Goal: Task Accomplishment & Management: Manage account settings

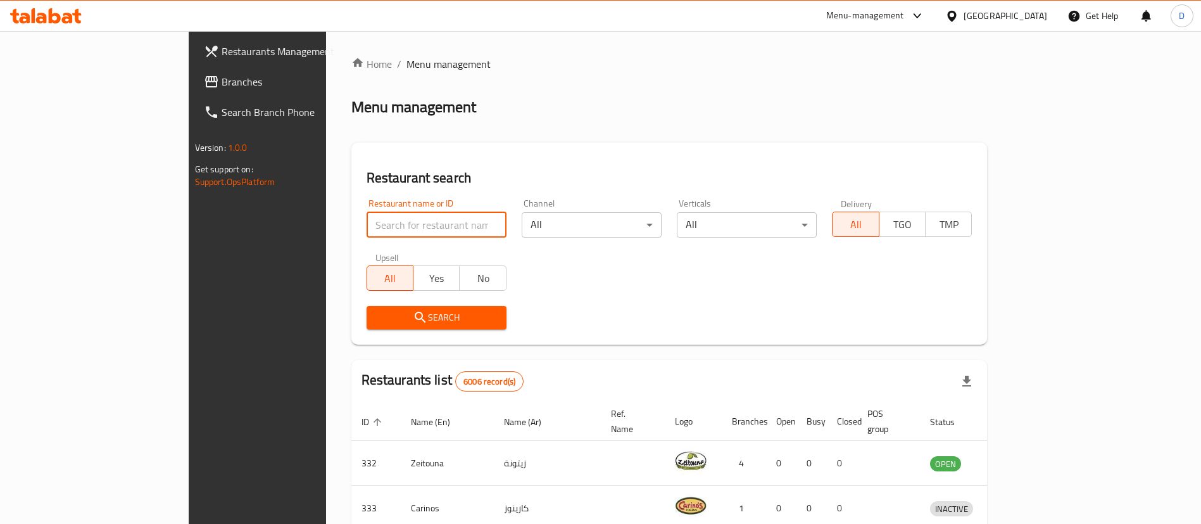
drag, startPoint x: 296, startPoint y: 215, endPoint x: 301, endPoint y: 220, distance: 7.2
click at [367, 215] on input "search" at bounding box center [437, 224] width 140 height 25
paste input "Navaratna restaurant"
click button "Search" at bounding box center [437, 317] width 140 height 23
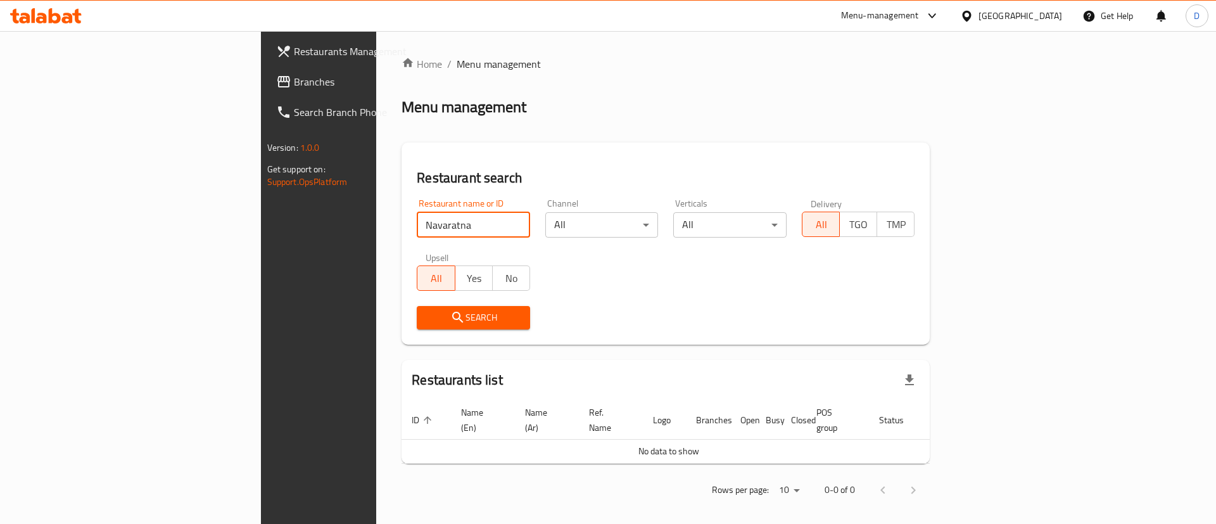
click button "Search" at bounding box center [473, 317] width 113 height 23
click at [417, 213] on input "Navaratna restaurant" at bounding box center [473, 224] width 113 height 25
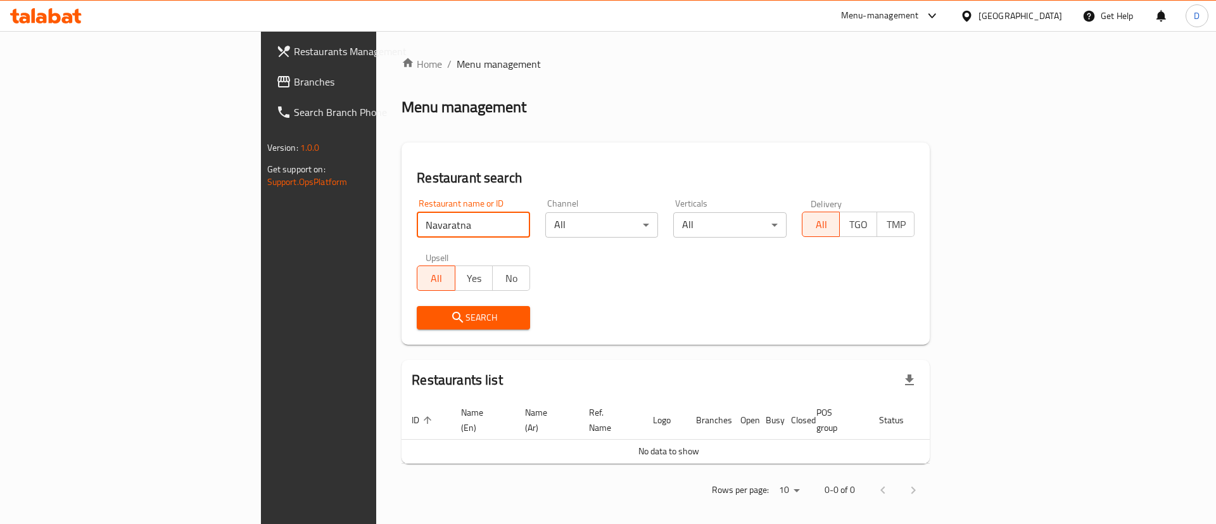
click button "Search" at bounding box center [473, 317] width 113 height 23
type input "Navara"
click button "Search" at bounding box center [473, 317] width 113 height 23
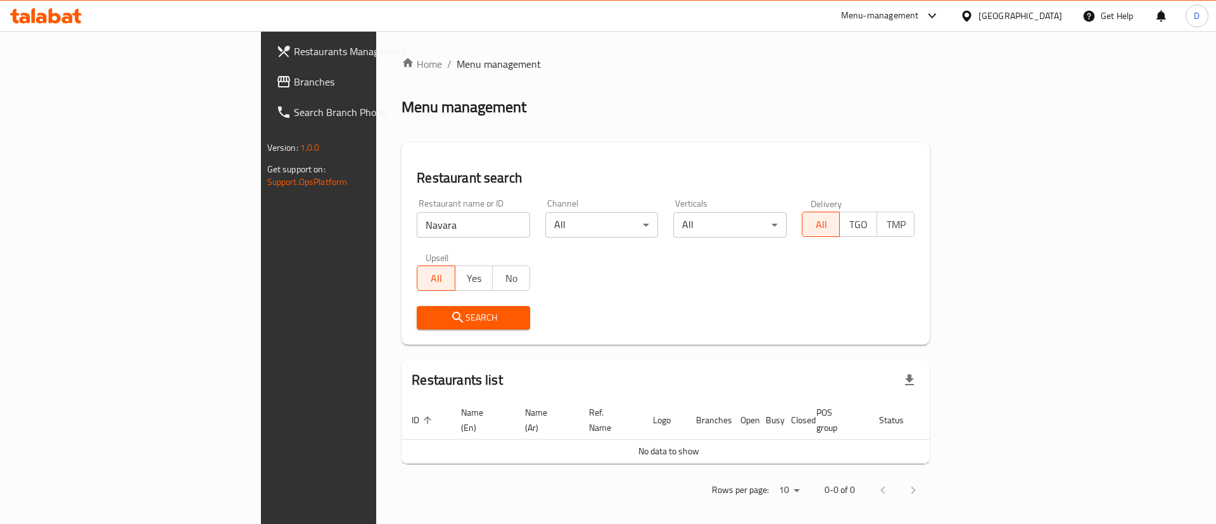
click at [412, 127] on div "Home / Menu management Menu management Restaurant search Restaurant name or ID …" at bounding box center [665, 281] width 528 height 450
click at [417, 221] on input "Navara" at bounding box center [473, 224] width 113 height 25
click button "Search" at bounding box center [473, 317] width 113 height 23
click at [417, 222] on input "Navara" at bounding box center [473, 224] width 113 height 25
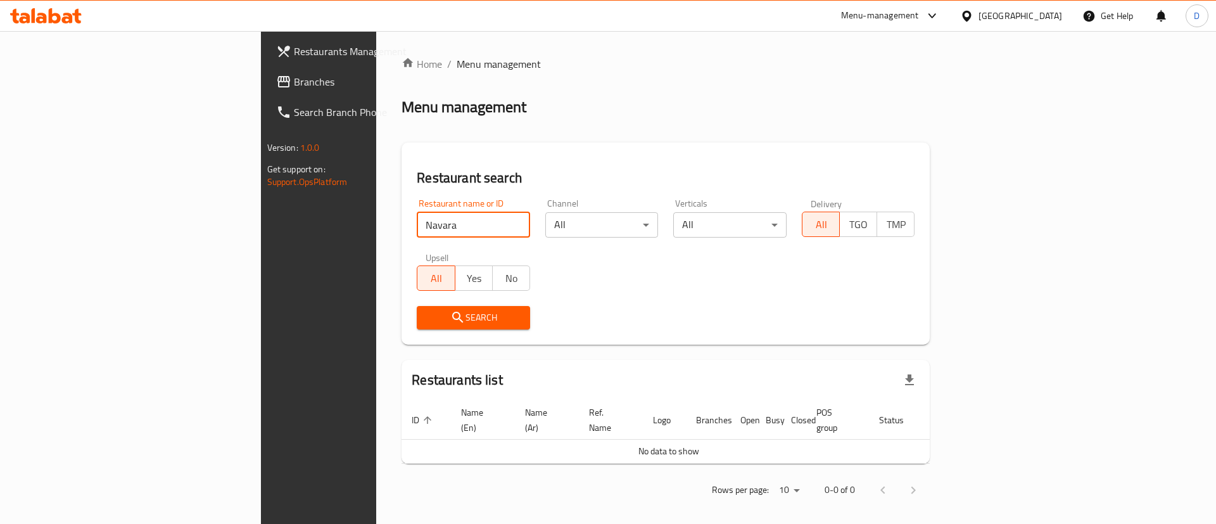
click at [417, 222] on input "Navara" at bounding box center [473, 224] width 113 height 25
type input "Navr"
click button "Search" at bounding box center [473, 317] width 113 height 23
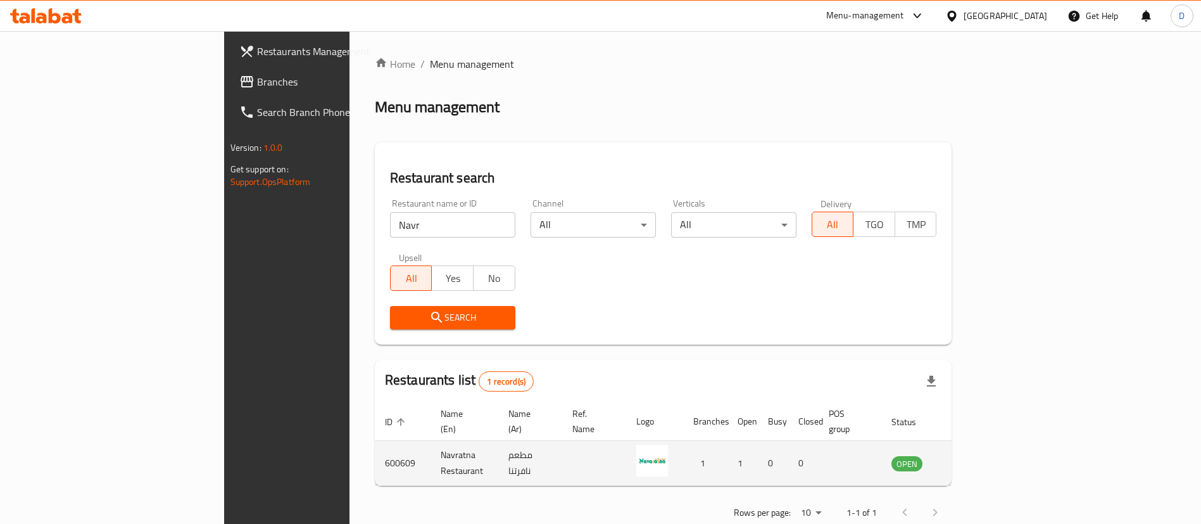
click at [992, 441] on td "enhanced table" at bounding box center [970, 463] width 44 height 45
click at [973, 458] on icon "enhanced table" at bounding box center [966, 463] width 14 height 11
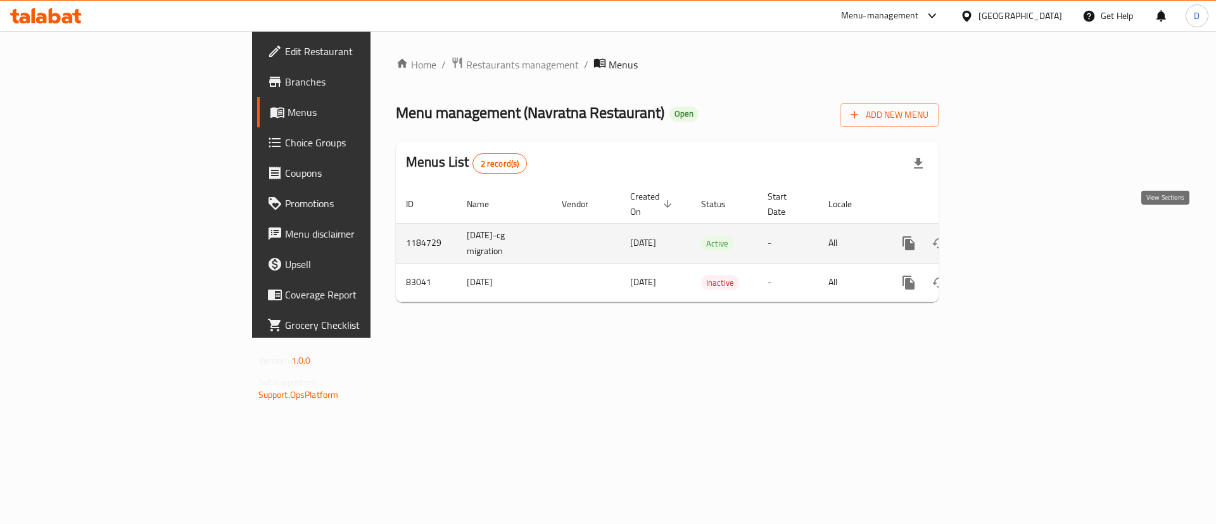
click at [1015, 228] on link "enhanced table" at bounding box center [1000, 243] width 30 height 30
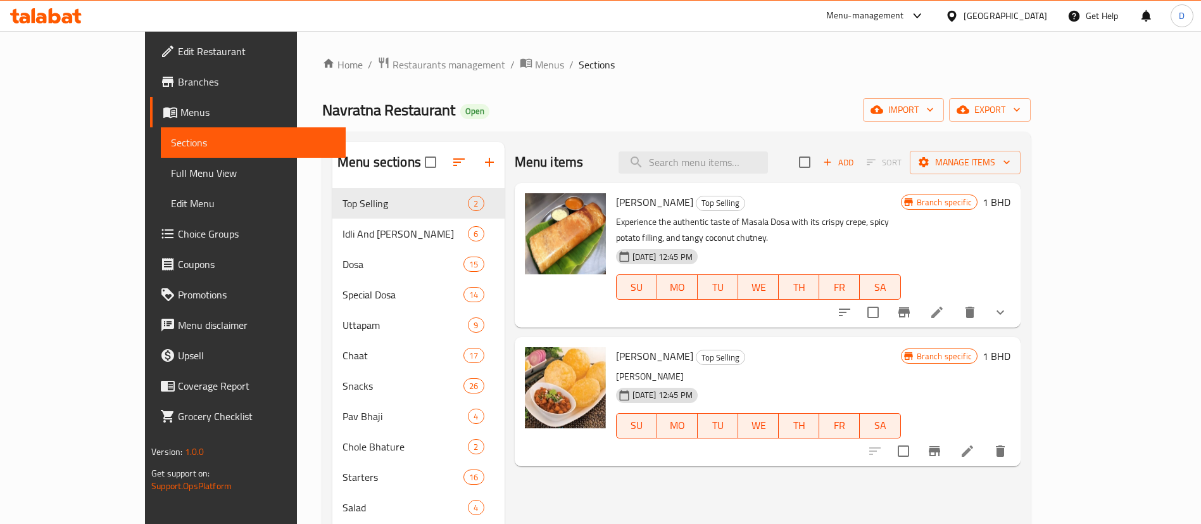
click at [485, 158] on icon "button" at bounding box center [489, 162] width 9 height 9
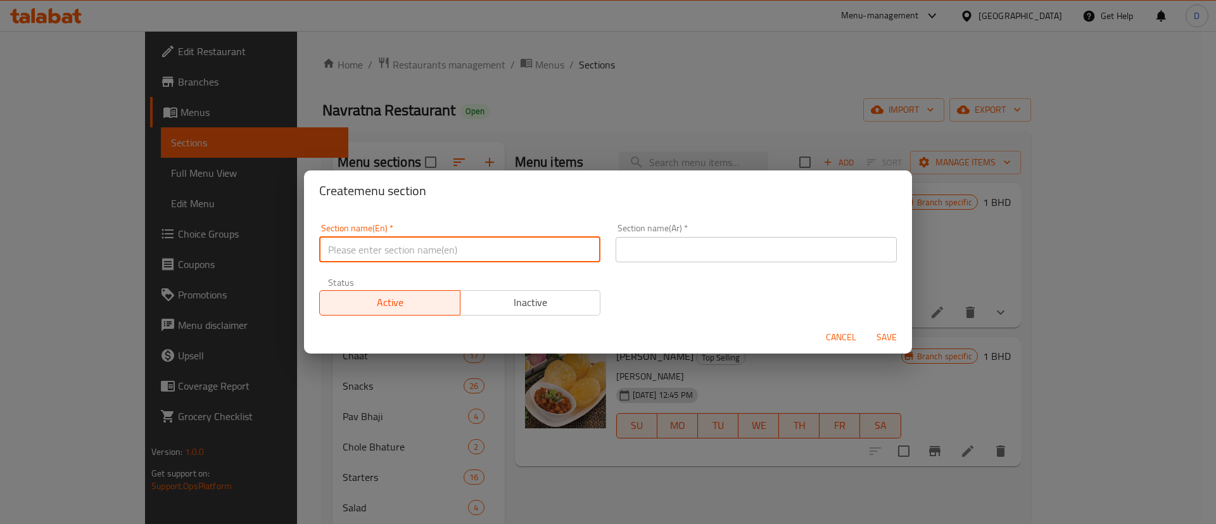
click at [476, 249] on input "text" at bounding box center [459, 249] width 281 height 25
type input "M41"
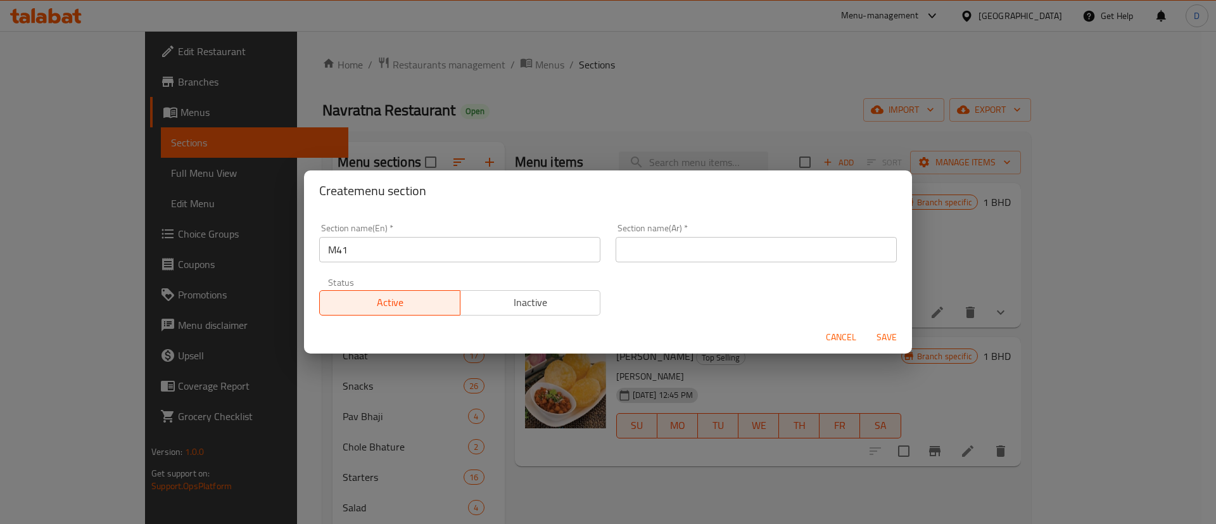
click at [520, 216] on div "Section name(En)   * M41 Section name(En) *" at bounding box center [460, 243] width 296 height 54
drag, startPoint x: 680, startPoint y: 252, endPoint x: 695, endPoint y: 253, distance: 14.6
click at [681, 251] on input "text" at bounding box center [755, 249] width 281 height 25
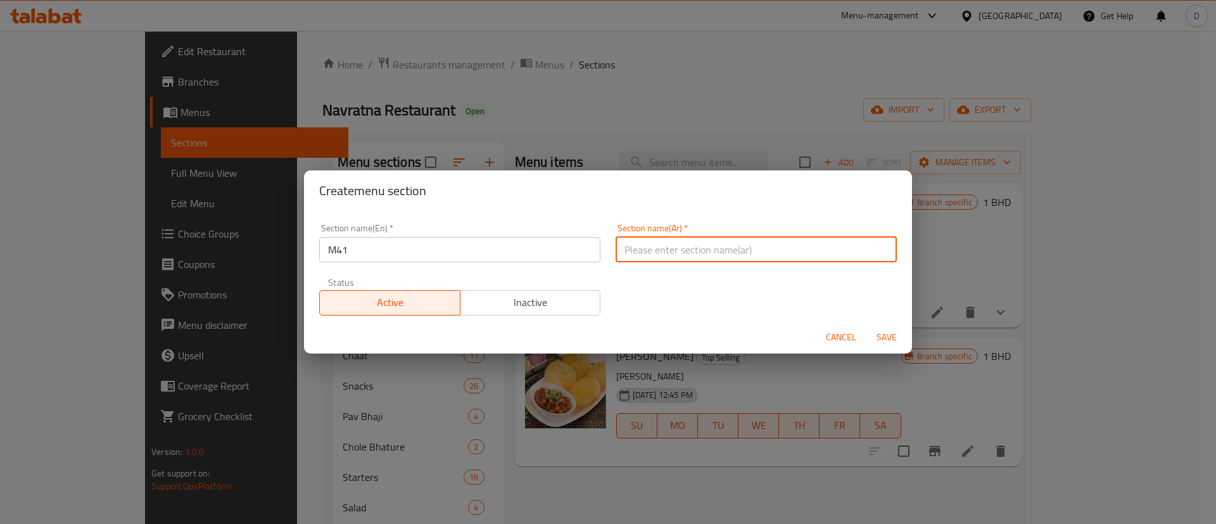
type input "وجبة لشخص واحد"
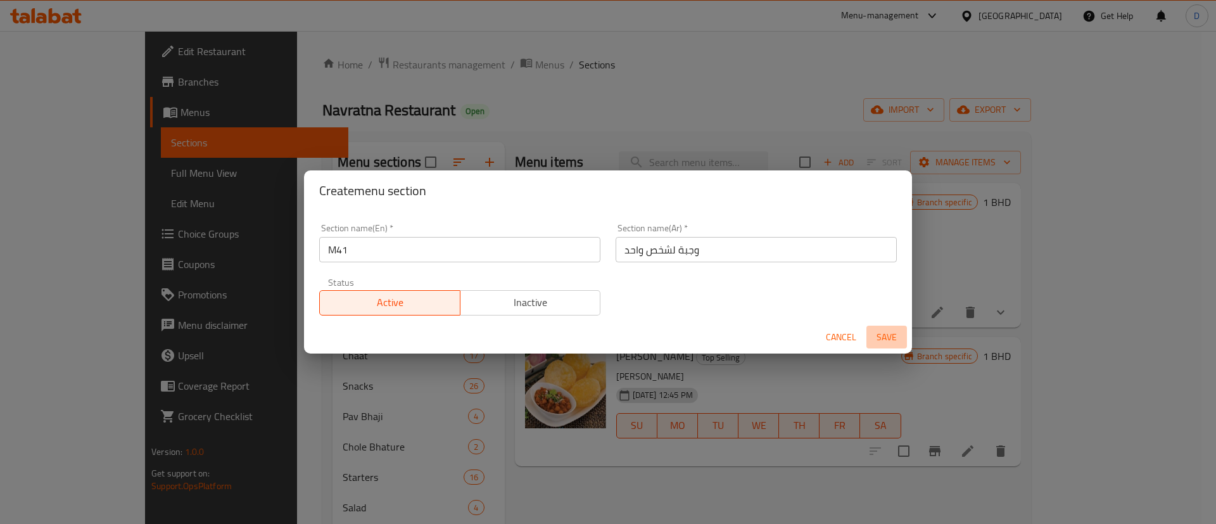
drag, startPoint x: 897, startPoint y: 331, endPoint x: 891, endPoint y: 326, distance: 7.7
click at [897, 331] on span "Save" at bounding box center [886, 337] width 30 height 16
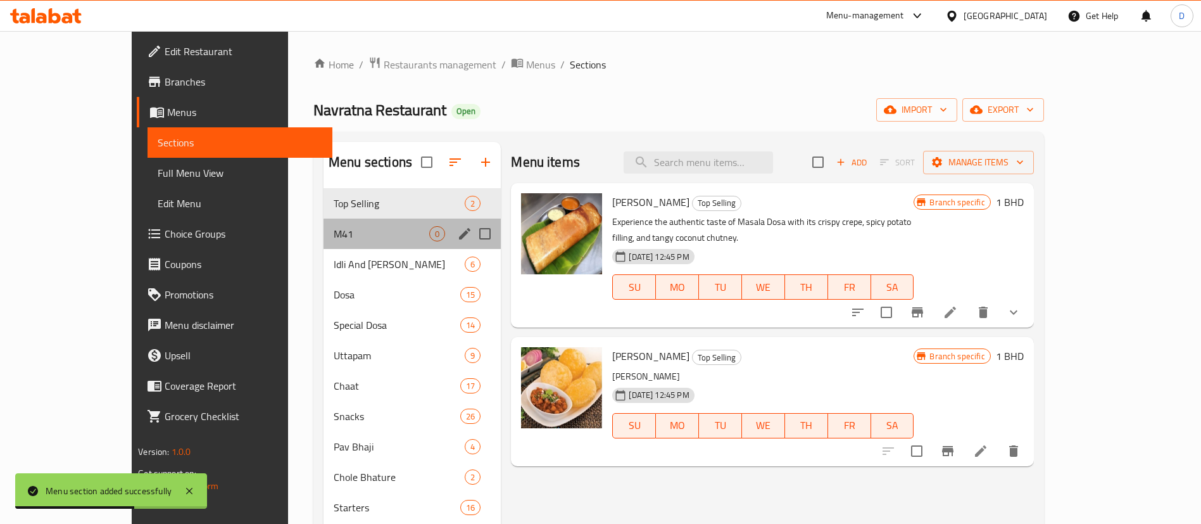
click at [385, 245] on div "M41 0" at bounding box center [412, 233] width 177 height 30
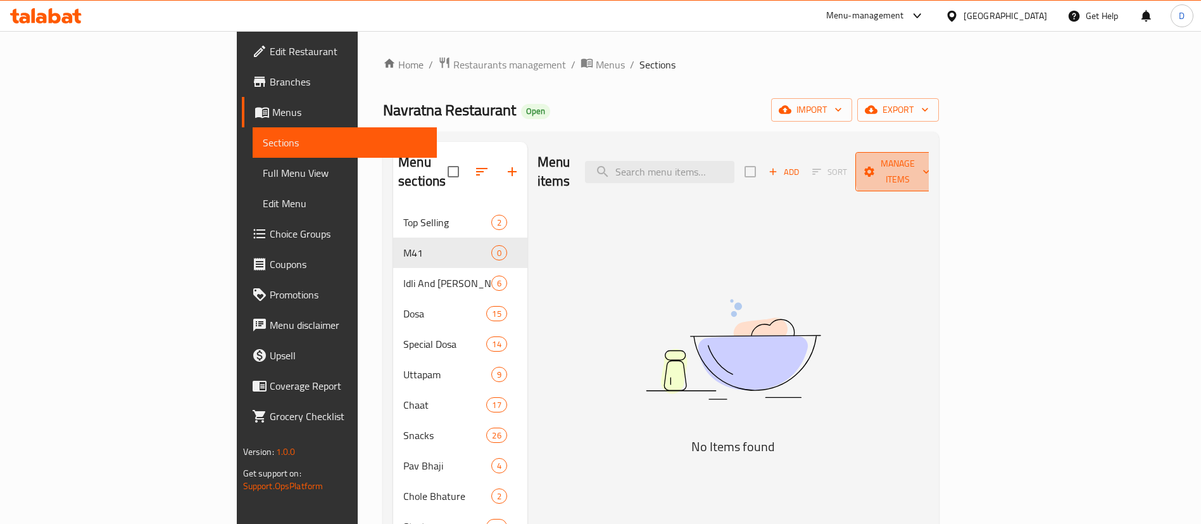
click at [930, 167] on span "Manage items" at bounding box center [898, 172] width 65 height 32
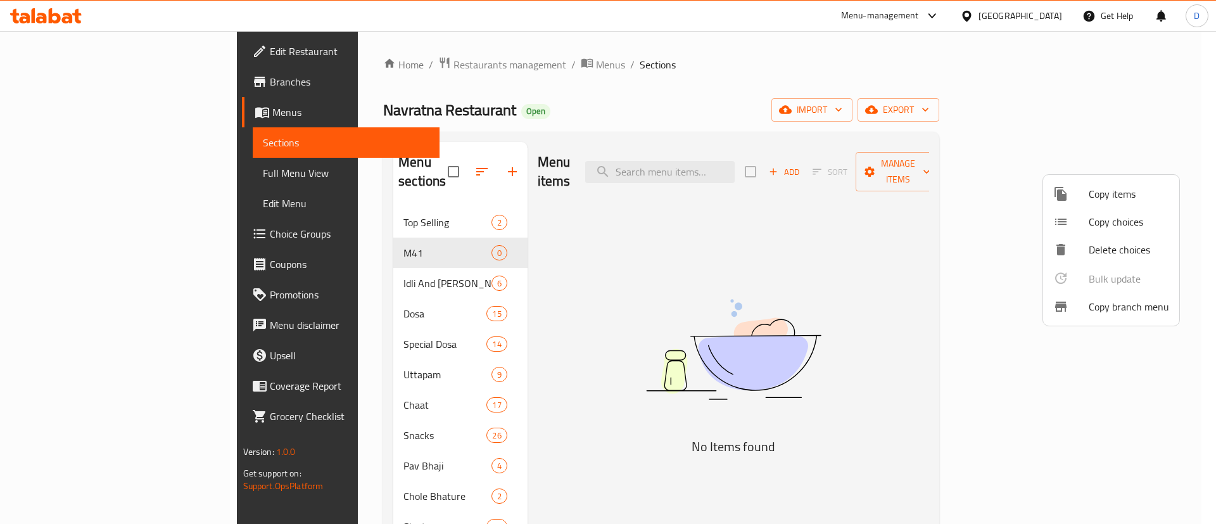
drag, startPoint x: 750, startPoint y: 198, endPoint x: 876, endPoint y: 191, distance: 126.2
click at [771, 193] on div at bounding box center [608, 262] width 1216 height 524
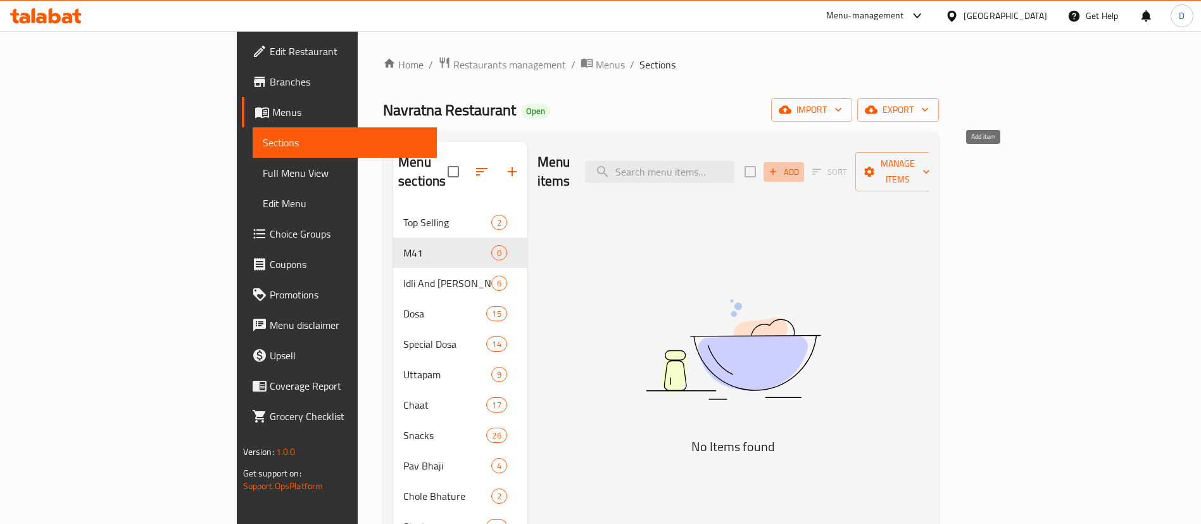
click at [804, 162] on button "Add" at bounding box center [784, 172] width 41 height 20
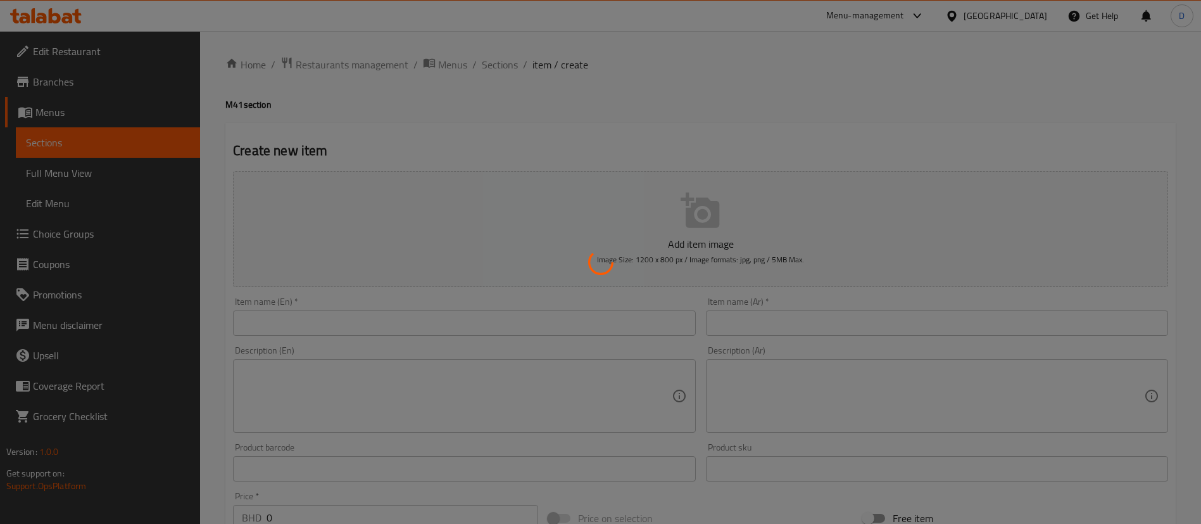
drag, startPoint x: 381, startPoint y: 327, endPoint x: 375, endPoint y: 323, distance: 7.2
click at [379, 328] on div at bounding box center [600, 262] width 1201 height 524
click at [371, 317] on div at bounding box center [600, 262] width 1201 height 524
click at [359, 325] on div at bounding box center [600, 262] width 1201 height 524
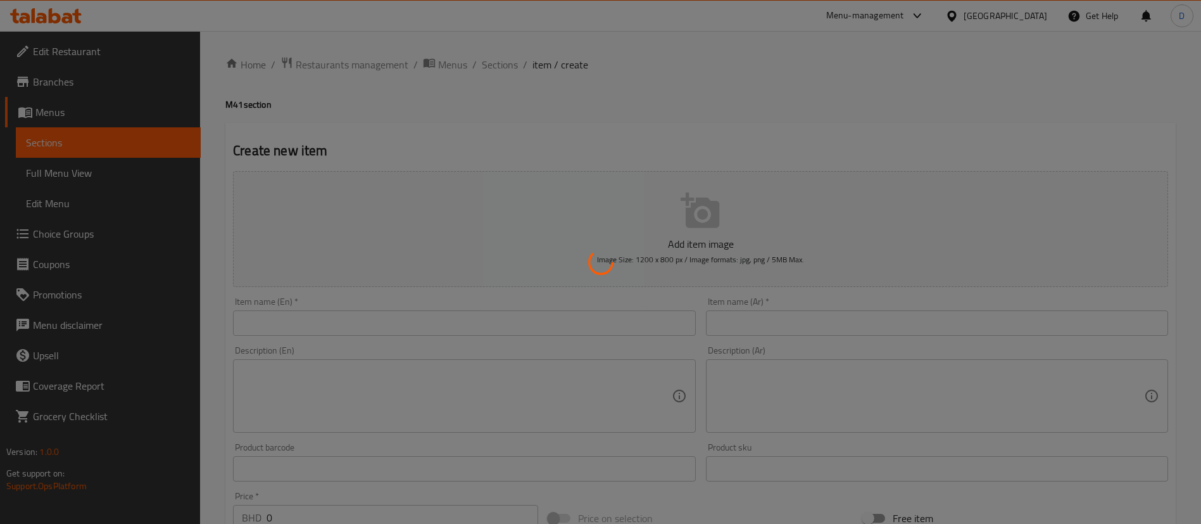
scroll to position [95, 0]
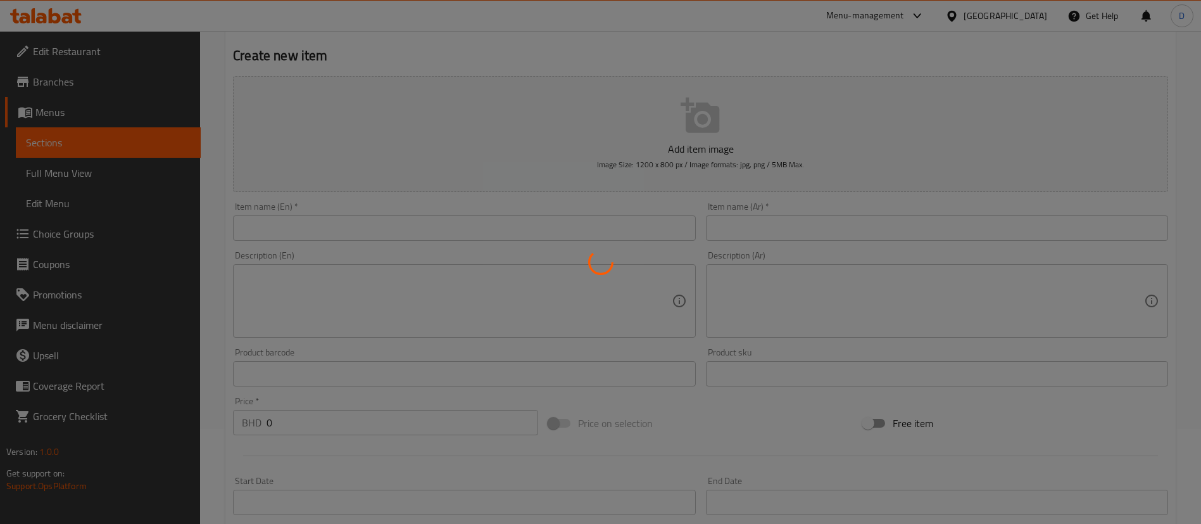
click at [331, 225] on div at bounding box center [600, 262] width 1201 height 524
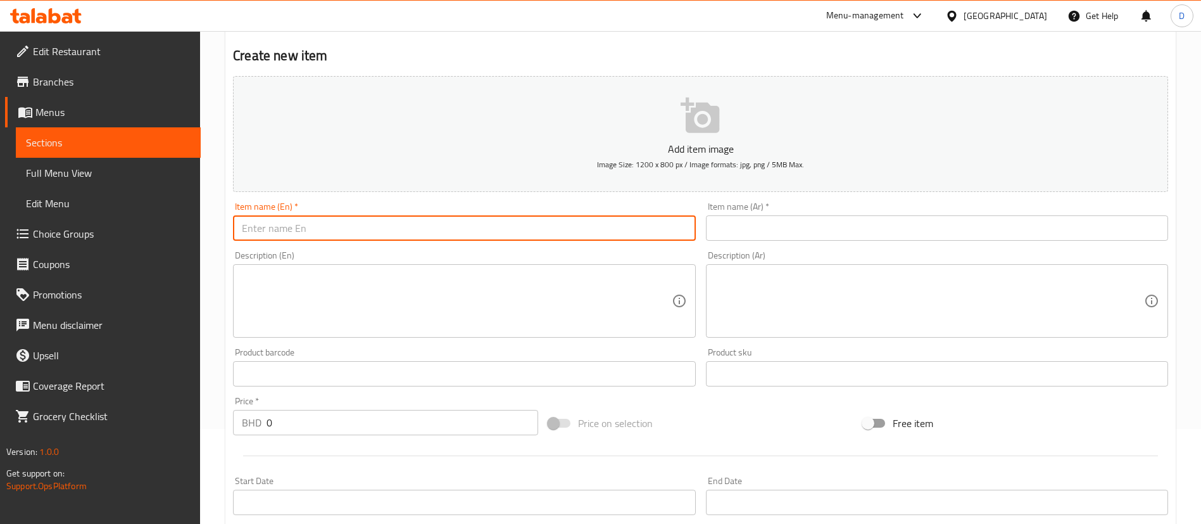
click at [420, 236] on input "text" at bounding box center [464, 227] width 462 height 25
paste input "Masala Dosa + Poori Channa + Punjabi Samosa + Option of two drinks"
drag, startPoint x: 510, startPoint y: 230, endPoint x: 452, endPoint y: 229, distance: 58.3
click at [452, 229] on input "Masala Dosa + Poori Channa + Punjabi Samosa + Option of two drinks" at bounding box center [464, 227] width 462 height 25
click at [287, 226] on input "Masala Dosa + Poori Channa + Punjabi Samosa + drinks" at bounding box center [464, 227] width 462 height 25
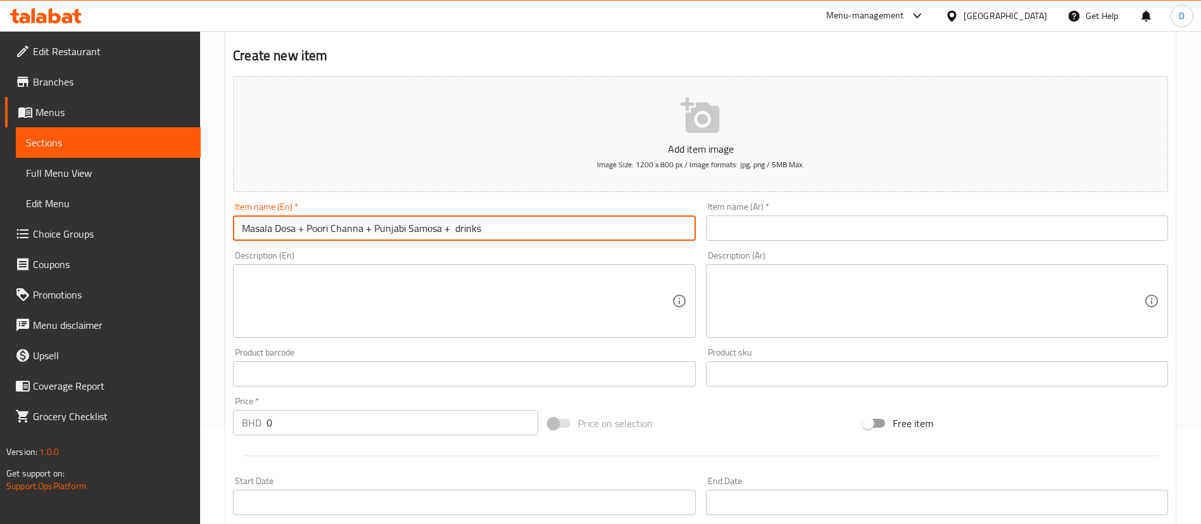
drag, startPoint x: 287, startPoint y: 226, endPoint x: 274, endPoint y: 231, distance: 14.8
click at [274, 231] on input "Masala Dosa + Poori Channa + Punjabi Samosa + drinks" at bounding box center [464, 227] width 462 height 25
type input "Masala Dosa + Poori Channa + Punjabi Samosa + drinks"
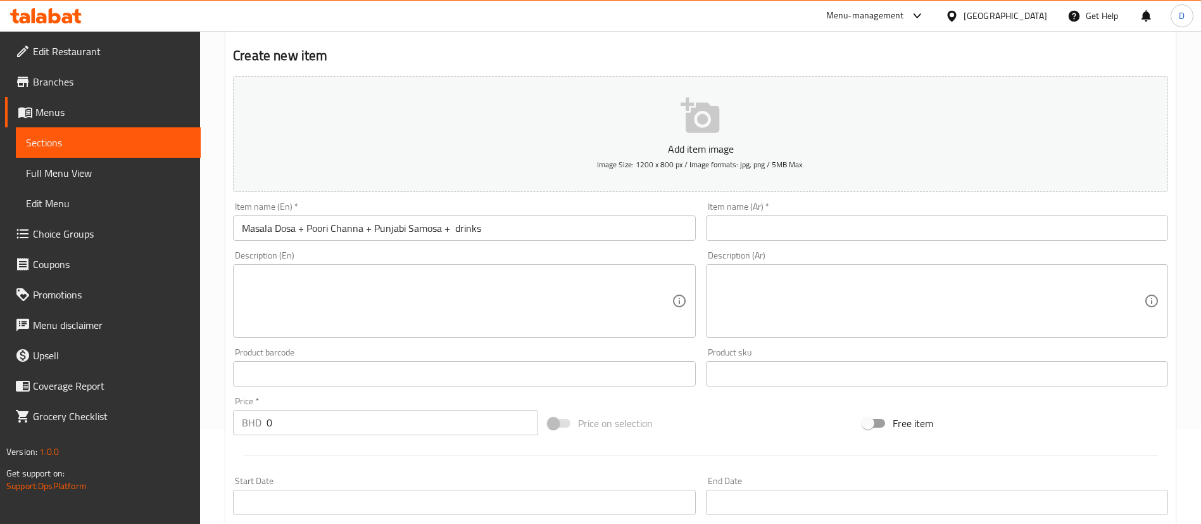
drag, startPoint x: 729, startPoint y: 209, endPoint x: 738, endPoint y: 221, distance: 14.9
click at [729, 210] on div "Item name (Ar)   * Item name (Ar) *" at bounding box center [937, 221] width 462 height 39
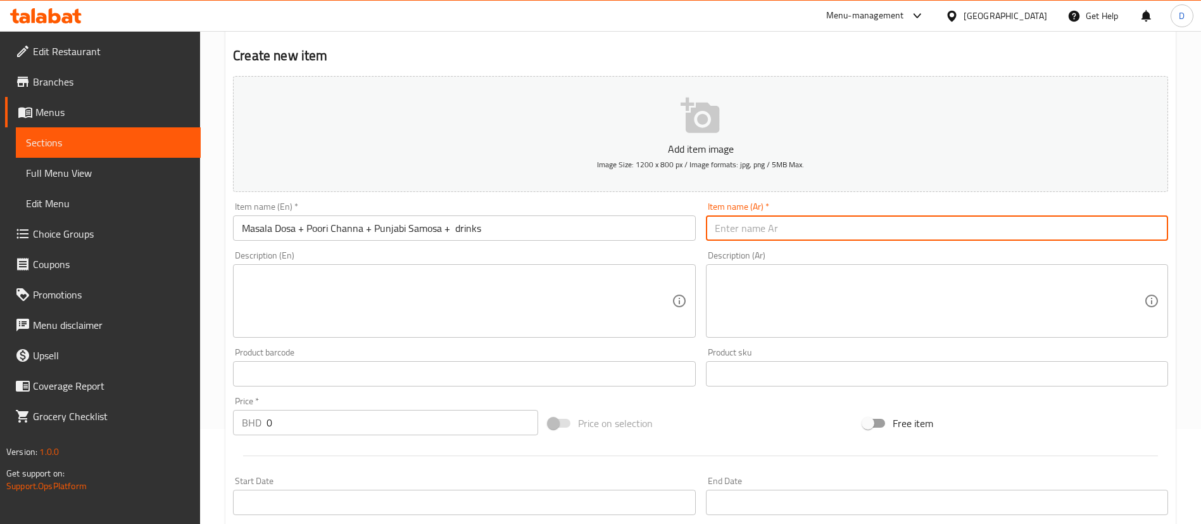
click at [741, 226] on input "text" at bounding box center [937, 227] width 462 height 25
paste input "ماسالا دوسا + بورى تشانا + سمبوسة بنجابية + مشروب"
type input "ماسالا دوسا + بورى تشانا + سمبوسة بنجابية + مشروب"
click at [515, 236] on input "Masala Dosa + Poori Channa + Punjabi Samosa + drinks" at bounding box center [464, 227] width 462 height 25
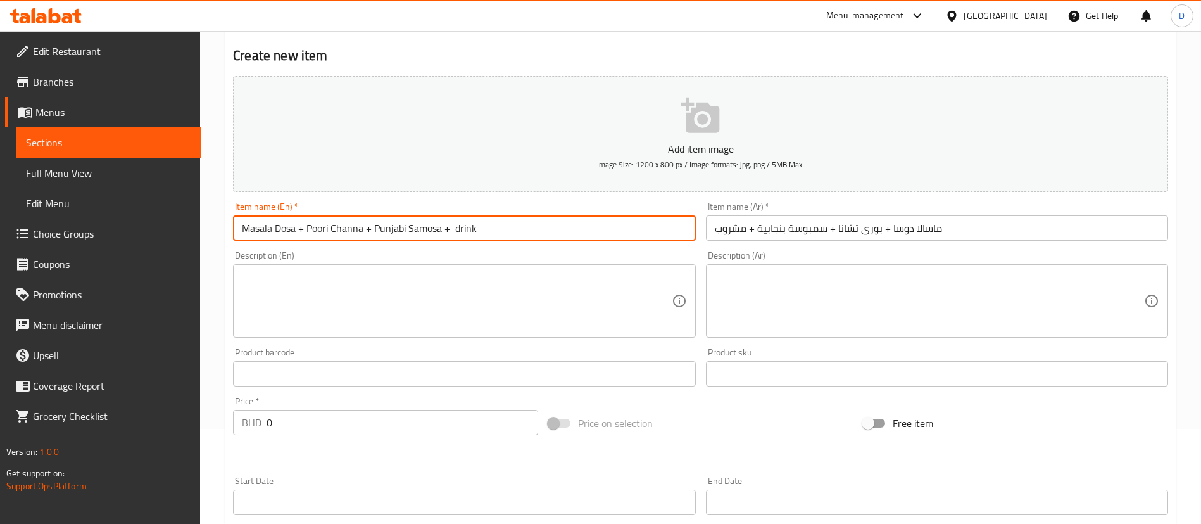
type input "Masala Dosa + Poori Channa + Punjabi Samosa + drink"
click at [522, 56] on h2 "Create new item" at bounding box center [700, 55] width 935 height 19
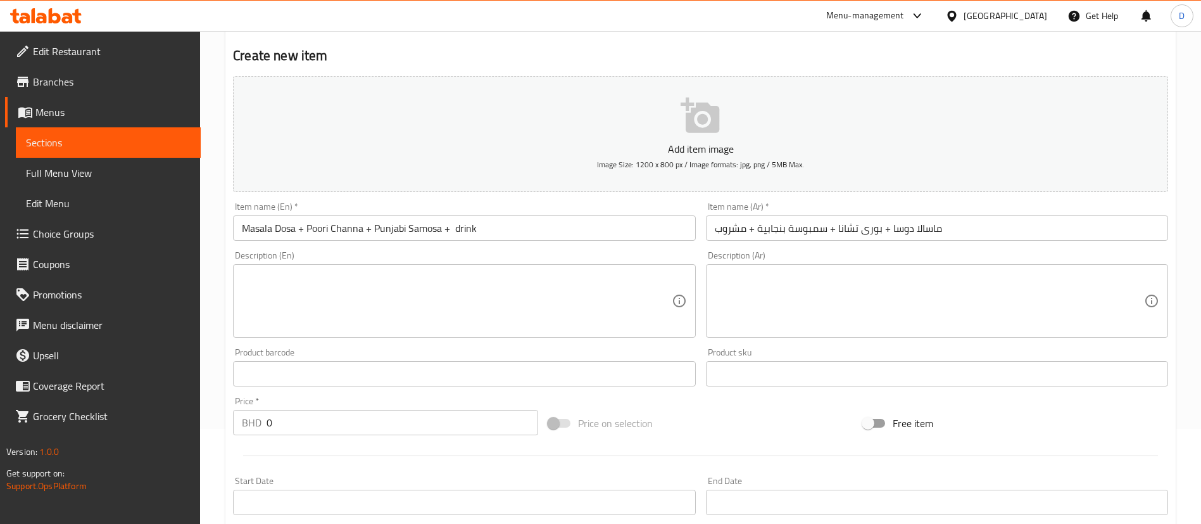
click at [377, 256] on div "Description (En) Description (En)" at bounding box center [464, 294] width 462 height 87
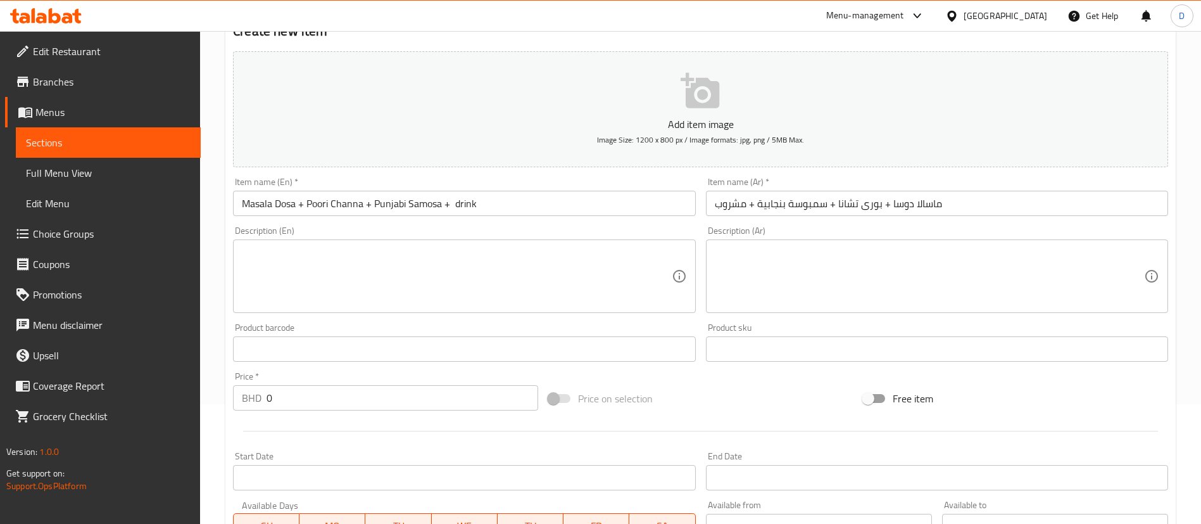
scroll to position [190, 0]
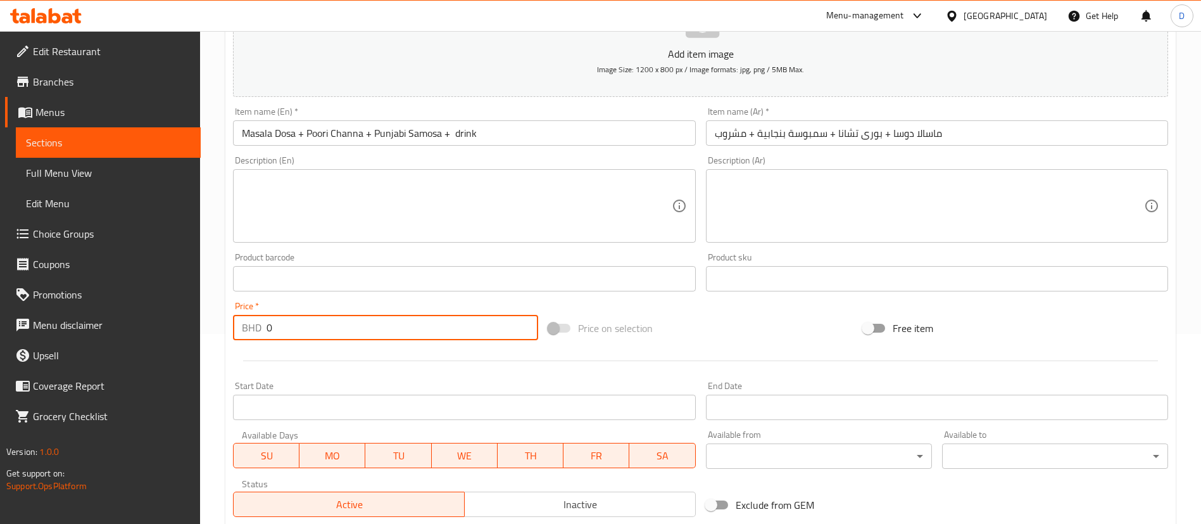
drag, startPoint x: 262, startPoint y: 317, endPoint x: 248, endPoint y: 318, distance: 13.9
click at [248, 318] on div "BHD 0 Price *" at bounding box center [385, 327] width 305 height 25
type input "3.91"
click at [288, 304] on div "Price   * BHD 3.91 Price *" at bounding box center [385, 320] width 305 height 39
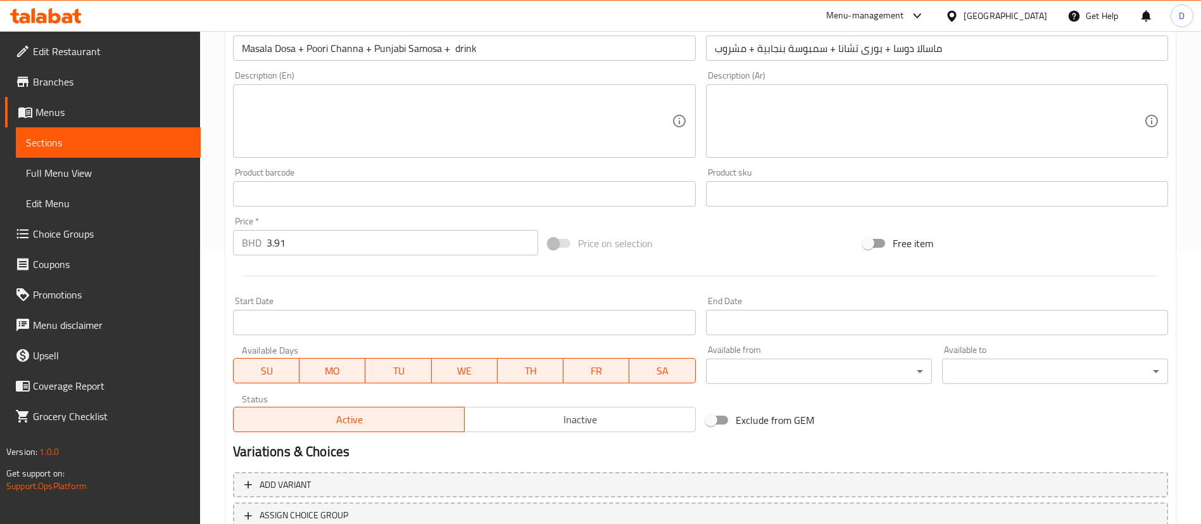
scroll to position [371, 0]
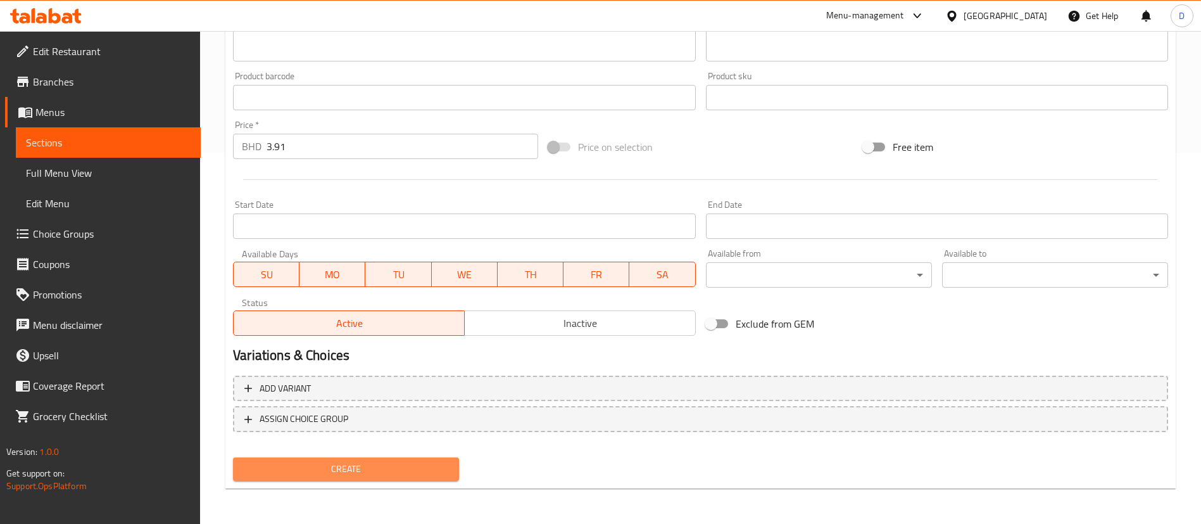
click at [370, 462] on span "Create" at bounding box center [346, 469] width 206 height 16
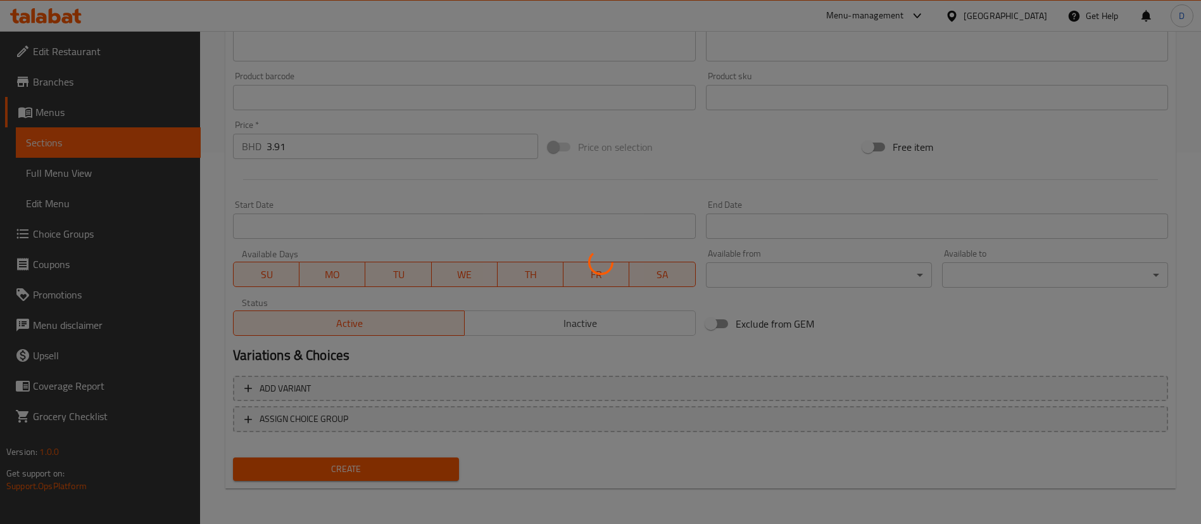
type input "0"
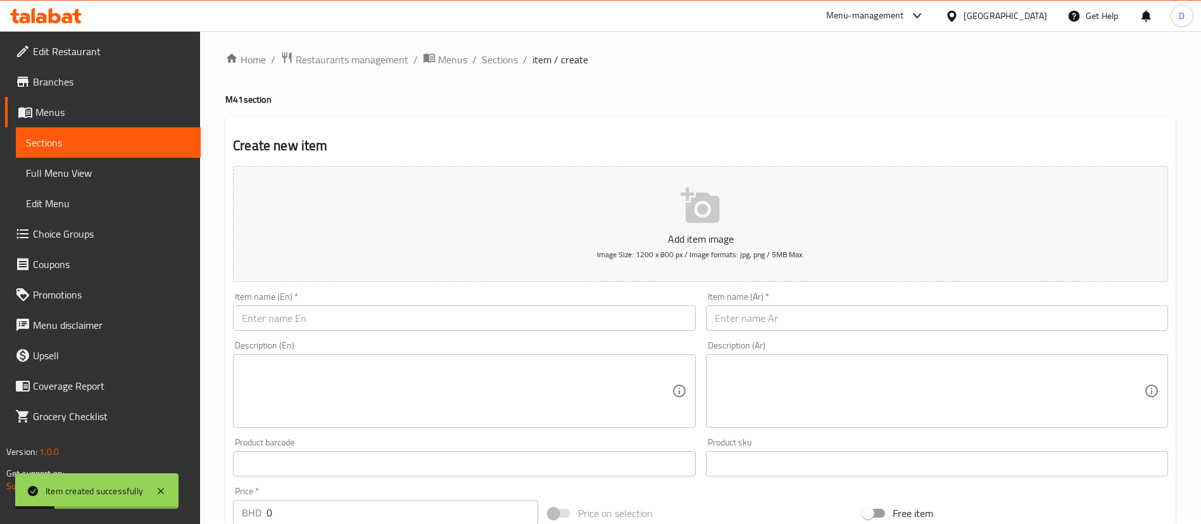
scroll to position [0, 0]
drag, startPoint x: 793, startPoint y: 41, endPoint x: 621, endPoint y: 43, distance: 171.6
click at [792, 41] on div "Home / Restaurants management / Menus / Sections / item / create M41 section Cr…" at bounding box center [700, 463] width 1001 height 864
click at [500, 75] on div "Home / Restaurants management / Menus / Sections / item / create M41 section Cr…" at bounding box center [700, 462] width 950 height 813
click at [510, 78] on div "Home / Restaurants management / Menus / Sections / item / create M41 section Cr…" at bounding box center [700, 462] width 950 height 813
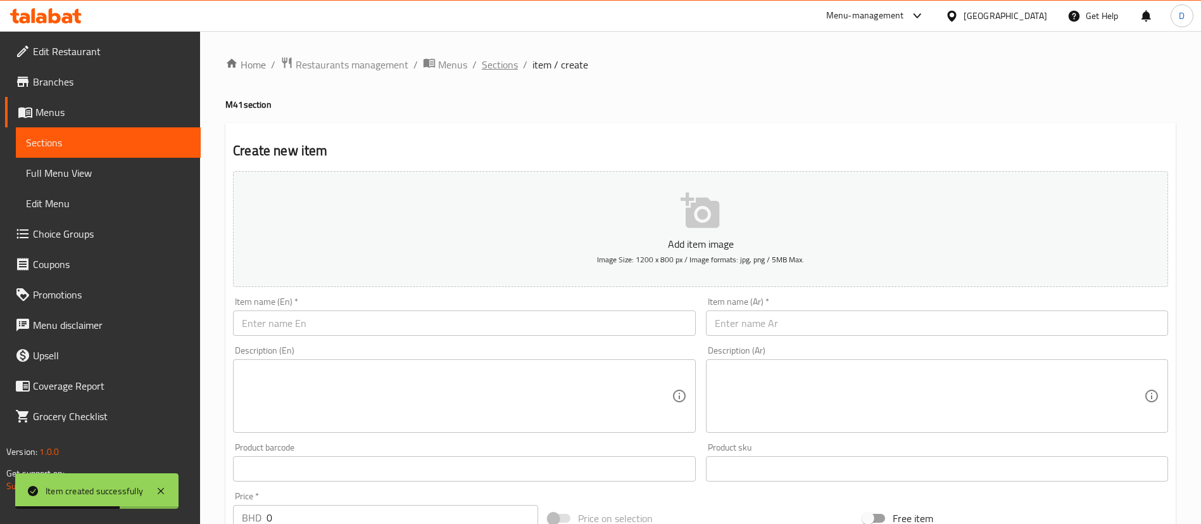
click at [501, 66] on span "Sections" at bounding box center [500, 64] width 36 height 15
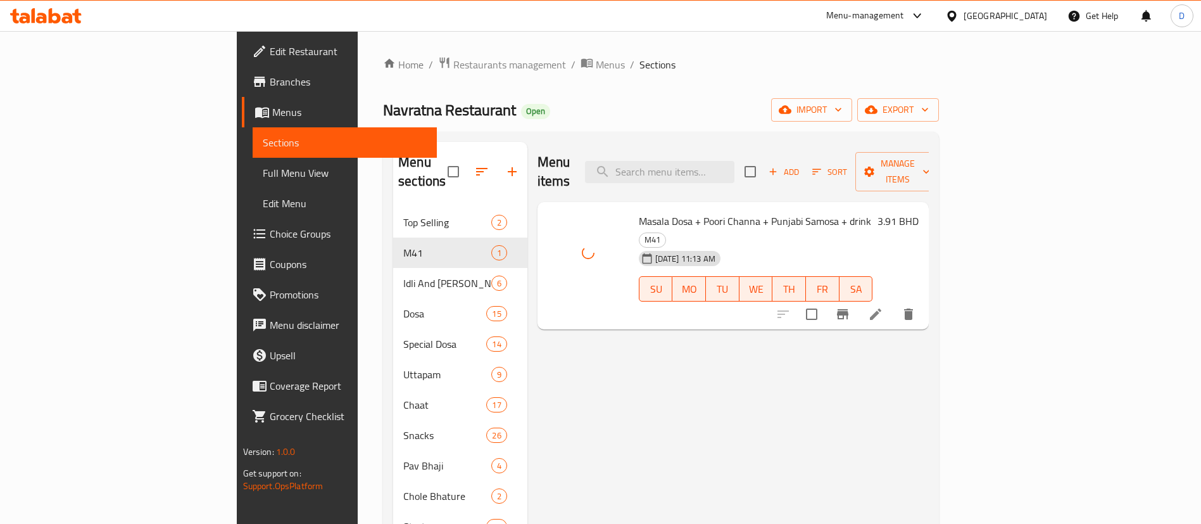
click at [822, 103] on div "Navratna Restaurant Open import export" at bounding box center [661, 109] width 556 height 23
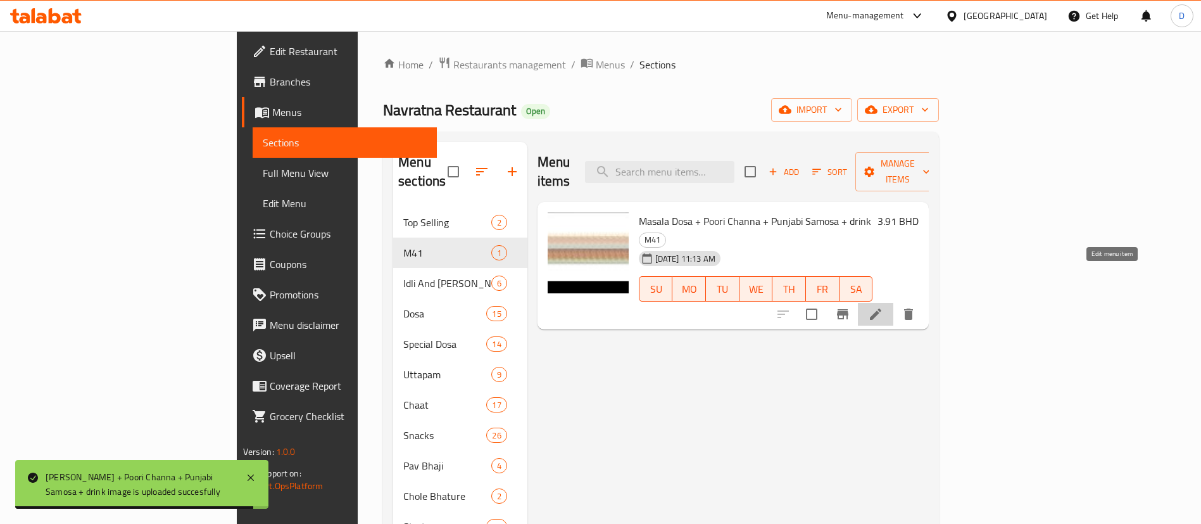
drag, startPoint x: 1075, startPoint y: 270, endPoint x: 1110, endPoint y: 281, distance: 36.3
click at [881, 308] on icon at bounding box center [875, 313] width 11 height 11
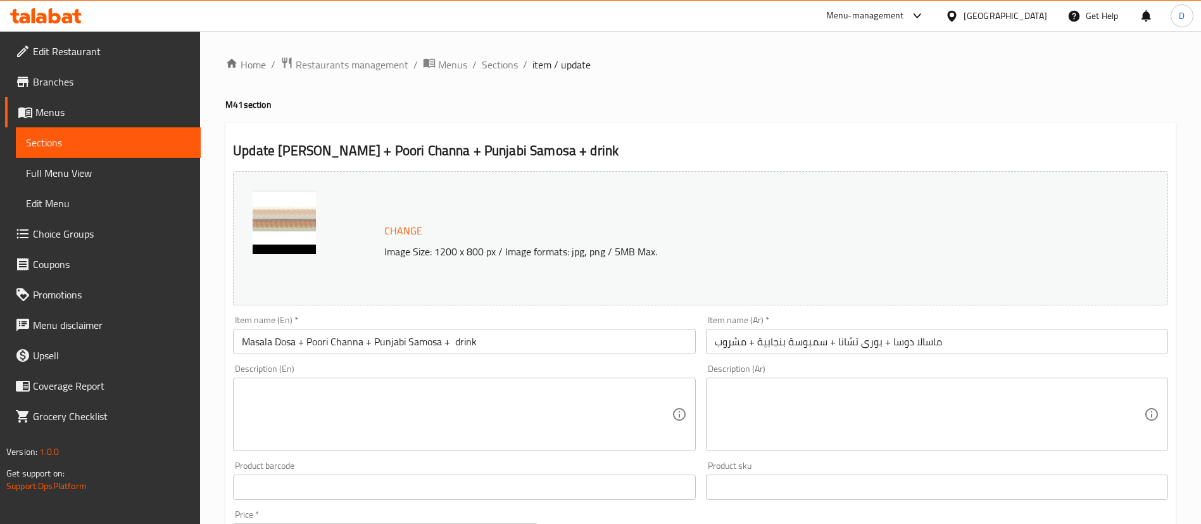
click at [678, 108] on h4 "M41 section" at bounding box center [700, 104] width 950 height 13
click at [500, 66] on span "Sections" at bounding box center [500, 64] width 36 height 15
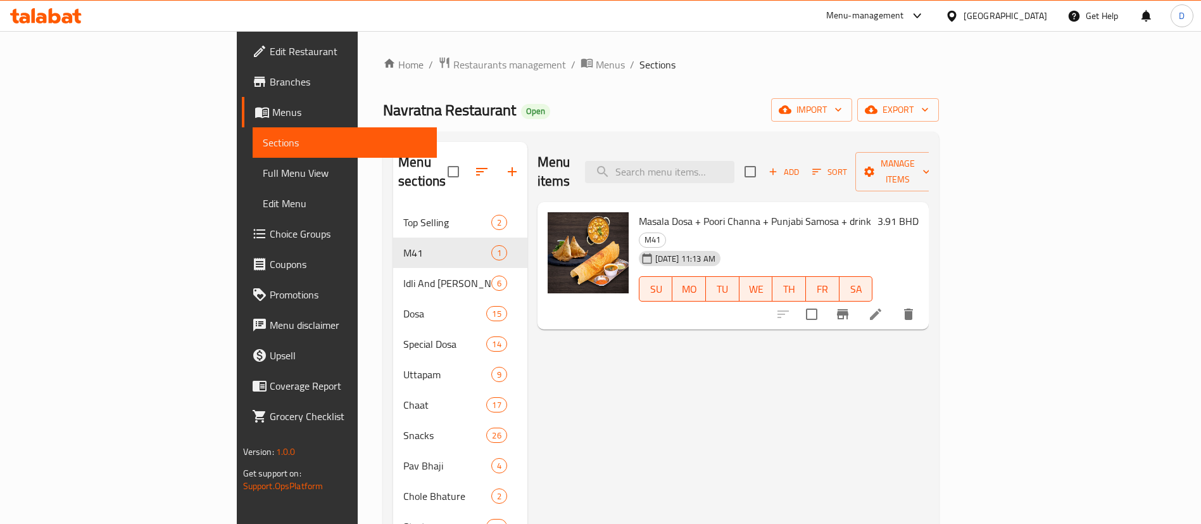
click at [270, 230] on span "Choice Groups" at bounding box center [349, 233] width 158 height 15
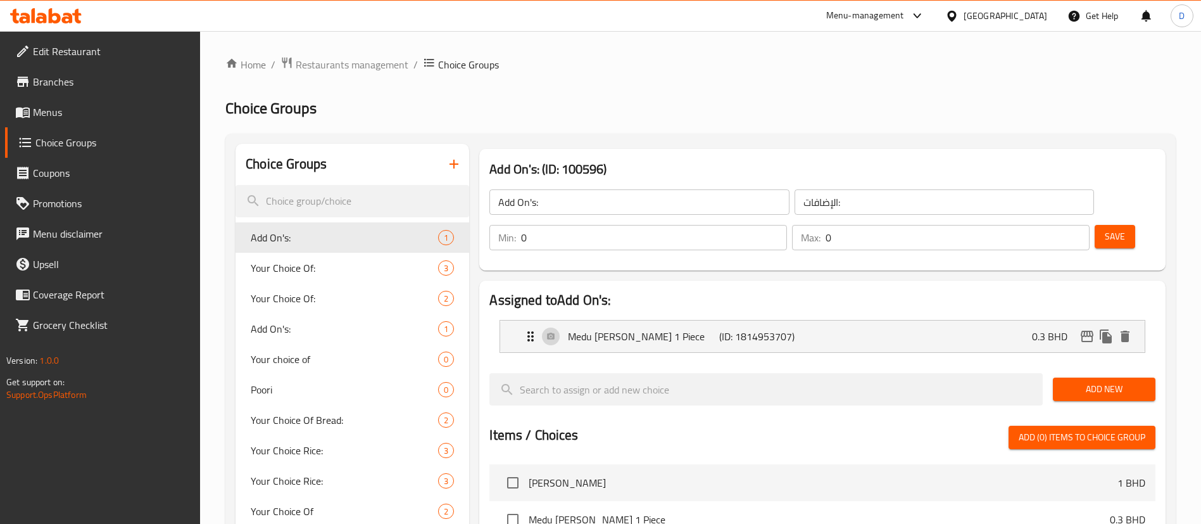
click at [67, 116] on span "Menus" at bounding box center [112, 111] width 158 height 15
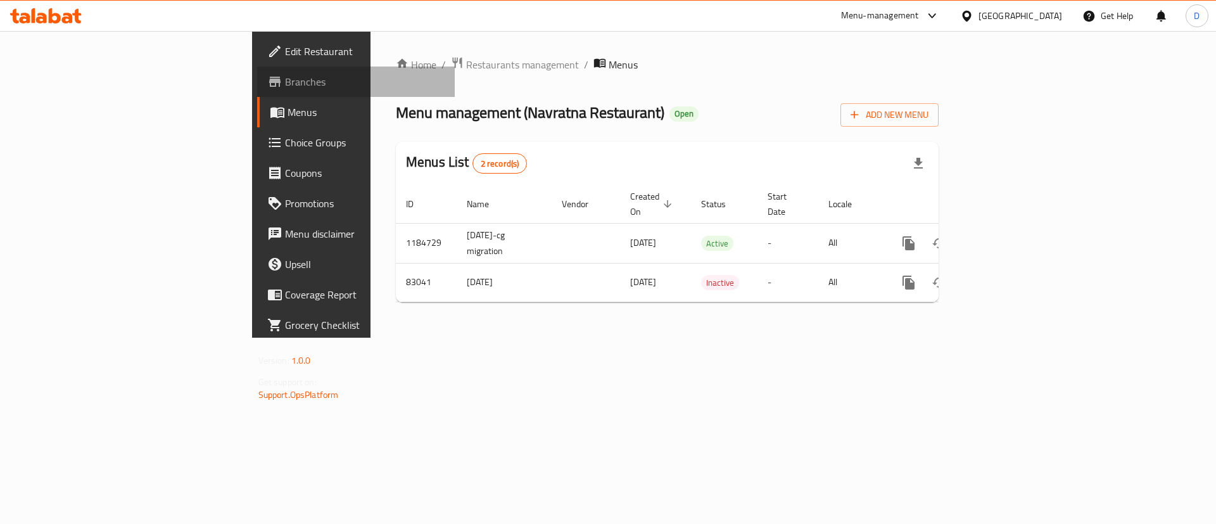
click at [285, 74] on span "Branches" at bounding box center [365, 81] width 160 height 15
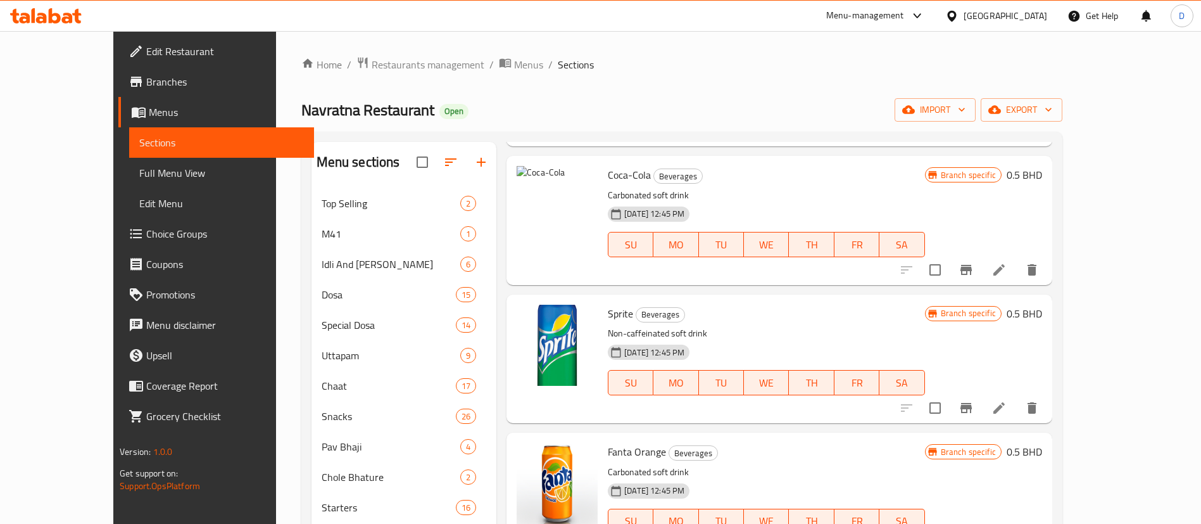
scroll to position [95, 0]
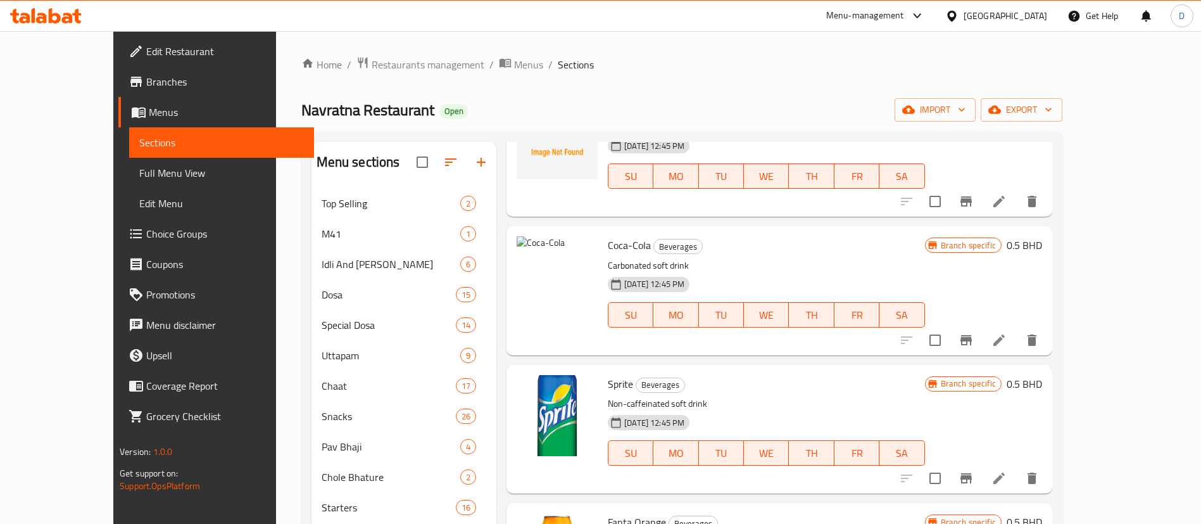
click at [608, 248] on span "Coca-Cola" at bounding box center [629, 245] width 43 height 19
copy h6 "Coca-Cola"
click at [608, 254] on span "Coca-Cola" at bounding box center [629, 245] width 43 height 19
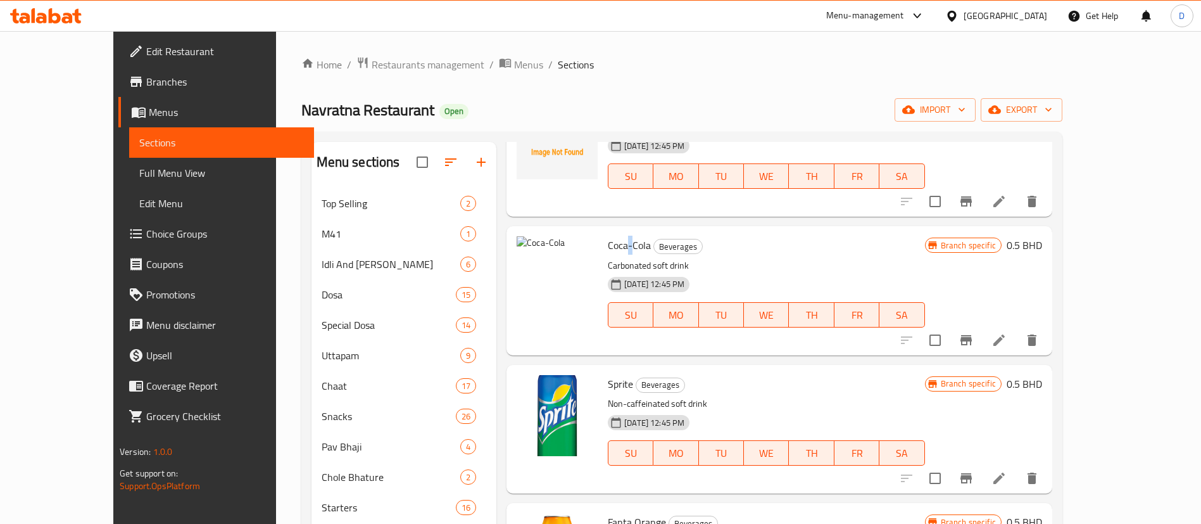
click at [608, 254] on span "Coca-Cola" at bounding box center [629, 245] width 43 height 19
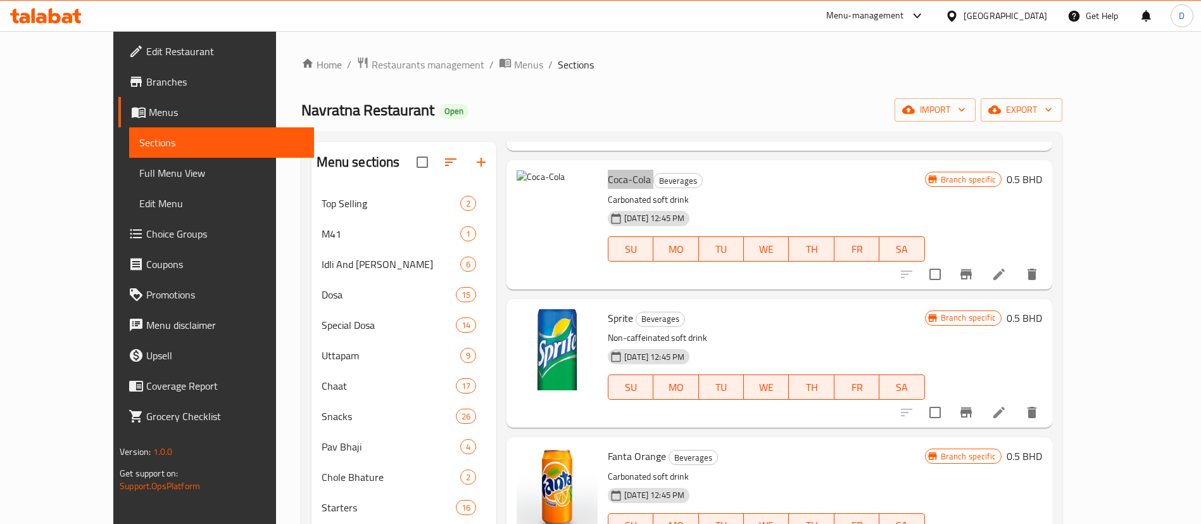
scroll to position [190, 0]
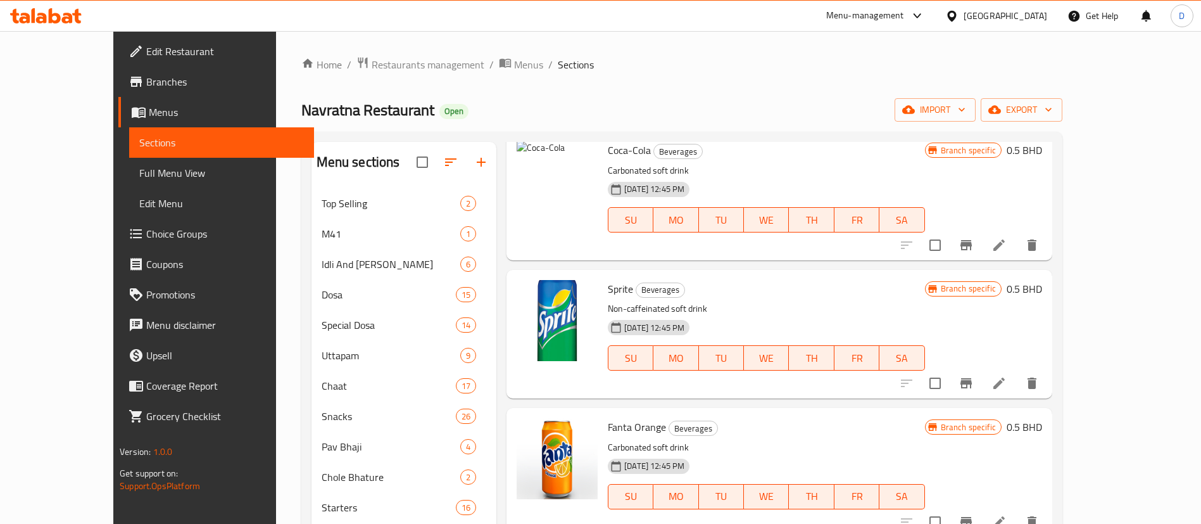
click at [608, 286] on span "Sprite" at bounding box center [620, 288] width 25 height 19
copy h6 "Sprite"
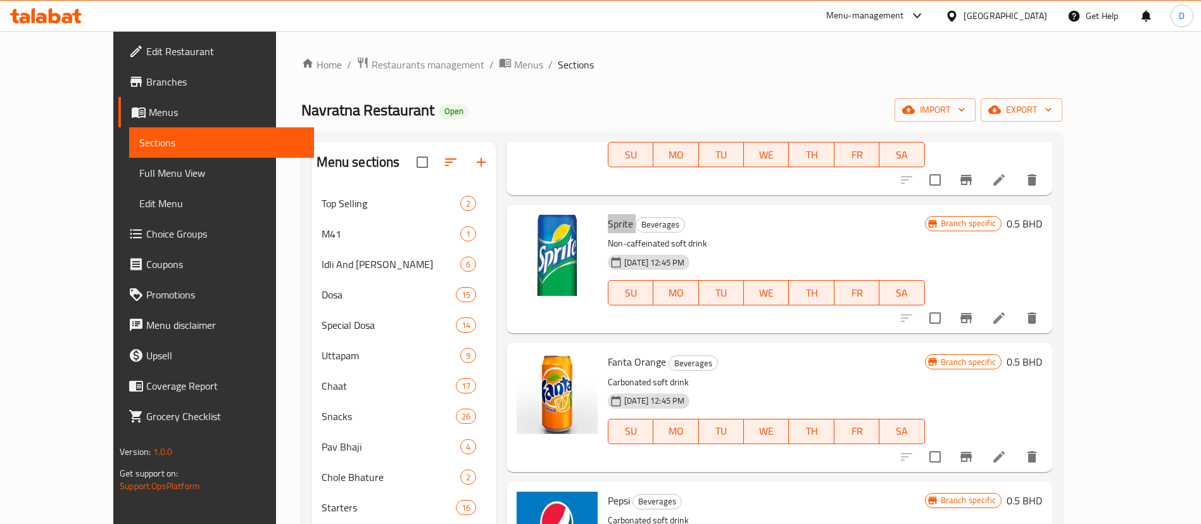
scroll to position [285, 0]
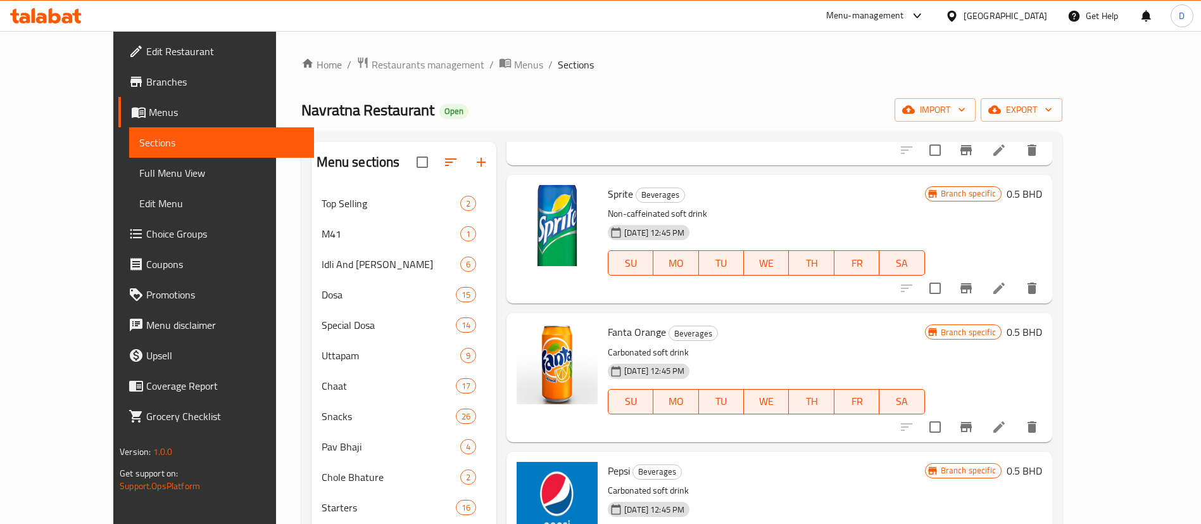
click at [608, 334] on span "Fanta Orange" at bounding box center [637, 331] width 58 height 19
copy h6 "Fanta Orange"
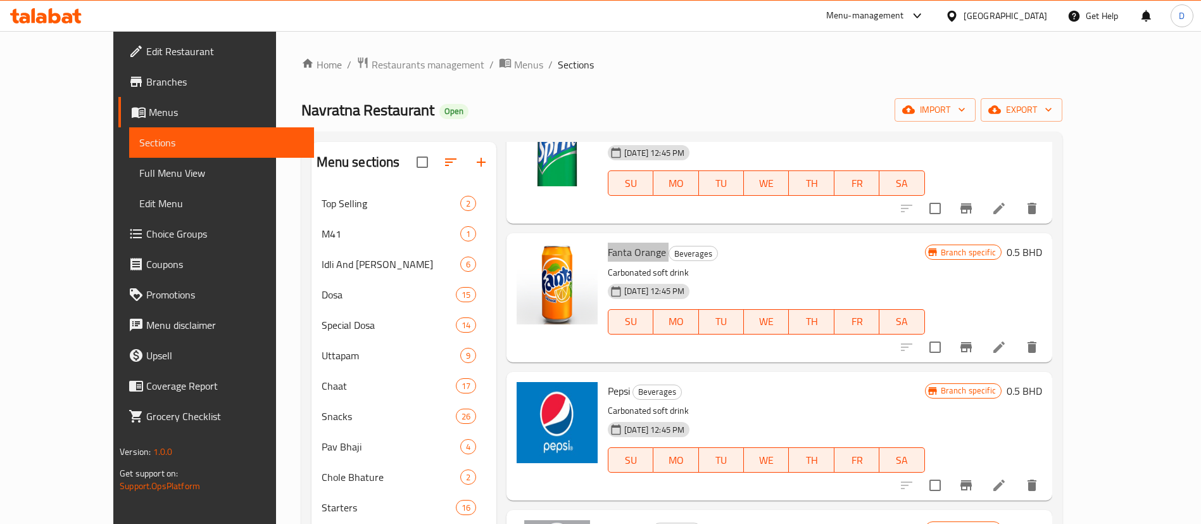
scroll to position [475, 0]
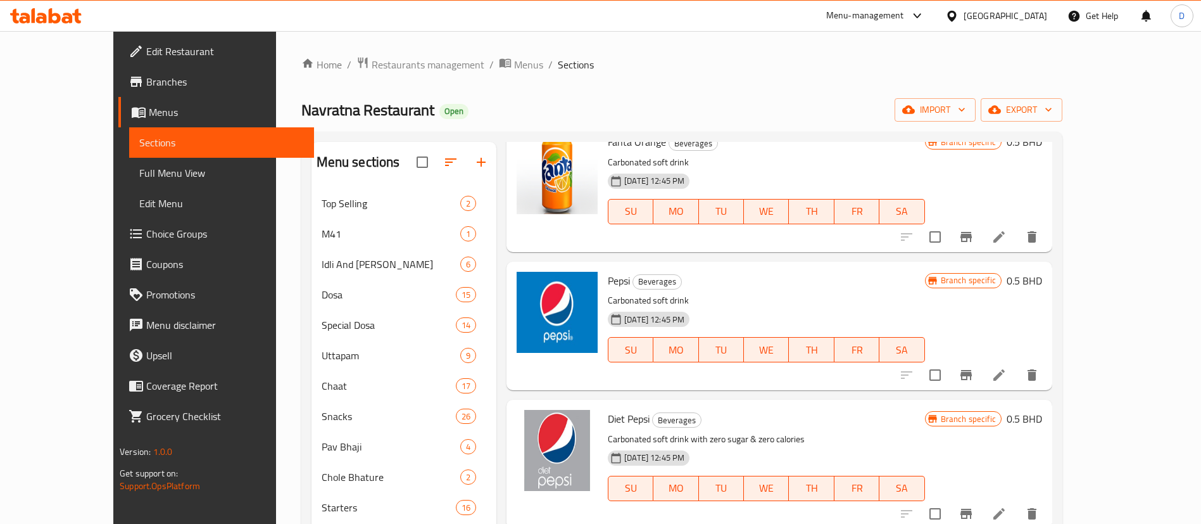
click at [603, 270] on div "Pepsi Beverages Carbonated soft drink 18-08-2023 12:45 PM SU MO TU WE TH FR SA" at bounding box center [766, 326] width 327 height 118
copy h6 "Pepsi"
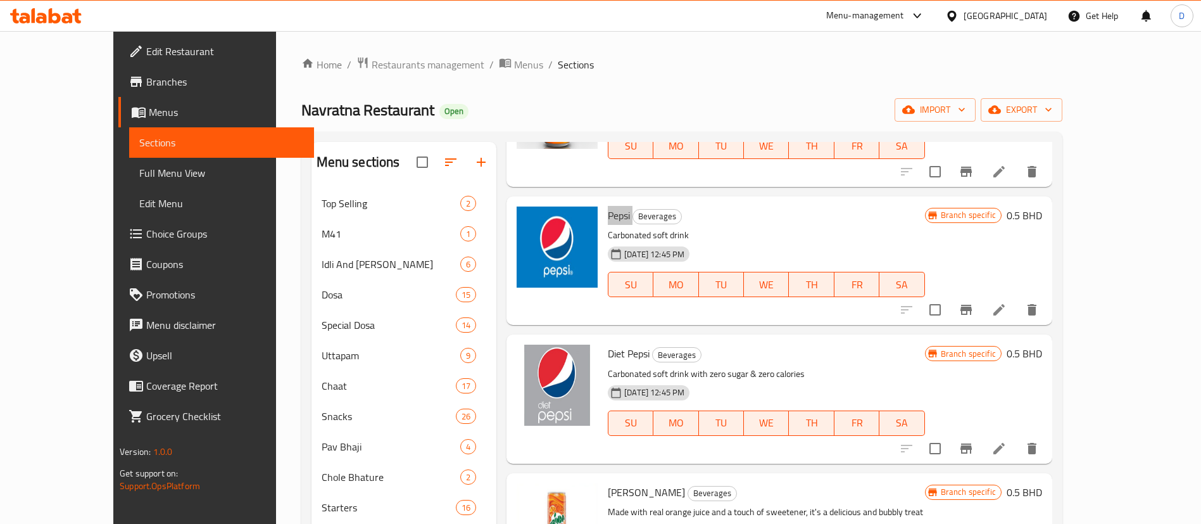
scroll to position [570, 0]
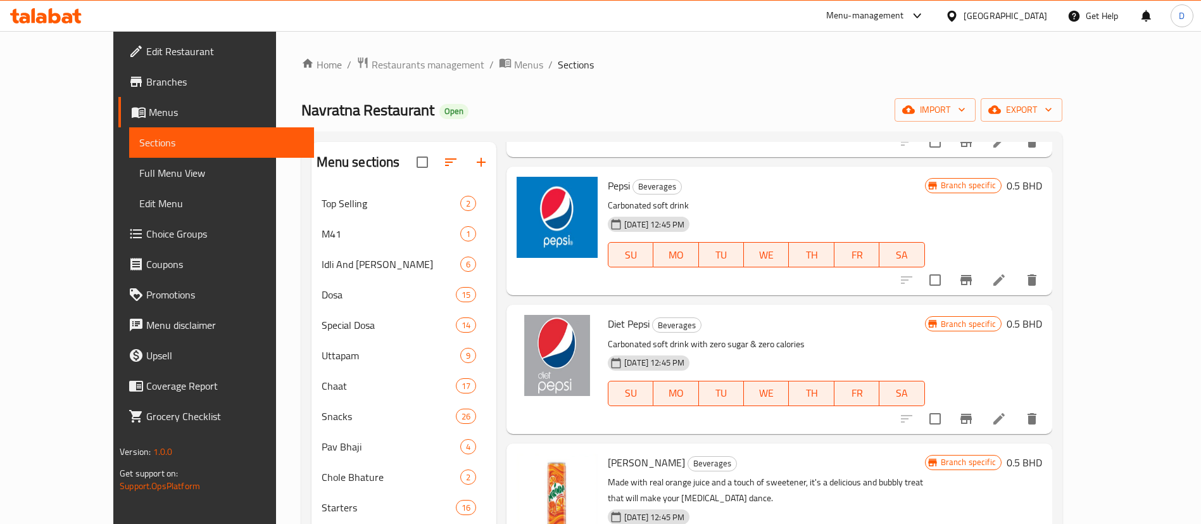
click at [608, 317] on span "Diet Pepsi" at bounding box center [629, 323] width 42 height 19
copy h6 "Pepsi"
click at [608, 332] on span "Diet Pepsi" at bounding box center [629, 323] width 42 height 19
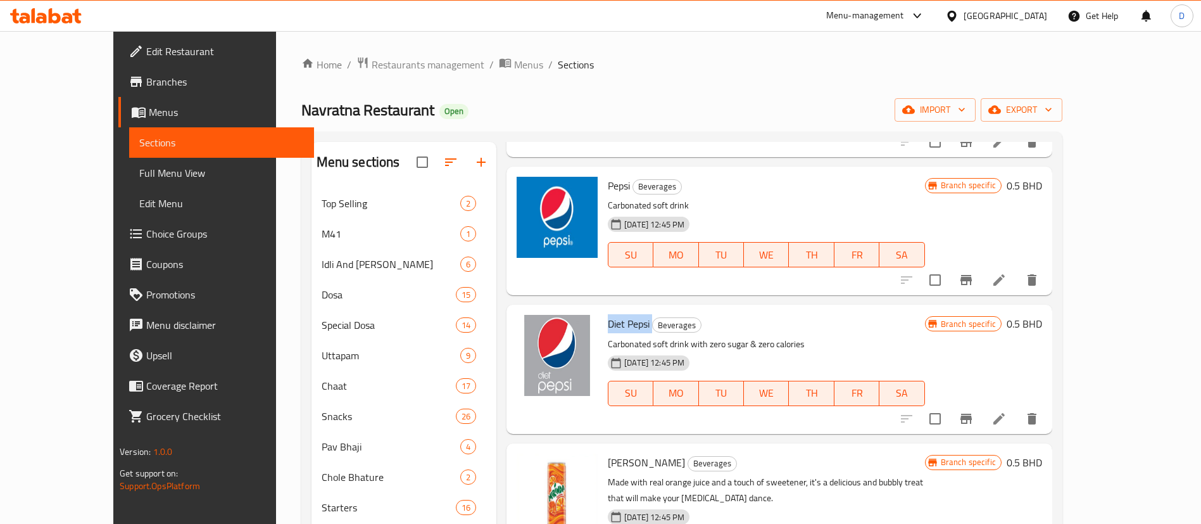
click at [608, 332] on span "Diet Pepsi" at bounding box center [629, 323] width 42 height 19
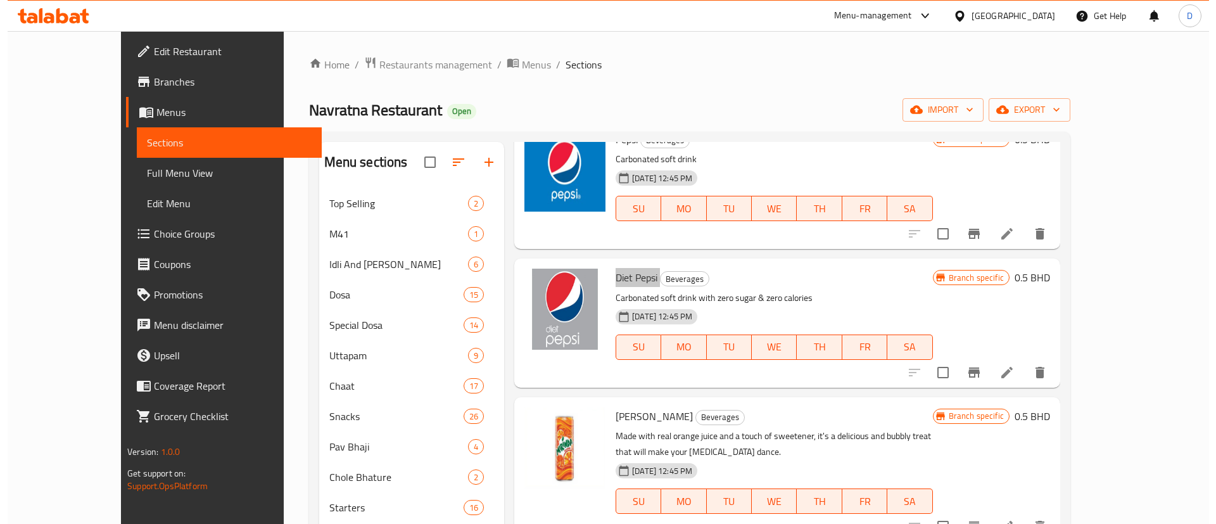
scroll to position [653, 0]
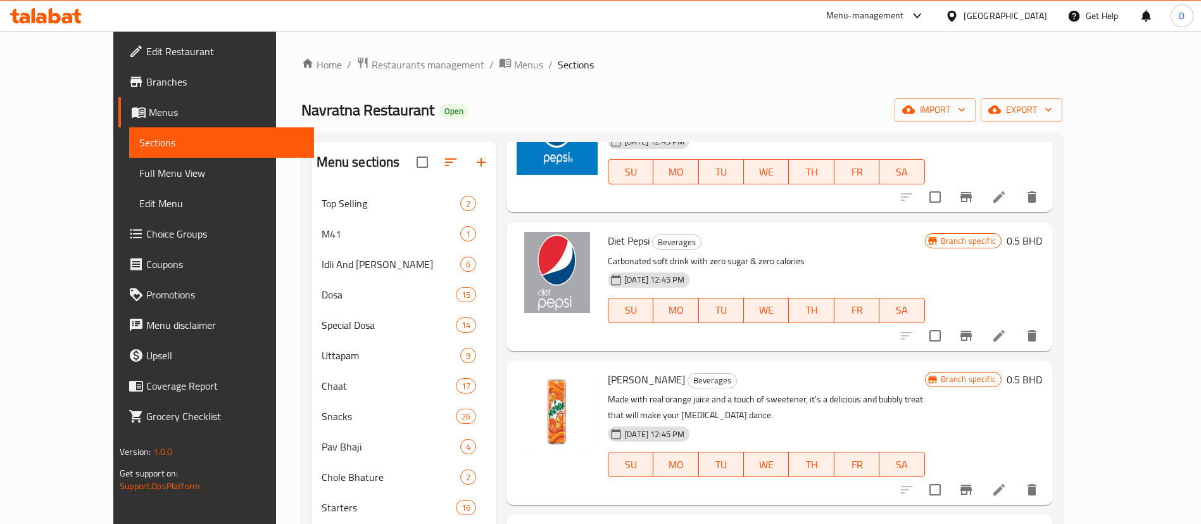
click at [608, 372] on span "Mirinda Orange" at bounding box center [646, 379] width 77 height 19
copy h6 "Mirinda Orange"
click at [146, 226] on span "Choice Groups" at bounding box center [225, 233] width 158 height 15
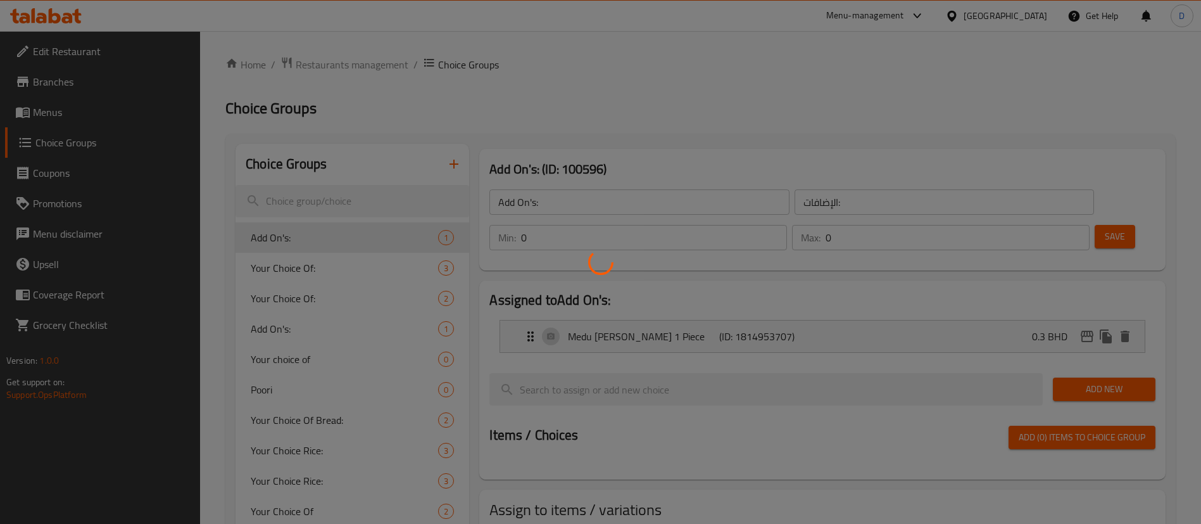
click at [712, 121] on div at bounding box center [600, 262] width 1201 height 524
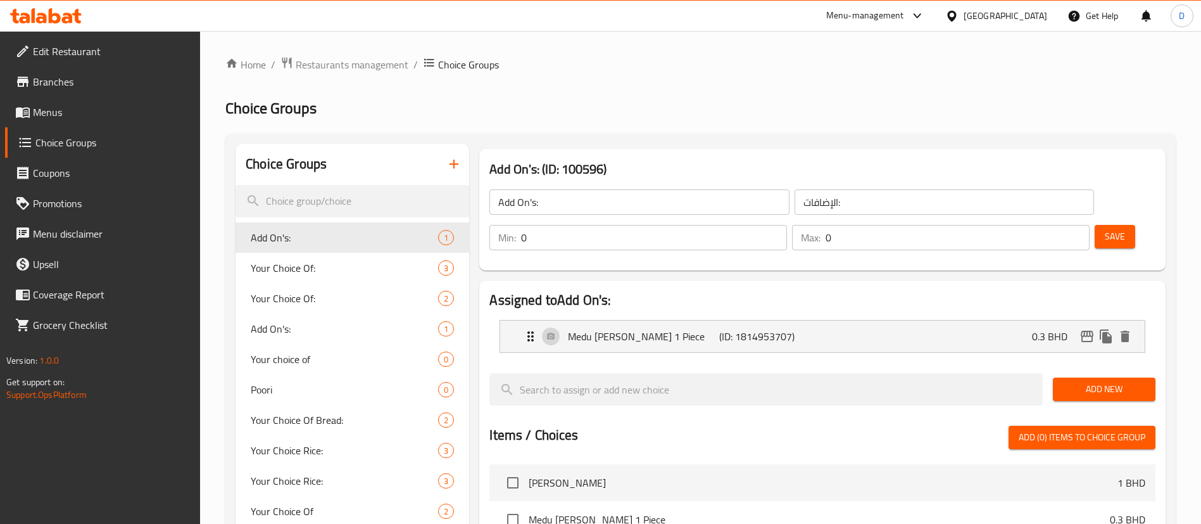
click at [457, 166] on icon "button" at bounding box center [453, 163] width 15 height 15
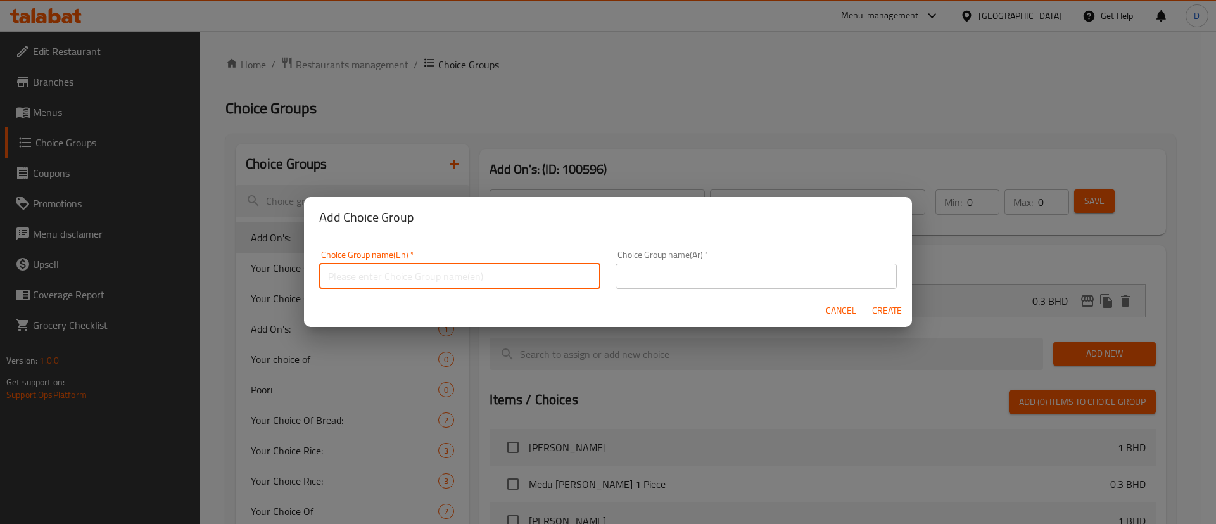
click at [491, 282] on input "text" at bounding box center [459, 275] width 281 height 25
type input "your choice of drink"
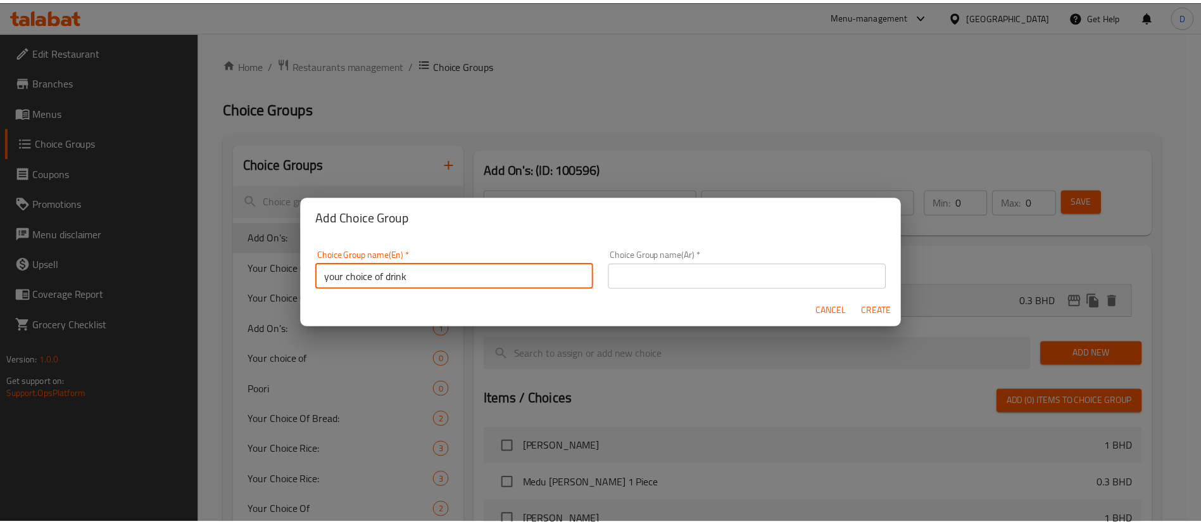
scroll to position [4, 0]
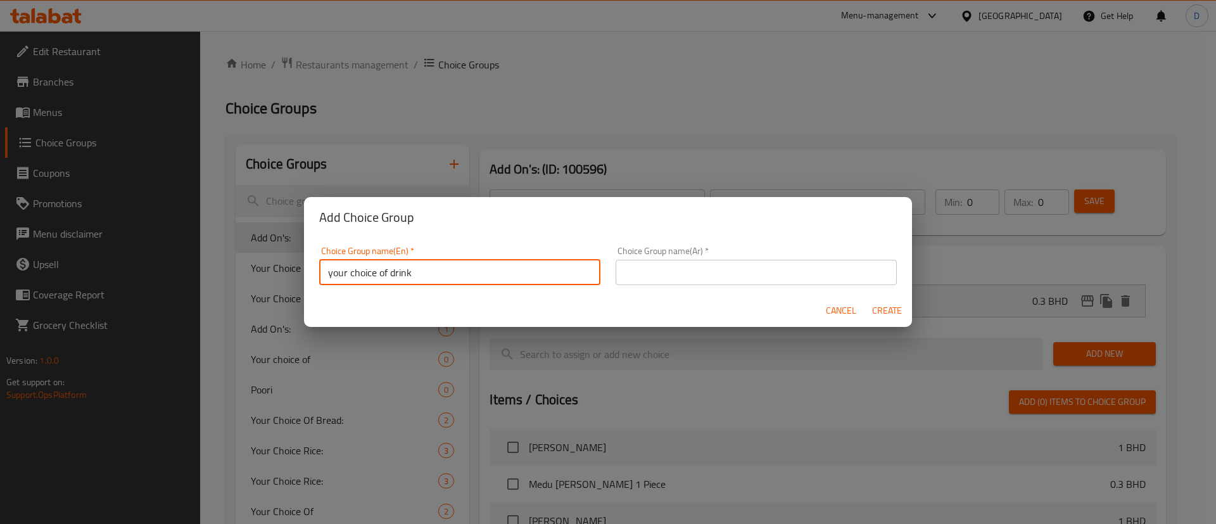
drag, startPoint x: 457, startPoint y: 286, endPoint x: 329, endPoint y: 291, distance: 128.0
click at [331, 291] on div "Choice Group name(En)   * your choice of drink Choice Group name(En) *" at bounding box center [460, 266] width 296 height 54
click at [362, 272] on input "your choice of drink" at bounding box center [459, 272] width 281 height 25
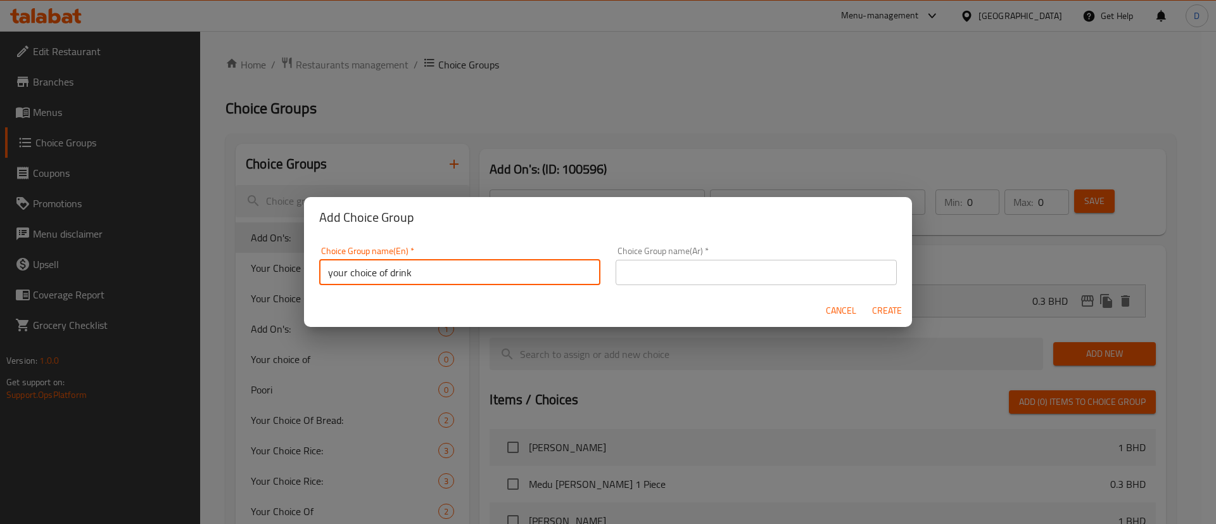
click at [662, 278] on input "text" at bounding box center [755, 272] width 281 height 25
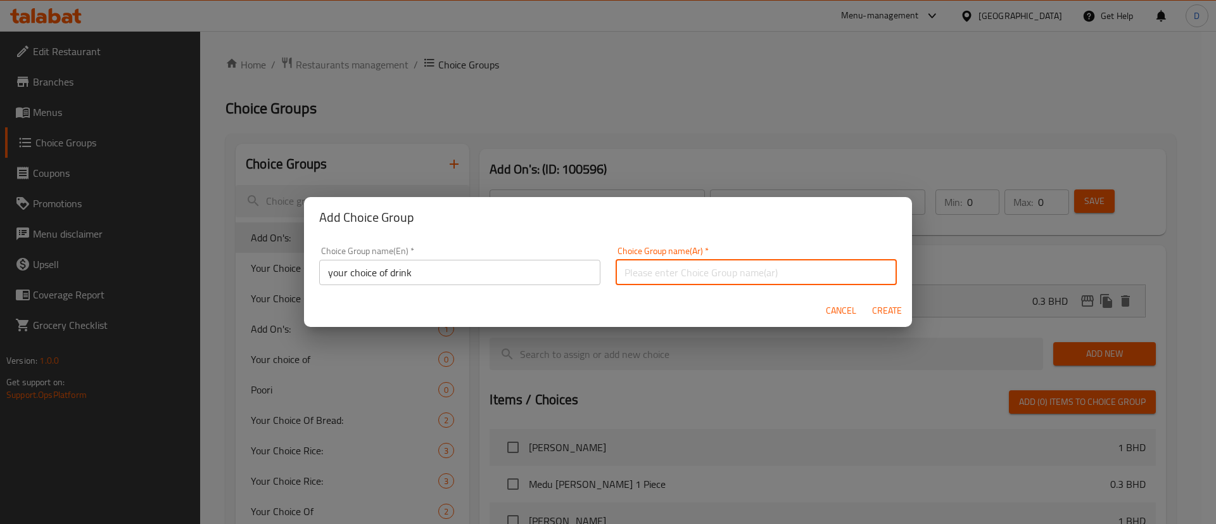
paste input "اختيارك من المشروب"
type input "اختيارك من المشروب"
click at [621, 233] on div "Add Choice Group" at bounding box center [608, 217] width 608 height 41
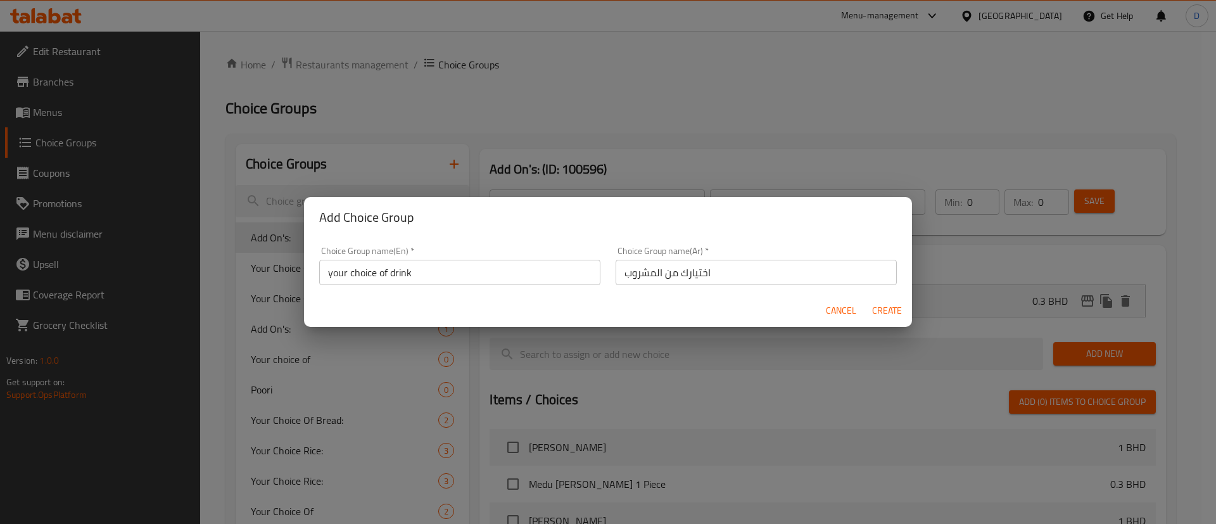
click at [892, 307] on span "Create" at bounding box center [886, 311] width 30 height 16
type input "your choice of drink"
type input "اختيارك من المشروب"
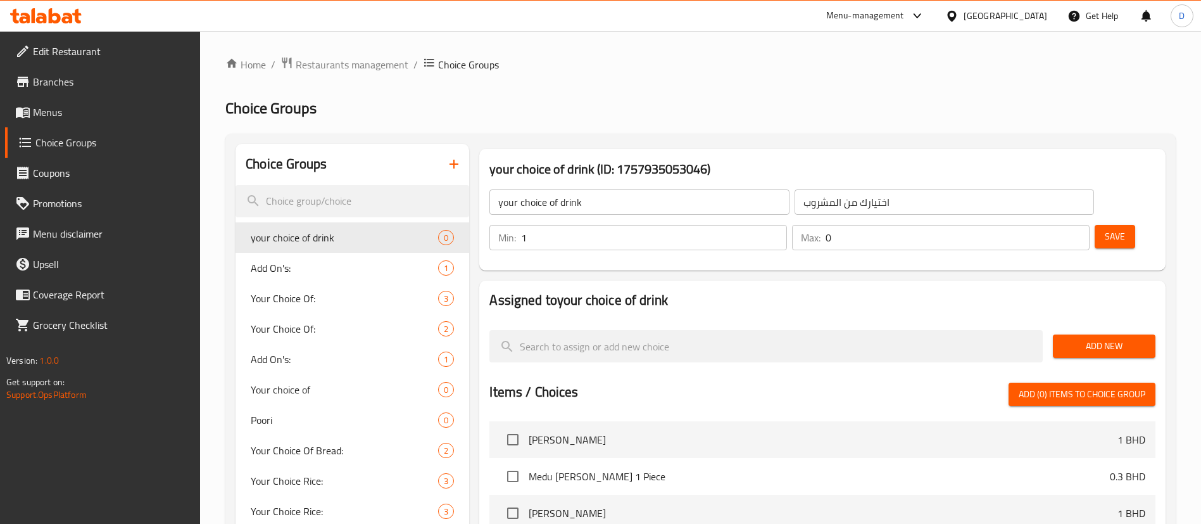
type input "1"
click at [787, 225] on input "1" at bounding box center [654, 237] width 266 height 25
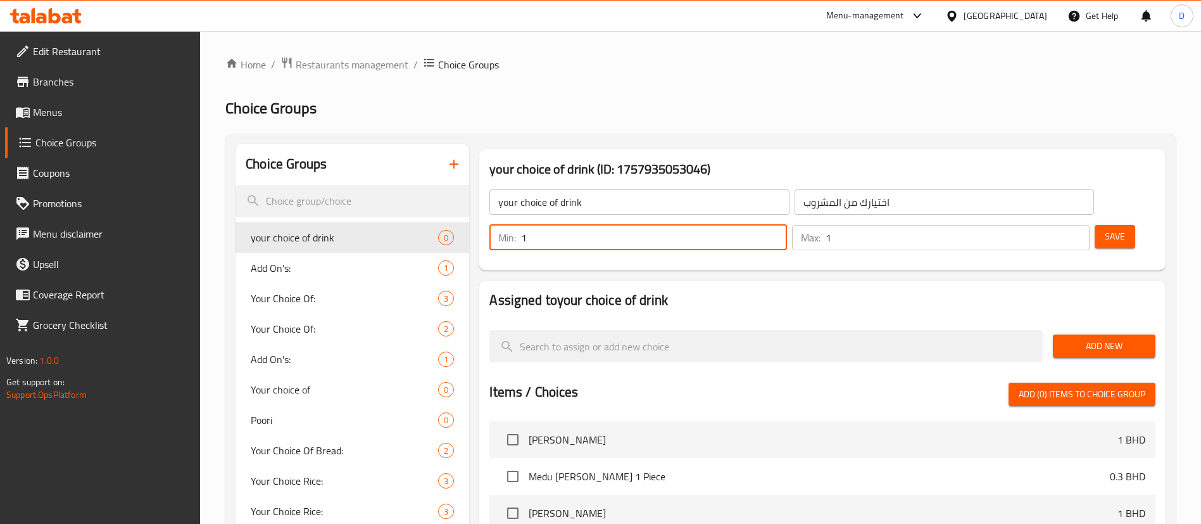
type input "1"
click at [1056, 225] on input "1" at bounding box center [958, 237] width 264 height 25
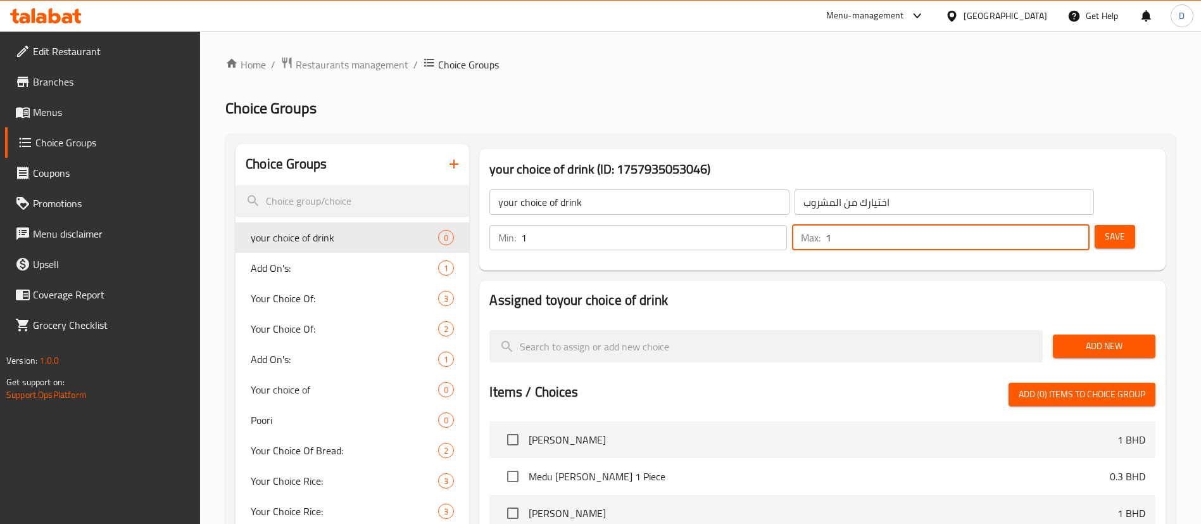
click at [1073, 338] on span "Add New" at bounding box center [1104, 346] width 82 height 16
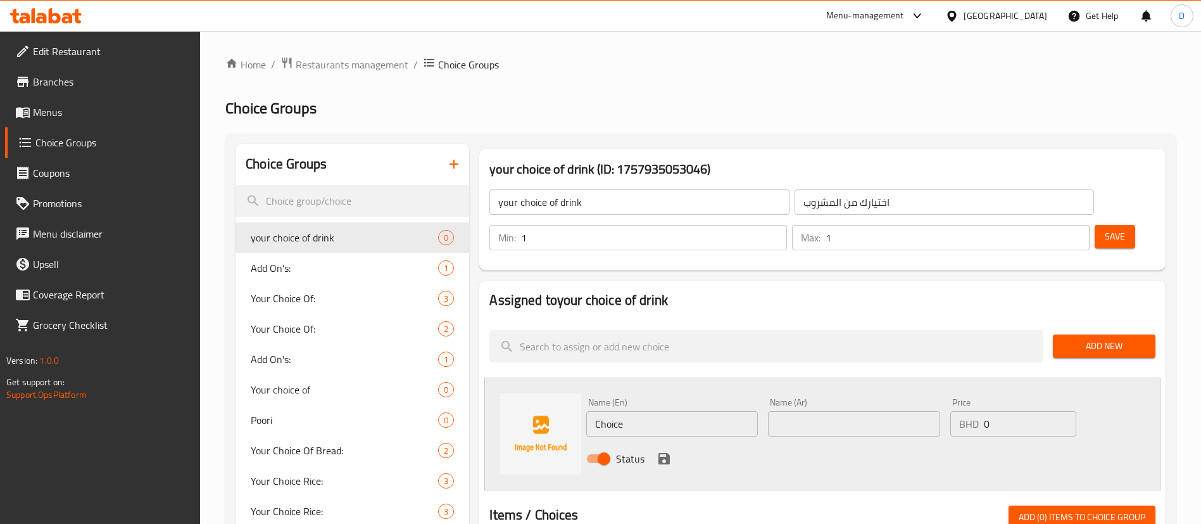
drag, startPoint x: 635, startPoint y: 395, endPoint x: 544, endPoint y: 401, distance: 91.4
click at [545, 401] on div "Name (En) Choice Name (En) Name (Ar) Name (Ar) Price BHD 0 Price Status" at bounding box center [822, 433] width 676 height 113
paste input "oca-Cola"
type input "Coca-Cola"
click at [804, 411] on input "text" at bounding box center [854, 423] width 172 height 25
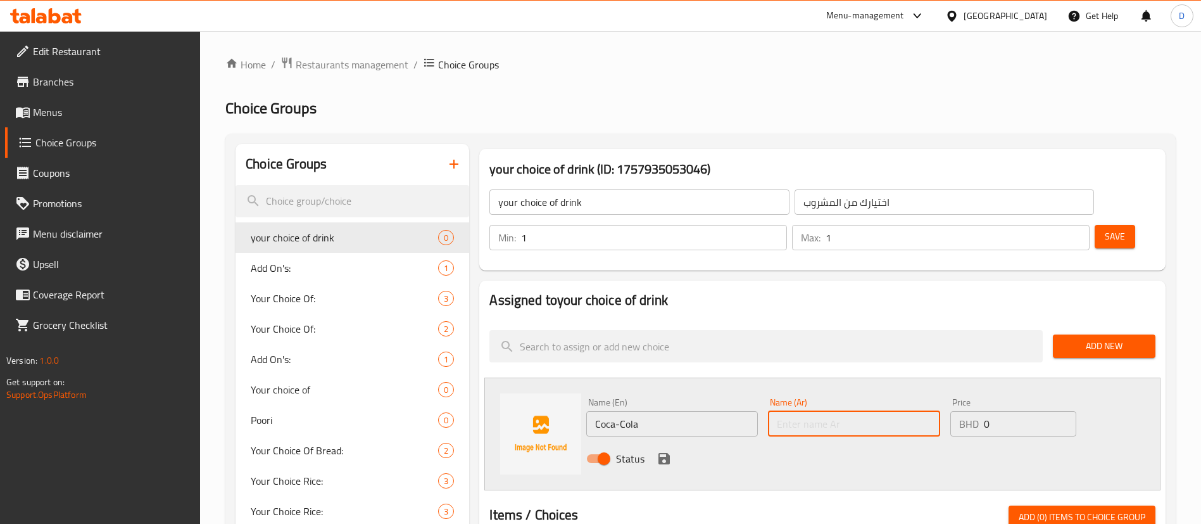
paste input "Coca-Cola"
type input "Coca-Cola"
click at [662, 453] on icon "save" at bounding box center [664, 458] width 11 height 11
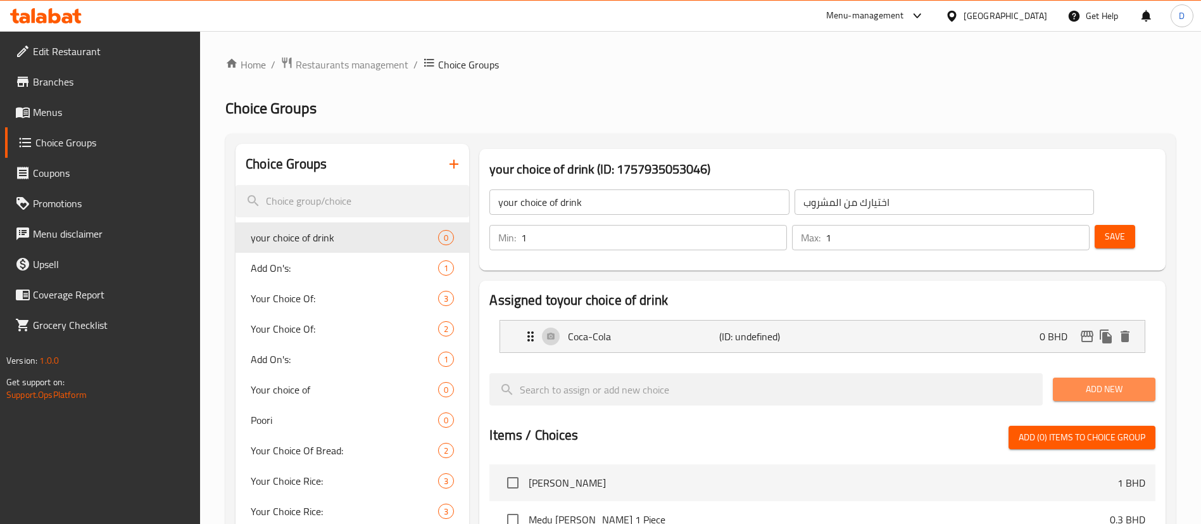
drag, startPoint x: 1106, startPoint y: 346, endPoint x: 1072, endPoint y: 336, distance: 35.7
click at [1104, 381] on span "Add New" at bounding box center [1104, 389] width 82 height 16
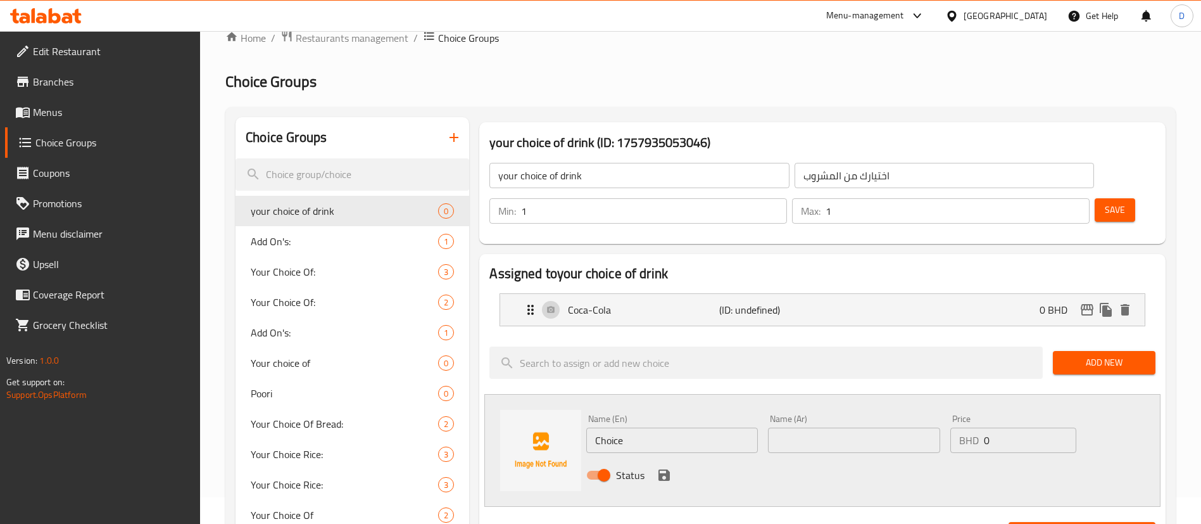
scroll to position [190, 0]
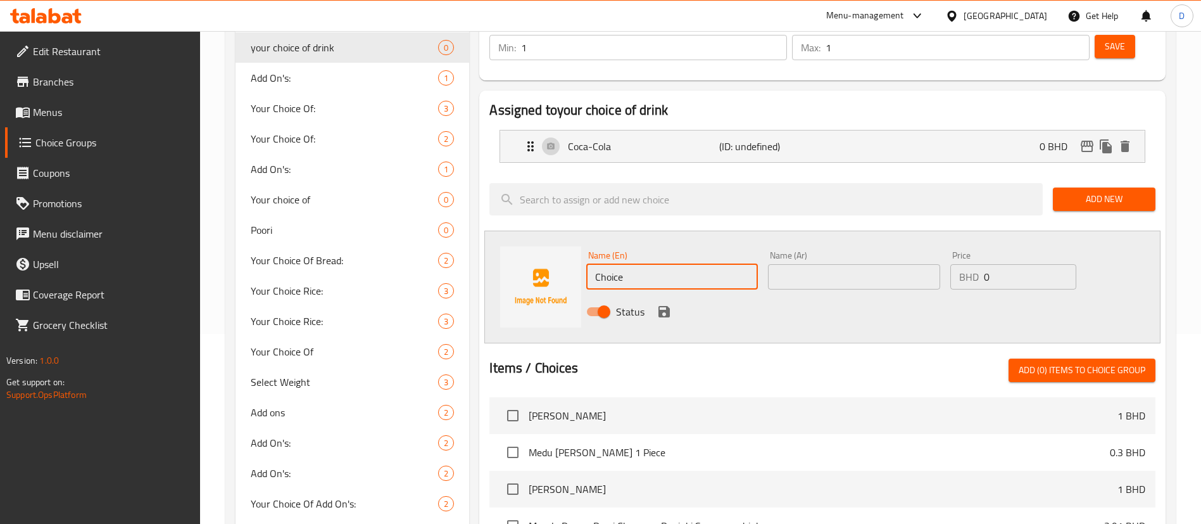
drag, startPoint x: 604, startPoint y: 240, endPoint x: 570, endPoint y: 239, distance: 34.2
click at [562, 239] on div "Name (En) Choice Name (En) Name (Ar) Name (Ar) Price BHD 0 Price Status" at bounding box center [822, 286] width 676 height 113
paste input "Sprit"
type input "Sprite"
click at [828, 264] on input "text" at bounding box center [854, 276] width 172 height 25
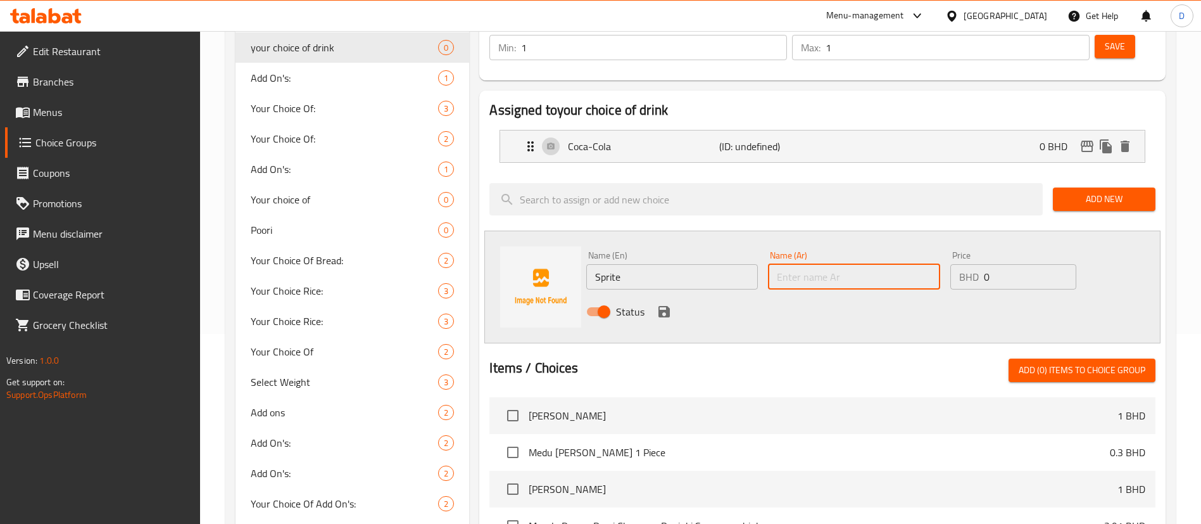
paste input "Sprite"
type input "Sprite"
click at [659, 304] on icon "save" at bounding box center [664, 311] width 15 height 15
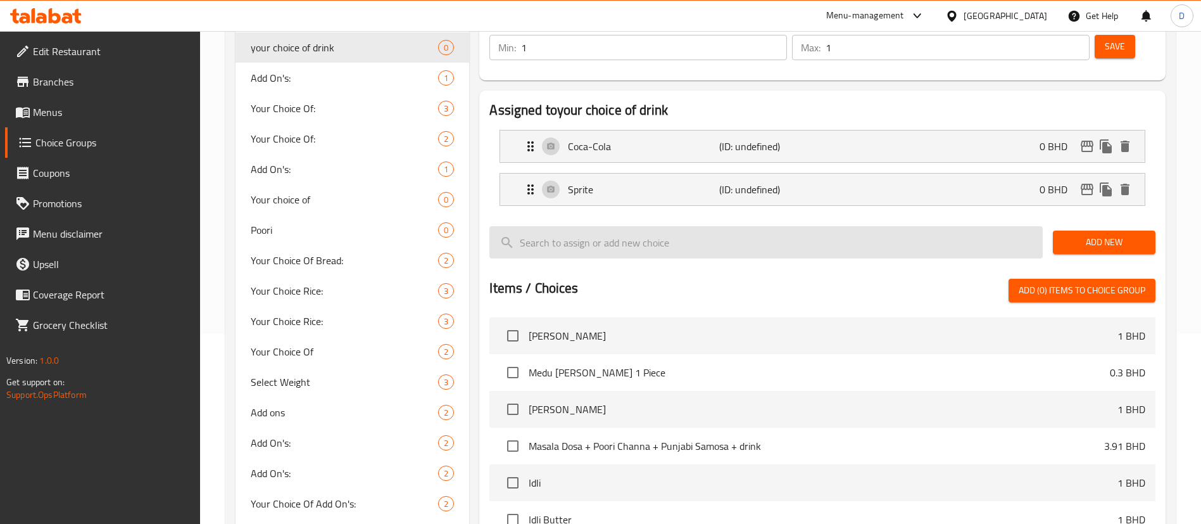
drag, startPoint x: 1066, startPoint y: 208, endPoint x: 949, endPoint y: 219, distance: 118.3
click at [1064, 234] on span "Add New" at bounding box center [1104, 242] width 82 height 16
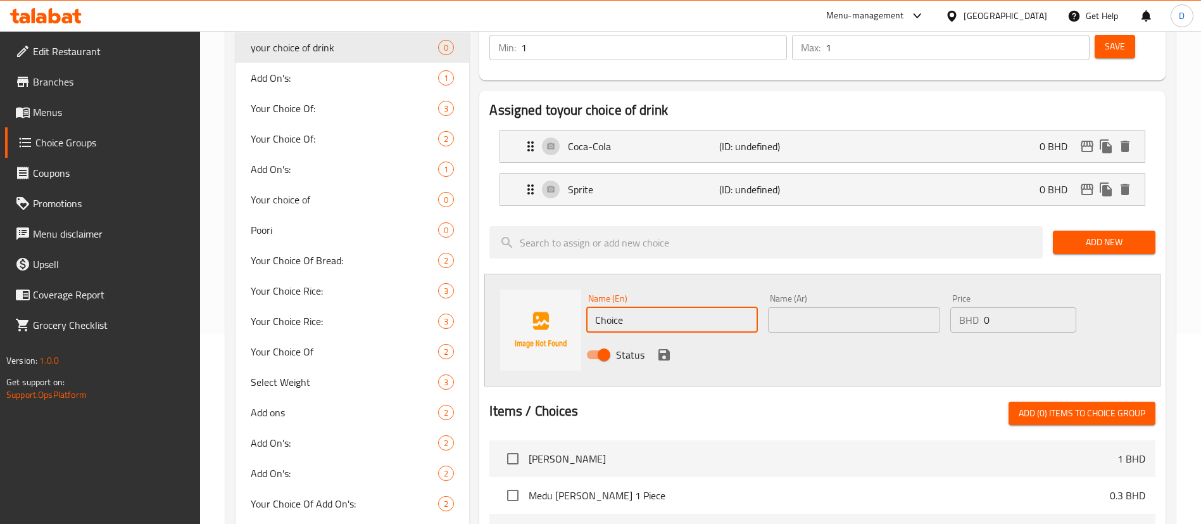
drag, startPoint x: 641, startPoint y: 284, endPoint x: 574, endPoint y: 292, distance: 68.2
click at [574, 292] on div "Name (En) Choice Name (En) Name (Ar) Name (Ar) Price BHD 0 Price Status" at bounding box center [822, 330] width 676 height 113
paste input "Fanta Orang"
type input "Fanta Orange"
click at [784, 294] on div "Name (Ar) Name (Ar)" at bounding box center [854, 313] width 172 height 39
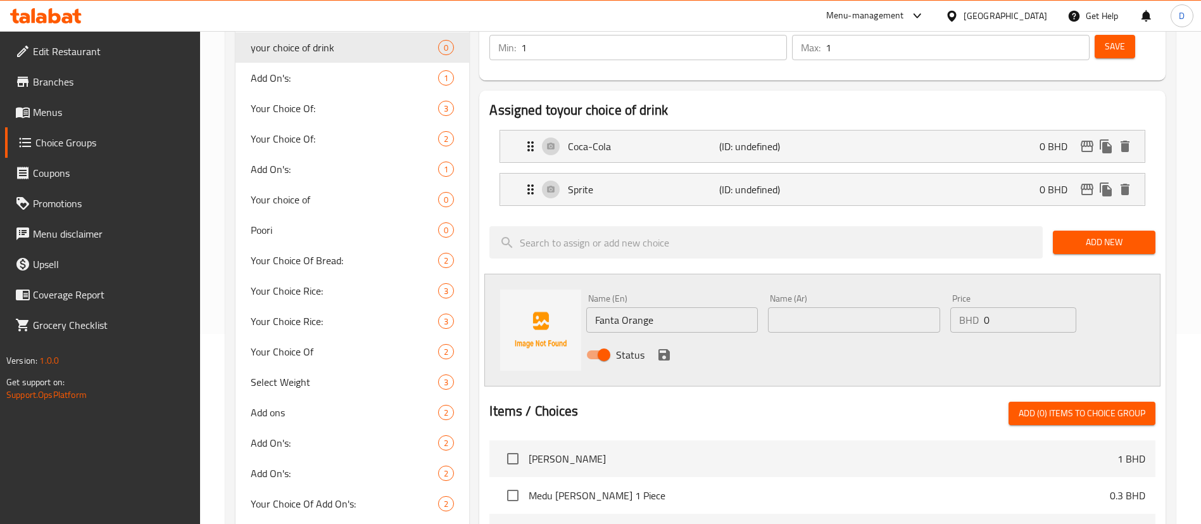
click at [790, 294] on div "Name (Ar) Name (Ar)" at bounding box center [854, 313] width 172 height 39
drag, startPoint x: 788, startPoint y: 278, endPoint x: 785, endPoint y: 284, distance: 7.4
click at [788, 307] on input "text" at bounding box center [854, 319] width 172 height 25
paste input "Fanta Orange"
type input "Fanta Orange"
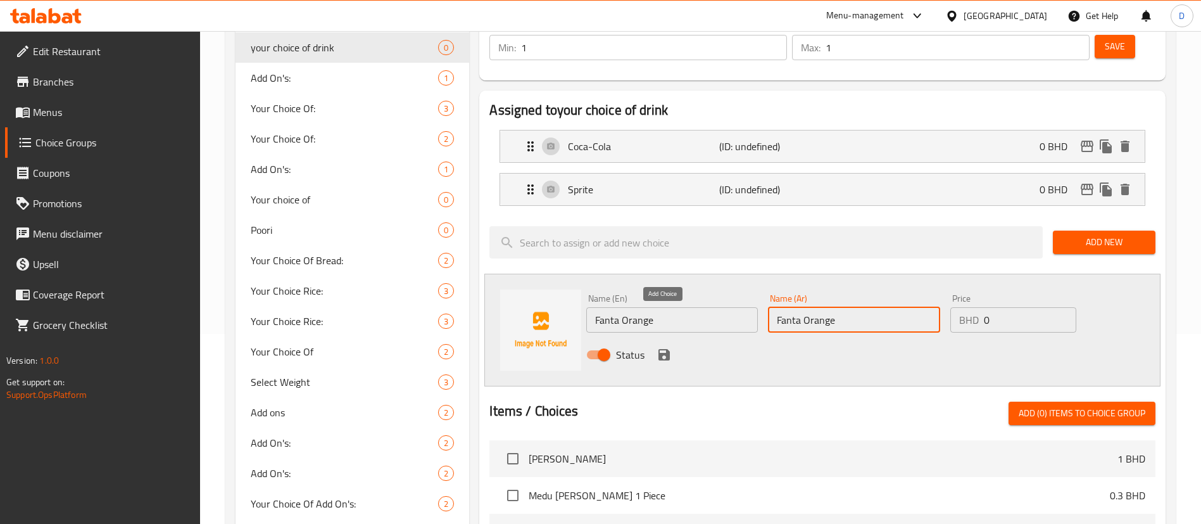
drag, startPoint x: 661, startPoint y: 320, endPoint x: 997, endPoint y: 294, distance: 336.6
click at [662, 349] on icon "save" at bounding box center [664, 354] width 11 height 11
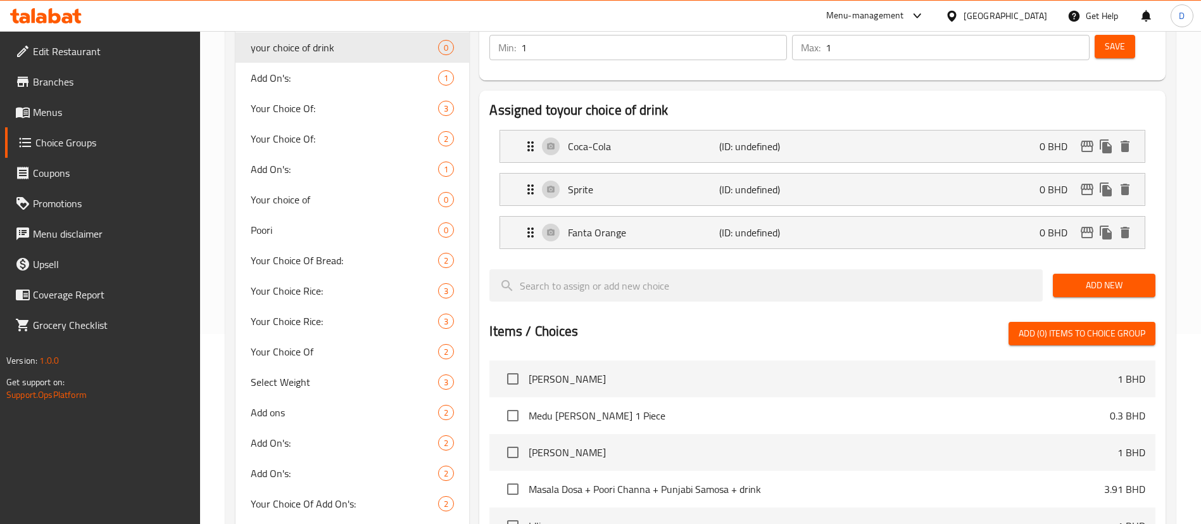
click at [1102, 277] on span "Add New" at bounding box center [1104, 285] width 82 height 16
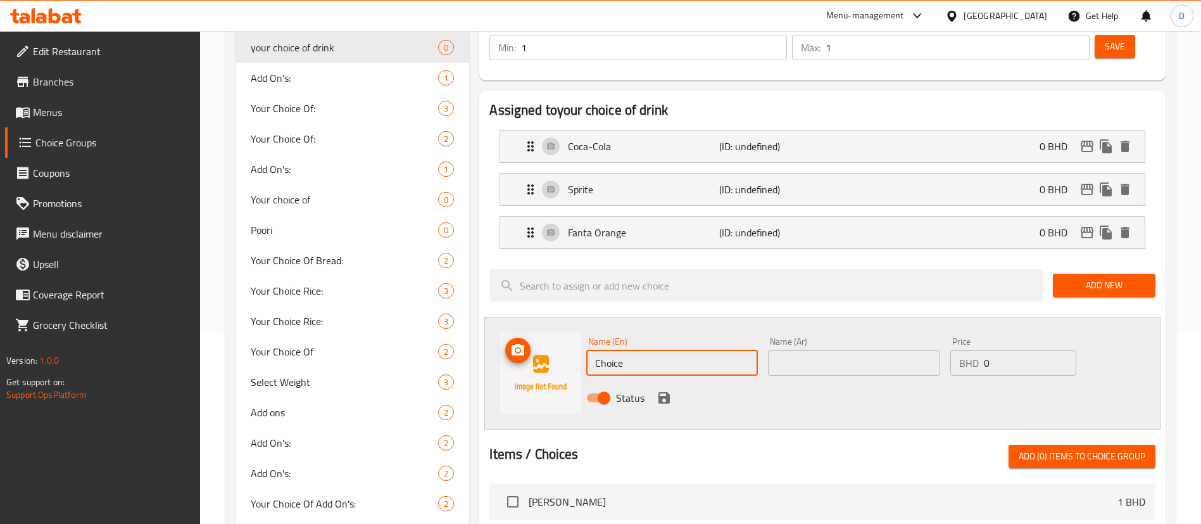
drag, startPoint x: 667, startPoint y: 326, endPoint x: 750, endPoint y: 307, distance: 84.5
click at [572, 320] on div "Name (En) Choice Name (En) Name (Ar) Name (Ar) Price BHD 0 Price Status" at bounding box center [822, 373] width 676 height 113
paste input "Pepsi"
type input "Pepsi"
click at [880, 350] on input "text" at bounding box center [854, 362] width 172 height 25
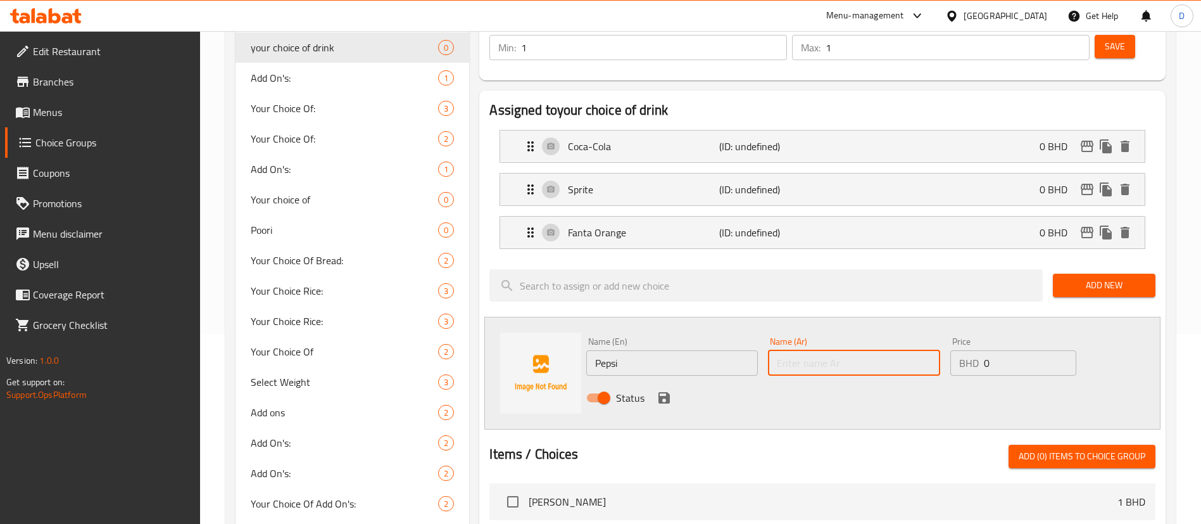
paste input "Pepsi"
type input "Pepsi"
click at [667, 392] on icon "save" at bounding box center [664, 397] width 11 height 11
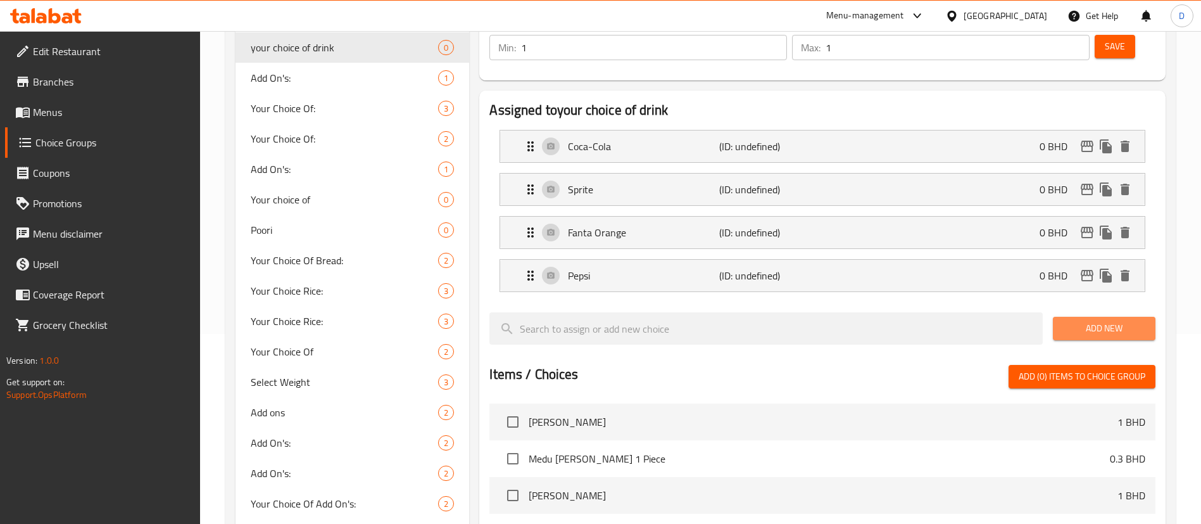
click at [1096, 320] on span "Add New" at bounding box center [1104, 328] width 82 height 16
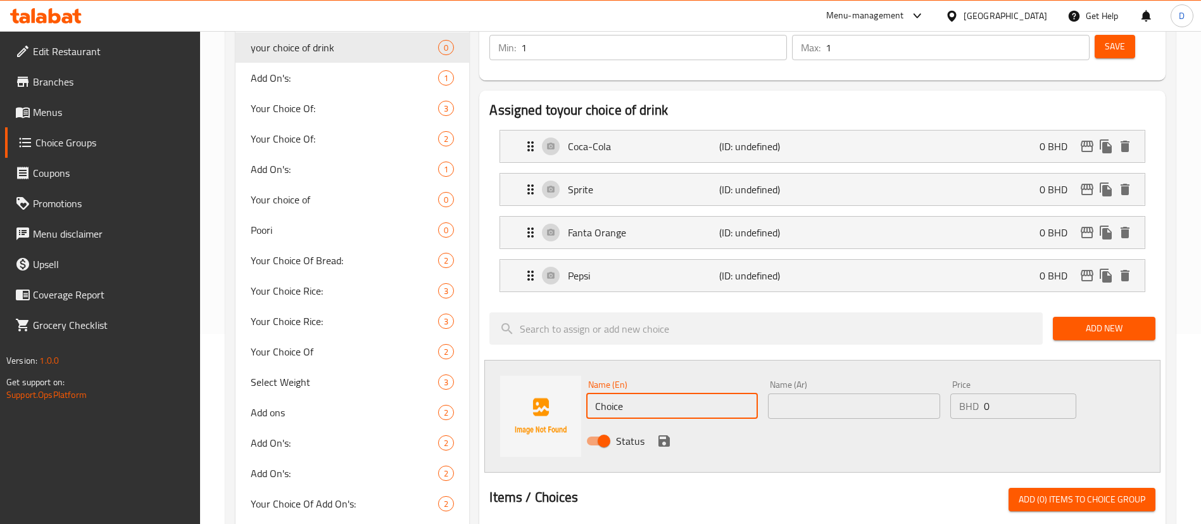
drag, startPoint x: 627, startPoint y: 374, endPoint x: 561, endPoint y: 378, distance: 66.6
click at [561, 378] on div "Name (En) Choice Name (En) Name (Ar) Name (Ar) Price BHD 0 Price Status" at bounding box center [822, 416] width 676 height 113
paste input "Diet Pepsi"
type input "Diet Pepsi"
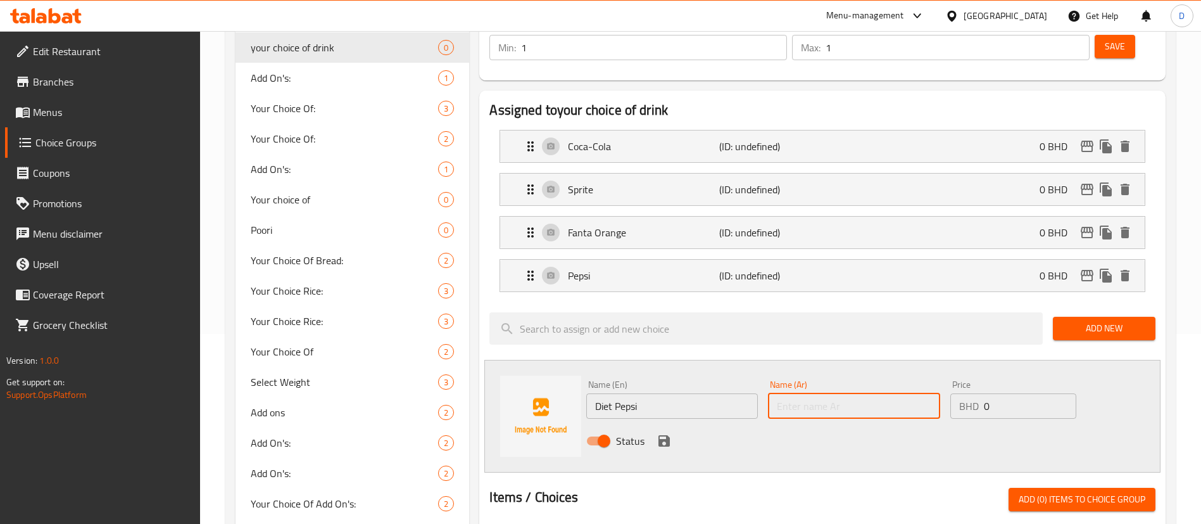
click at [801, 393] on input "text" at bounding box center [854, 405] width 172 height 25
paste input "Diet Pepsi"
type input "Diet Pepsi"
click at [667, 435] on icon "save" at bounding box center [664, 440] width 11 height 11
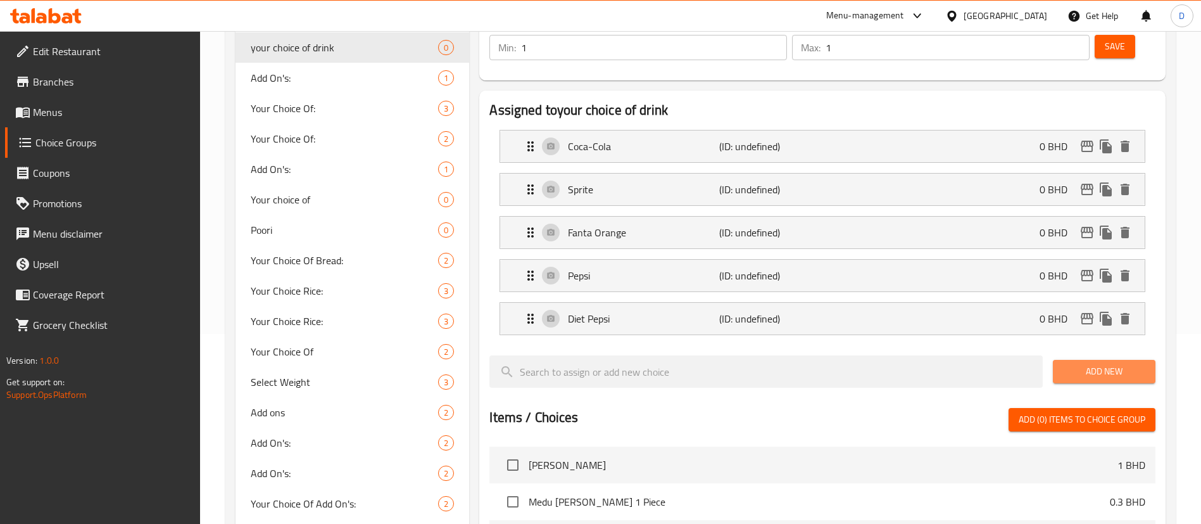
click at [1125, 363] on span "Add New" at bounding box center [1104, 371] width 82 height 16
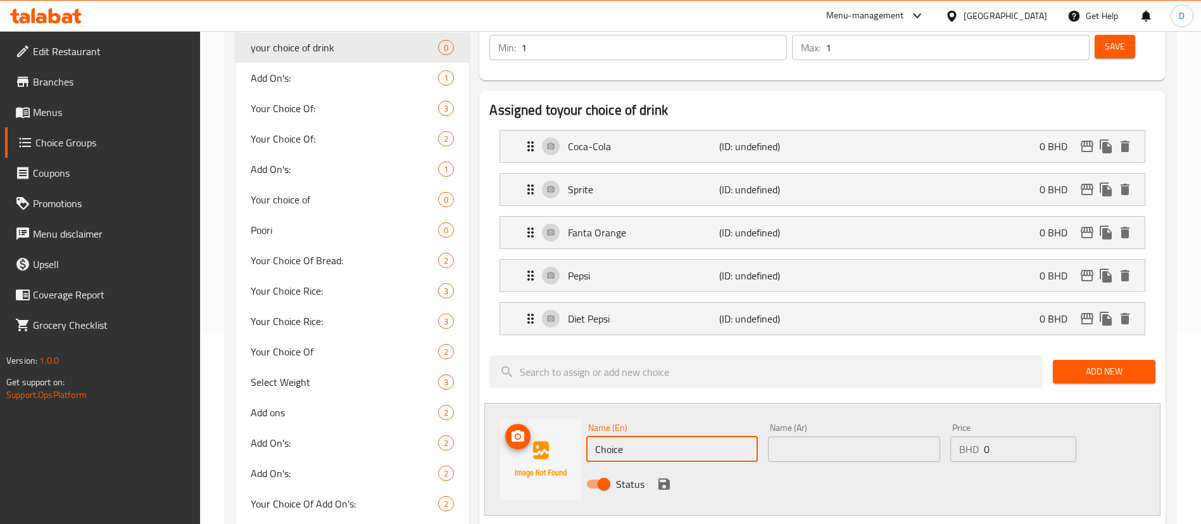
drag, startPoint x: 620, startPoint y: 422, endPoint x: 551, endPoint y: 412, distance: 69.8
click at [551, 412] on div "Name (En) Choice Name (En) Name (Ar) Name (Ar) Price BHD 0 Price Status" at bounding box center [822, 459] width 676 height 113
drag, startPoint x: 648, startPoint y: 415, endPoint x: 559, endPoint y: 424, distance: 89.1
click at [559, 424] on div "Name (En) Choice Name (En) Name (Ar) Name (Ar) Price BHD 0 Price Status" at bounding box center [822, 459] width 676 height 113
paste input "Mirinda Orange"
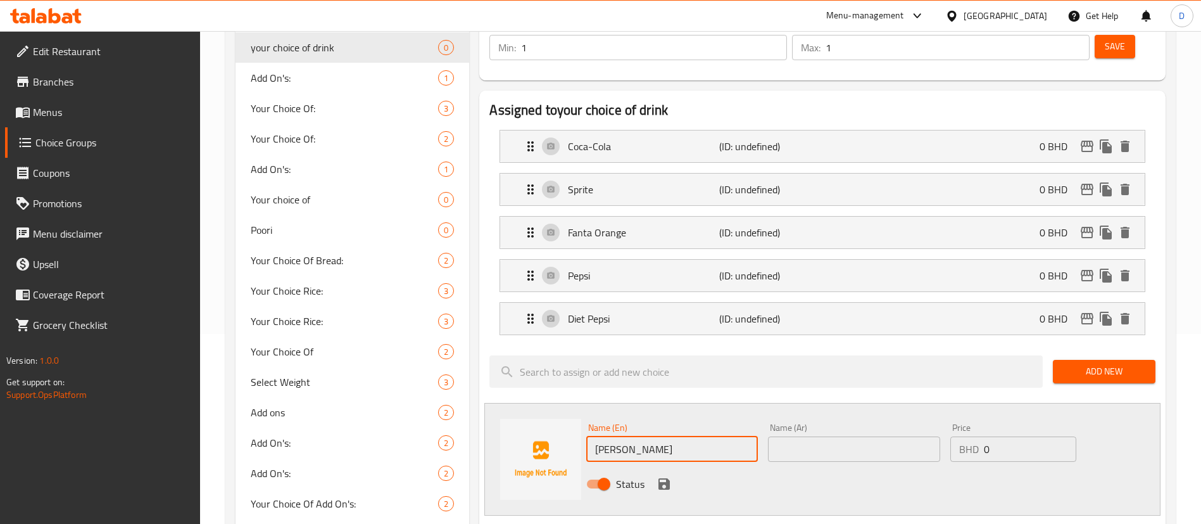
type input "Mirinda Orange"
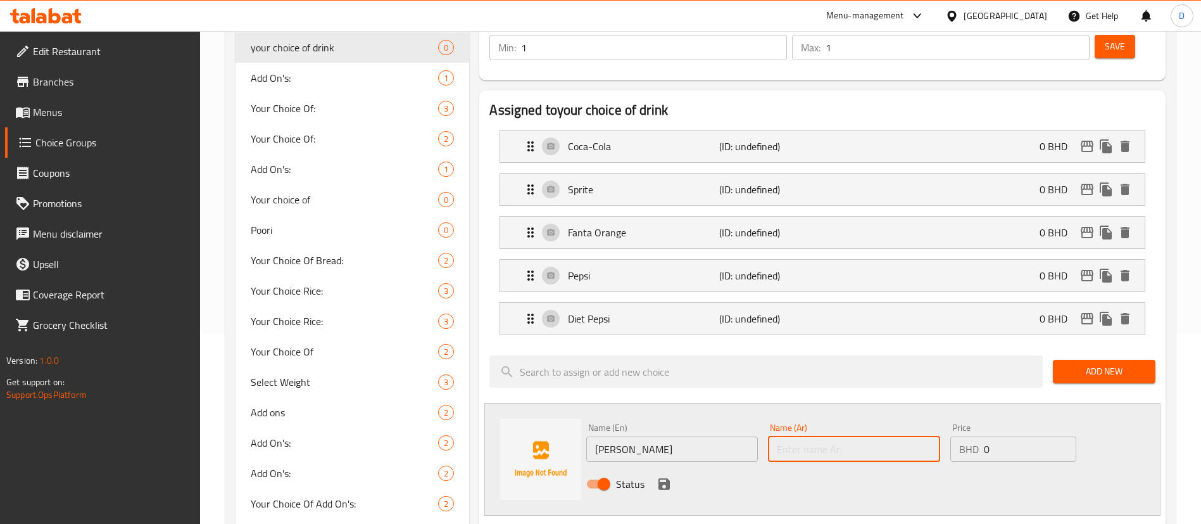
click at [849, 436] on input "text" at bounding box center [854, 448] width 172 height 25
paste input "Mirinda Orange"
type input "Mirinda Orange"
click at [670, 476] on icon "save" at bounding box center [664, 483] width 15 height 15
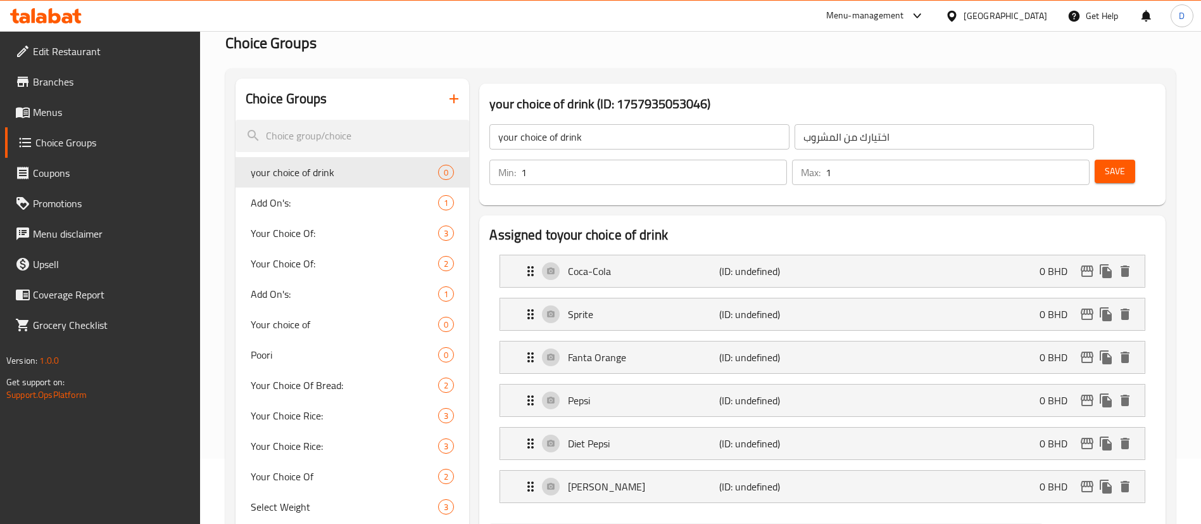
scroll to position [95, 0]
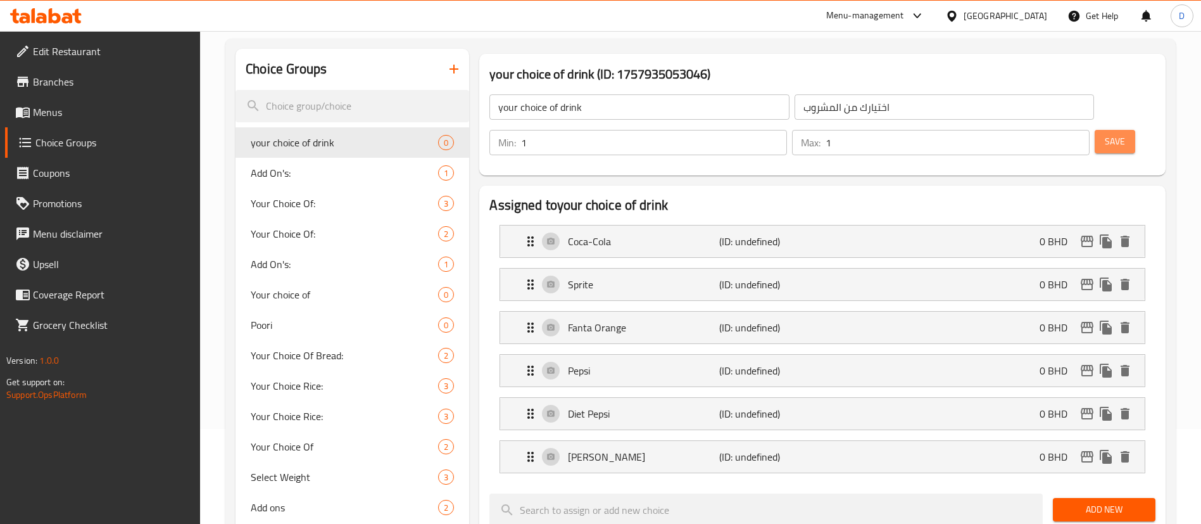
click at [1105, 134] on span "Save" at bounding box center [1115, 142] width 20 height 16
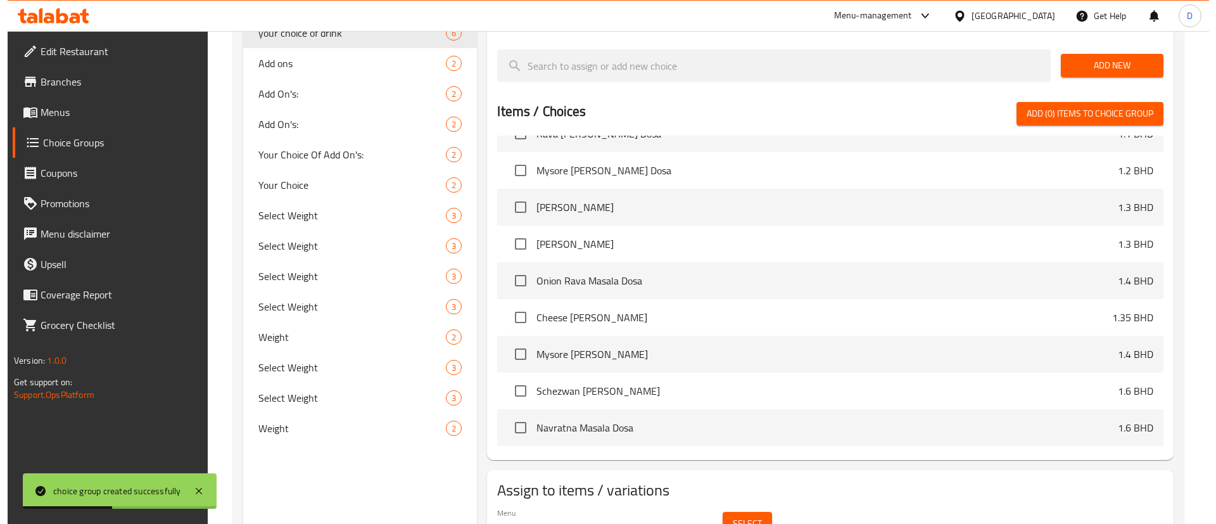
scroll to position [569, 0]
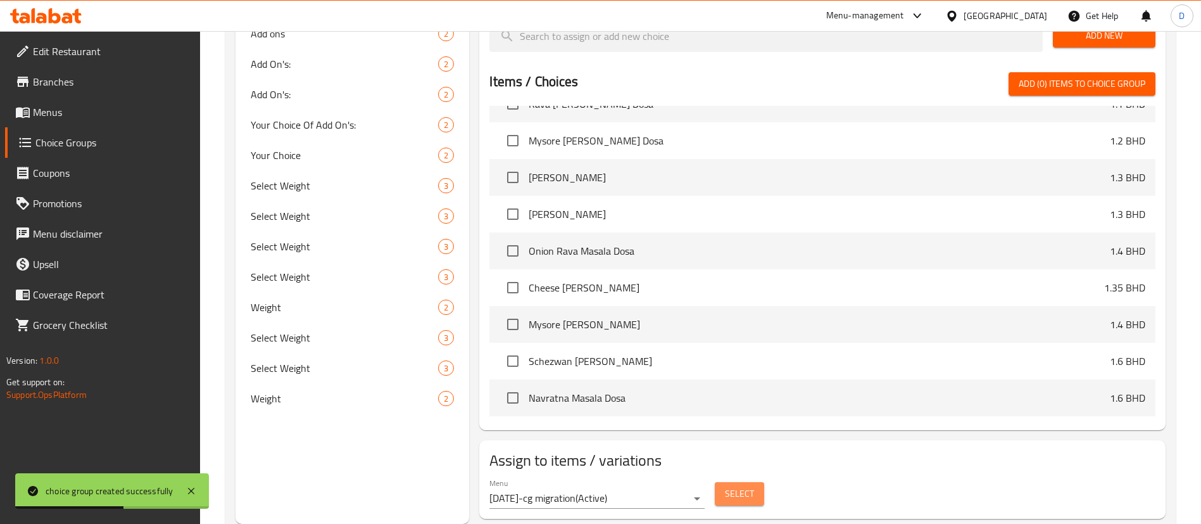
click at [741, 486] on span "Select" at bounding box center [739, 494] width 29 height 16
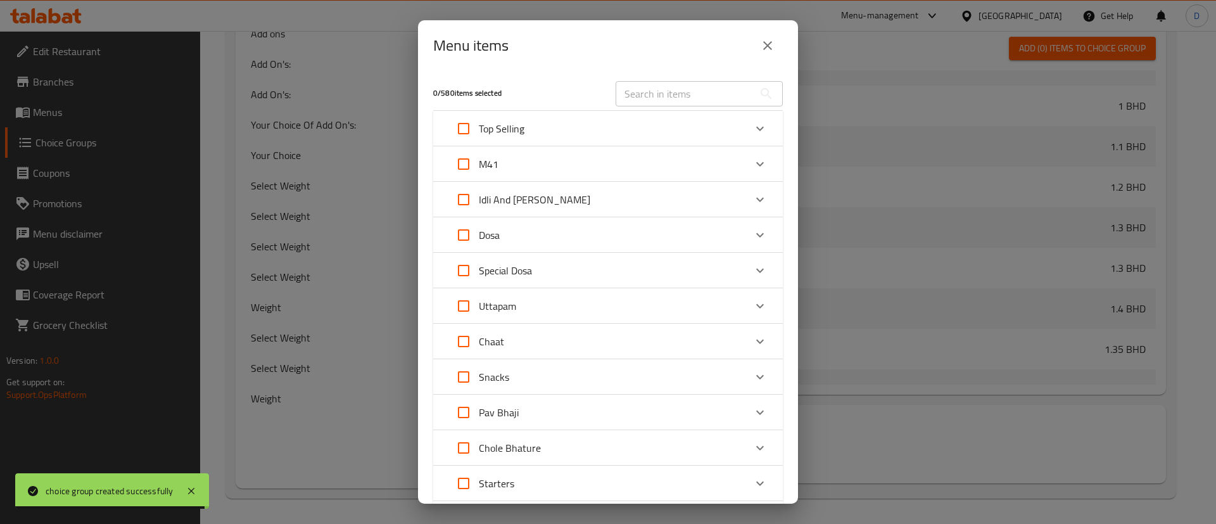
click at [705, 168] on div "M41" at bounding box center [596, 164] width 296 height 30
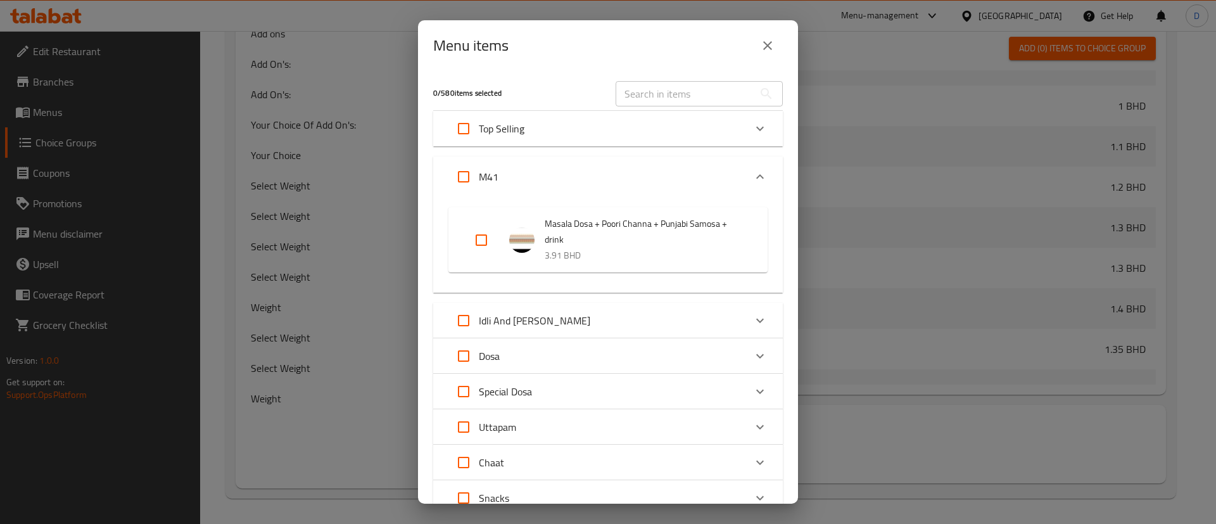
click at [485, 234] on input "Expand" at bounding box center [481, 240] width 30 height 30
checkbox input "true"
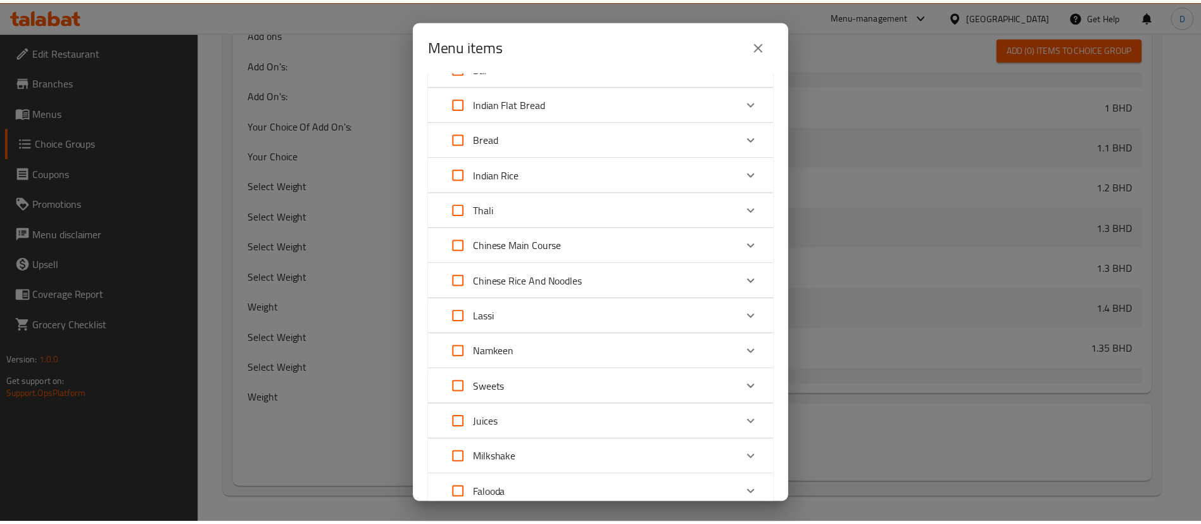
scroll to position [987, 0]
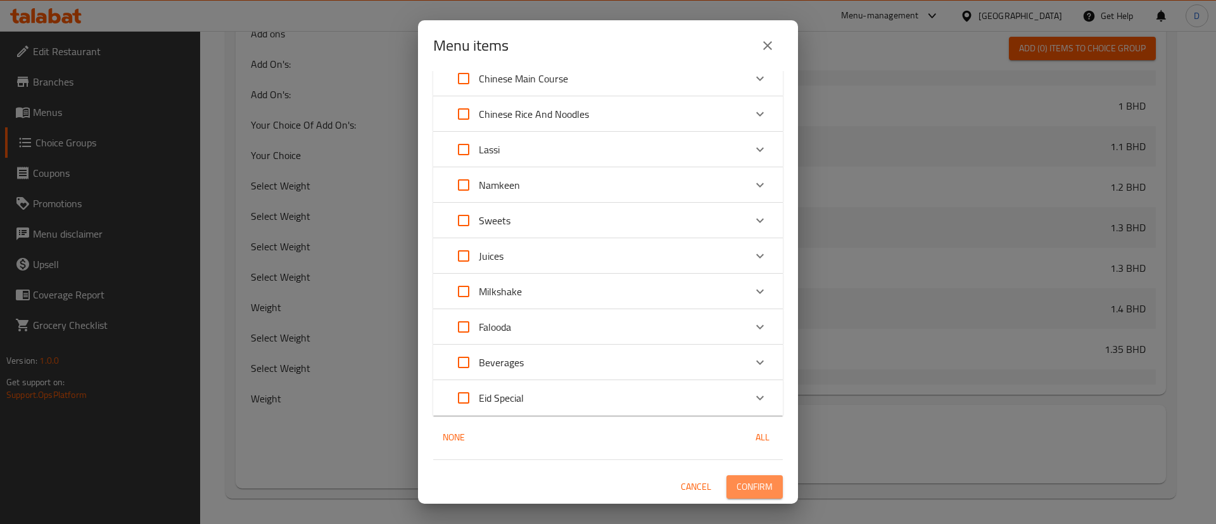
click at [752, 489] on span "Confirm" at bounding box center [754, 487] width 36 height 16
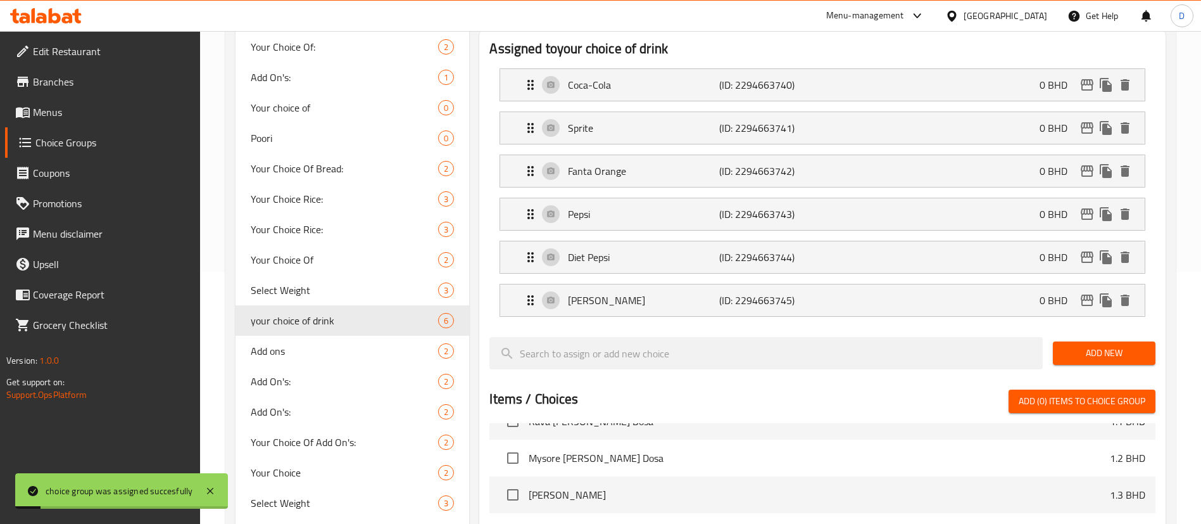
scroll to position [94, 0]
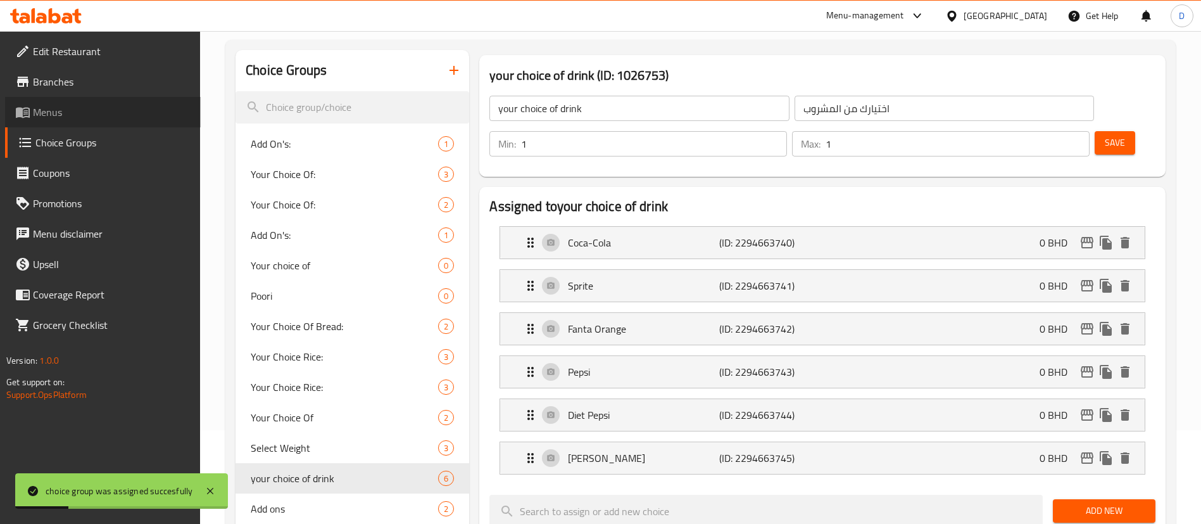
click at [60, 117] on span "Menus" at bounding box center [112, 111] width 158 height 15
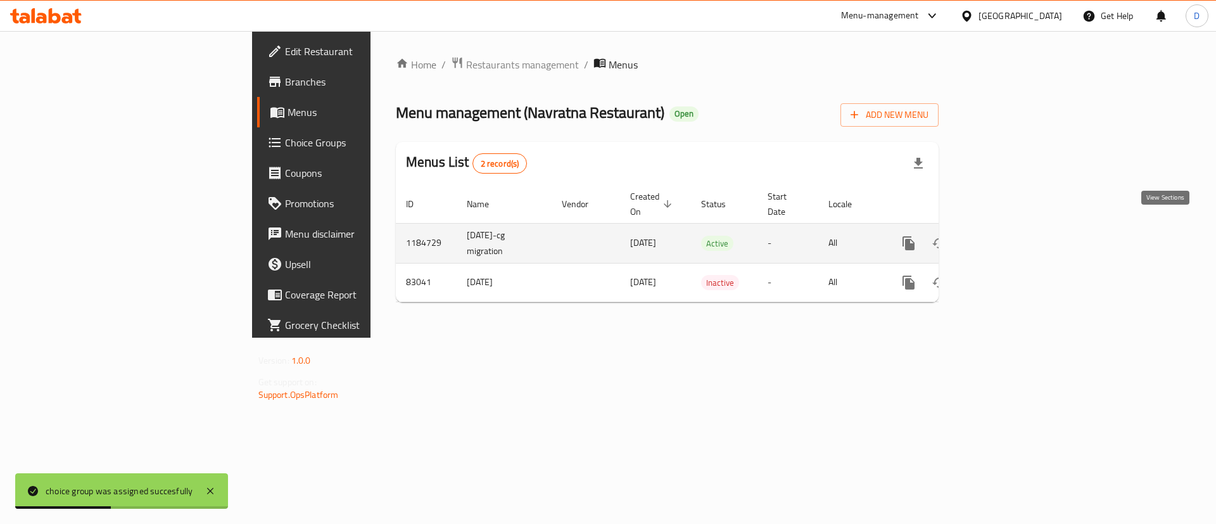
click at [1007, 236] on icon "enhanced table" at bounding box center [999, 243] width 15 height 15
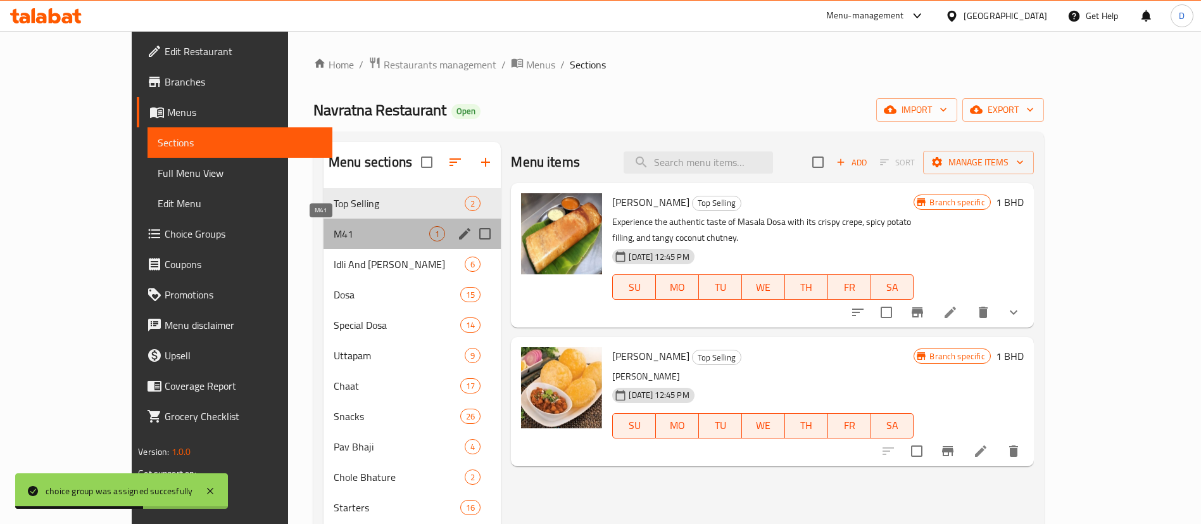
click at [334, 229] on span "M41" at bounding box center [382, 233] width 96 height 15
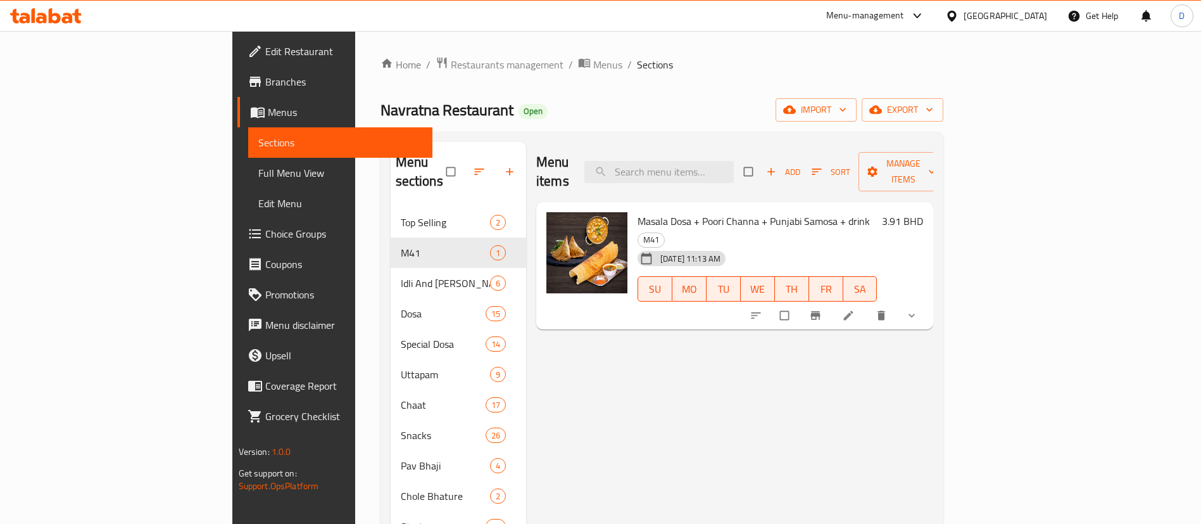
click at [451, 68] on span "Restaurants management" at bounding box center [507, 64] width 113 height 15
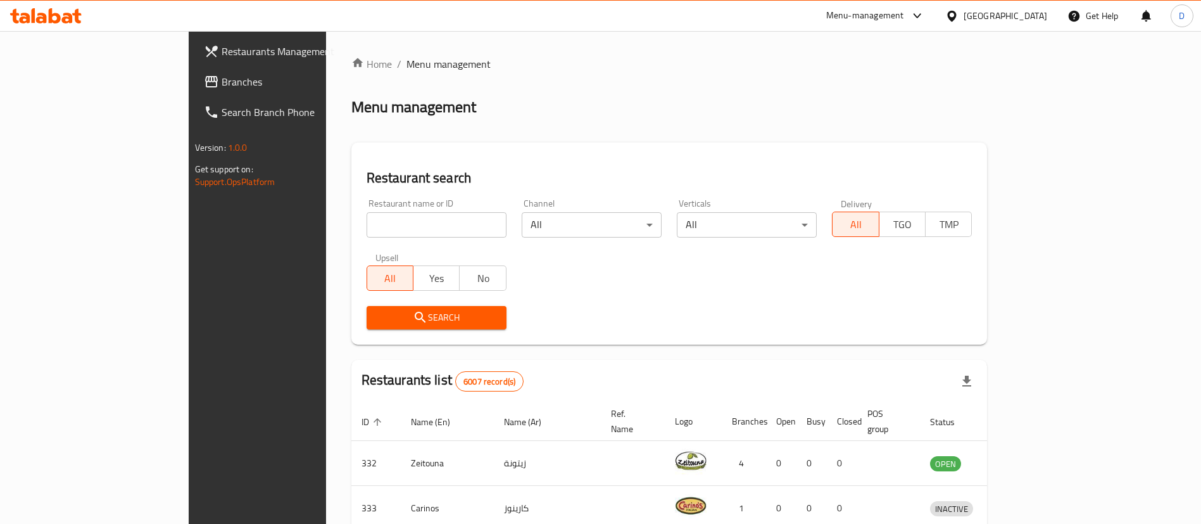
click at [367, 212] on input "search" at bounding box center [437, 224] width 140 height 25
type input "burger 2 go"
click button "Search" at bounding box center [437, 317] width 140 height 23
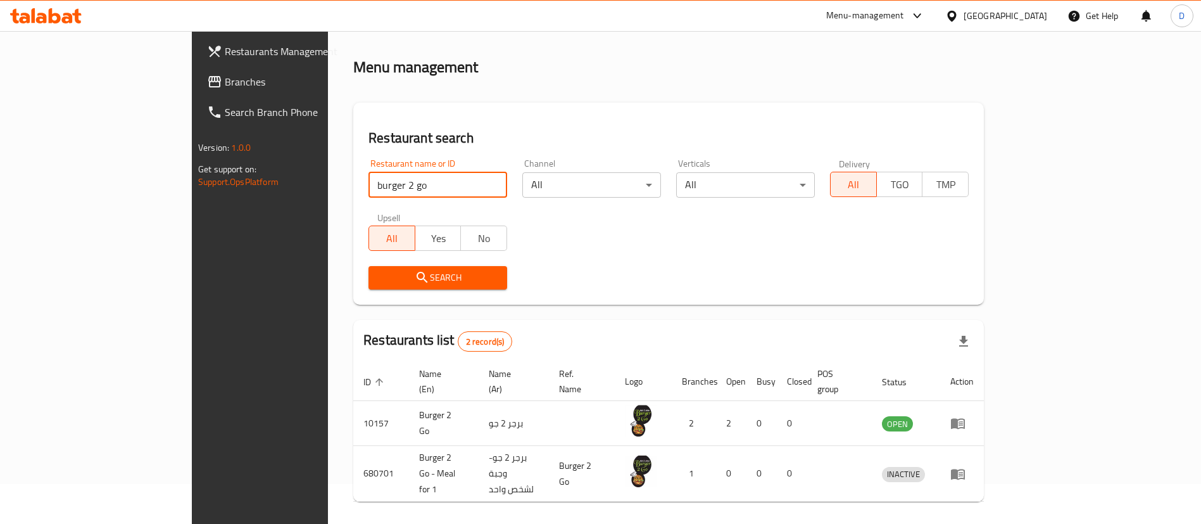
scroll to position [61, 0]
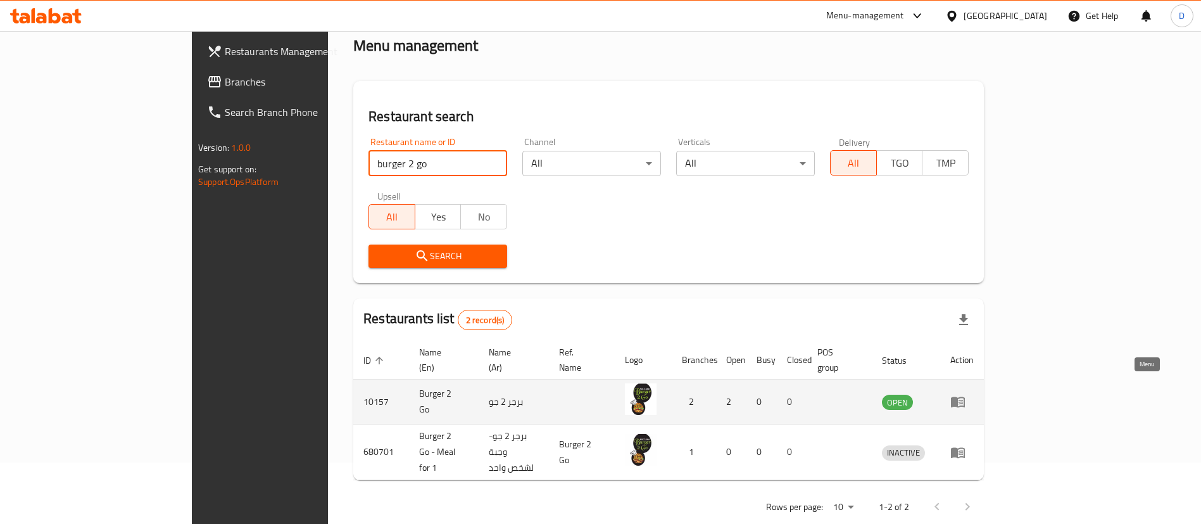
click at [965, 397] on icon "enhanced table" at bounding box center [958, 402] width 14 height 11
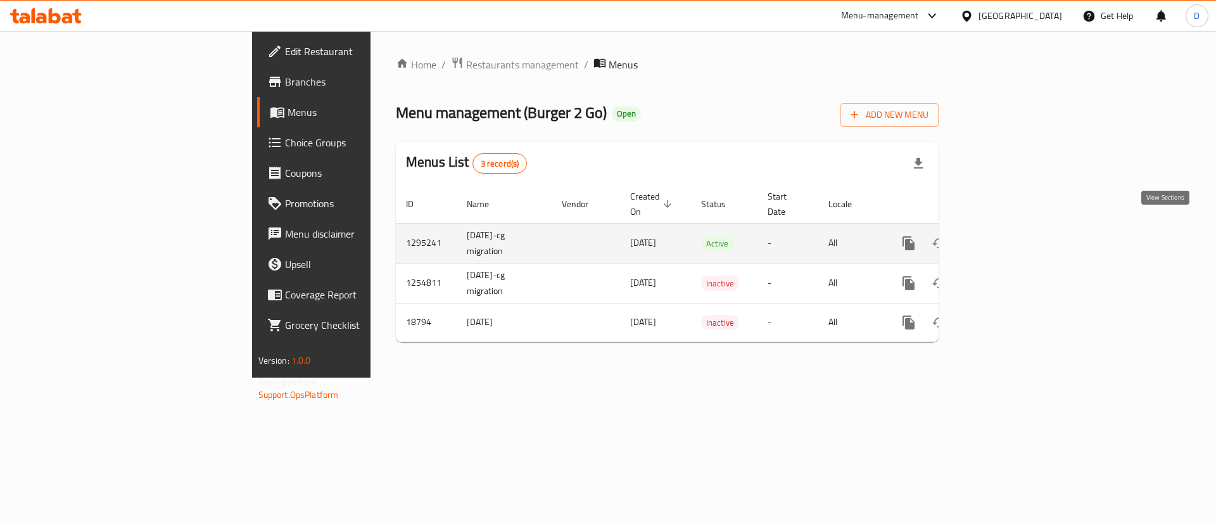
click at [1007, 236] on icon "enhanced table" at bounding box center [999, 243] width 15 height 15
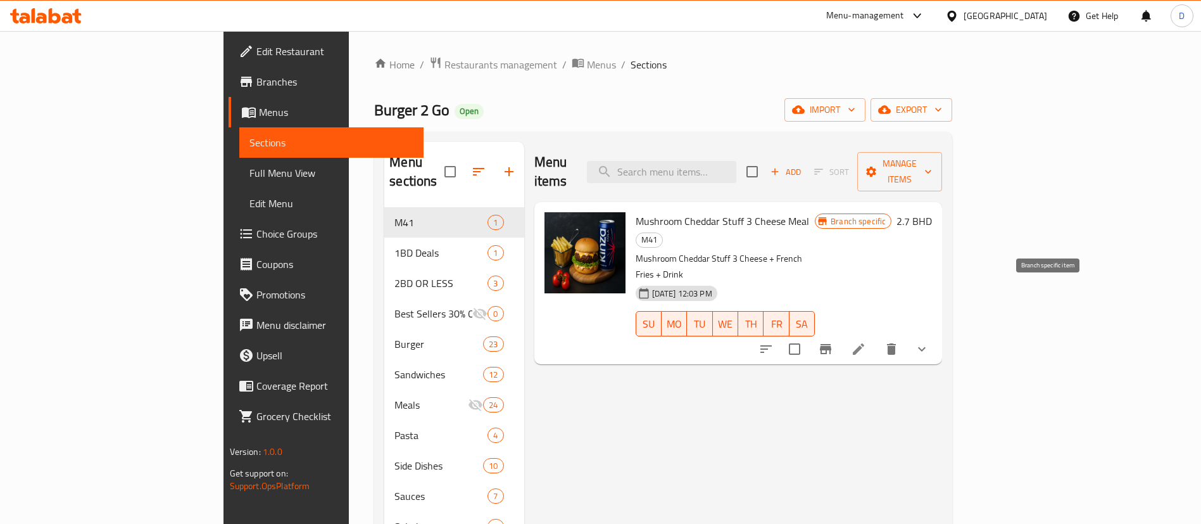
click at [831, 344] on icon "Branch-specific-item" at bounding box center [825, 349] width 11 height 10
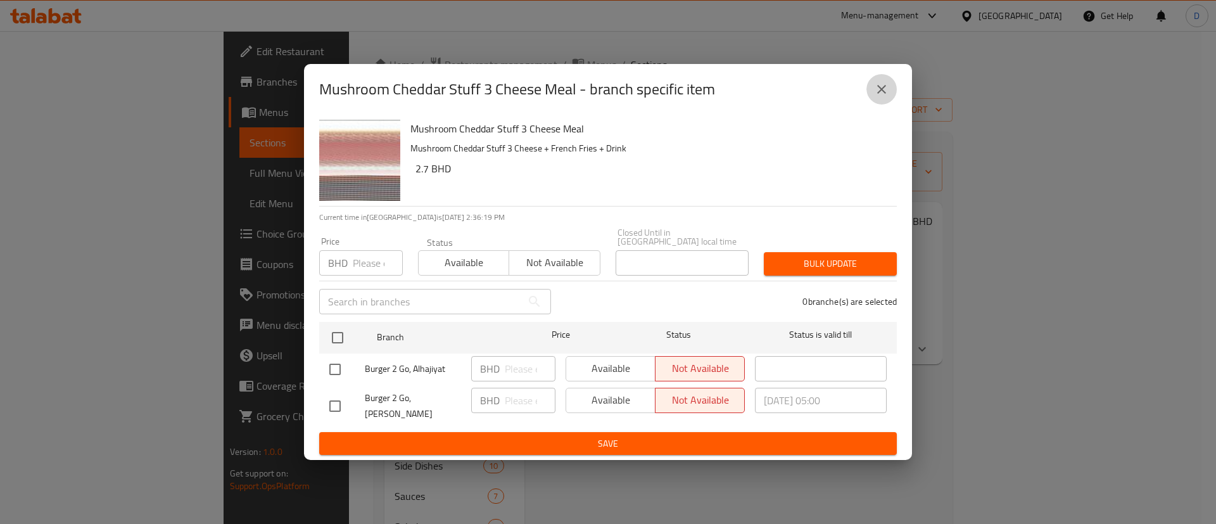
click at [881, 93] on icon "close" at bounding box center [881, 89] width 15 height 15
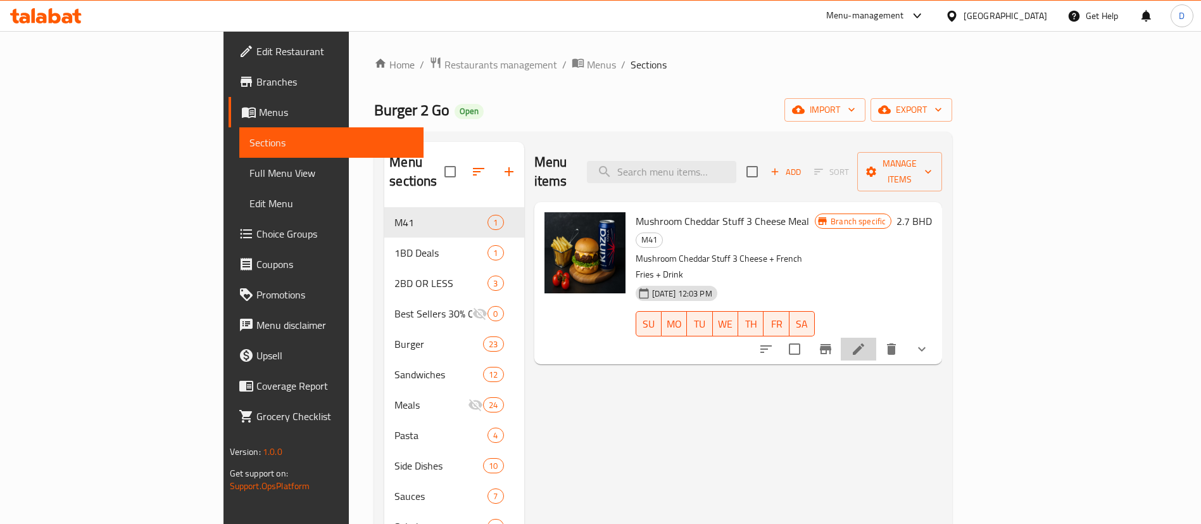
click at [876, 337] on li at bounding box center [858, 348] width 35 height 23
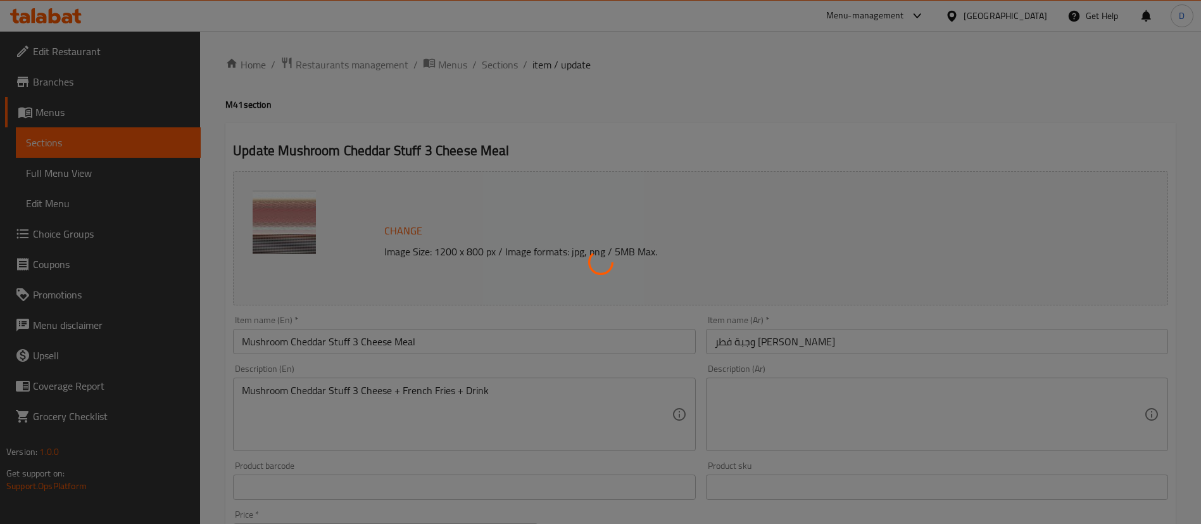
type input "اختيارك من المشروب"
type input "1"
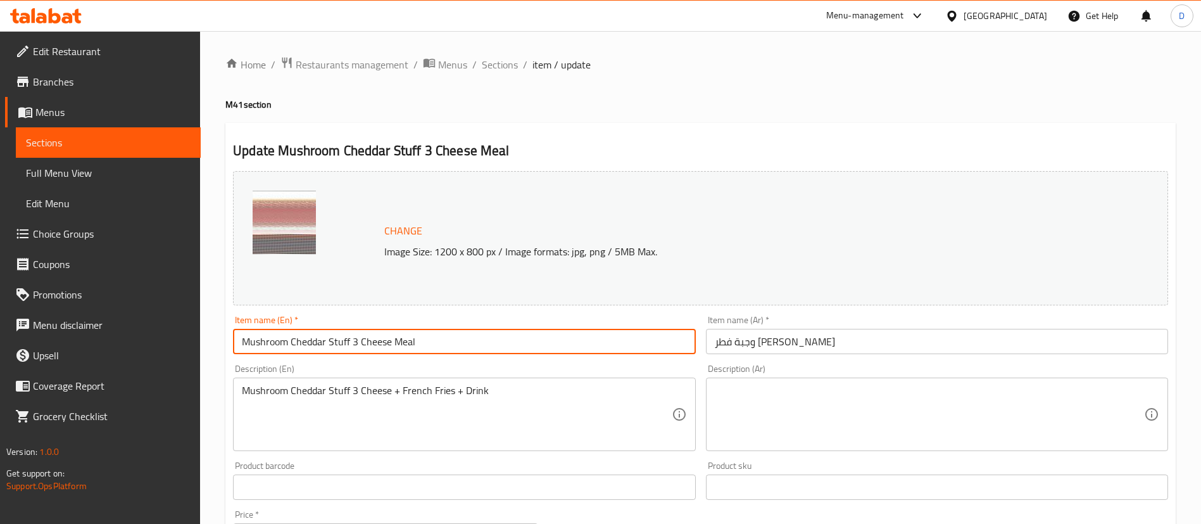
drag, startPoint x: 456, startPoint y: 337, endPoint x: 141, endPoint y: 322, distance: 315.7
click at [111, 324] on div "Edit Restaurant Branches Menus Sections Full Menu View Edit Menu Choice Groups …" at bounding box center [600, 482] width 1201 height 903
paste input "Cheesy Beef"
type input "Cheesy Beef"
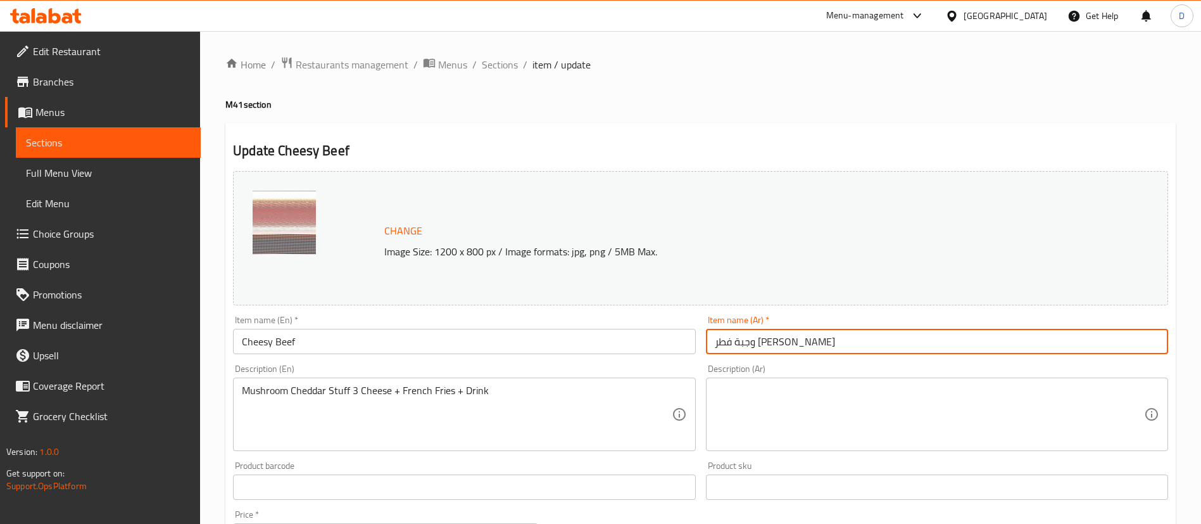
drag, startPoint x: 807, startPoint y: 346, endPoint x: 387, endPoint y: 330, distance: 420.1
click at [803, 346] on input "وجبة فطر جبن شيدر" at bounding box center [937, 341] width 462 height 25
click at [771, 343] on input "وجبة فطر جبن شيدر" at bounding box center [937, 341] width 462 height 25
click at [771, 342] on input "وجبة فطر جبن شيدر" at bounding box center [937, 341] width 462 height 25
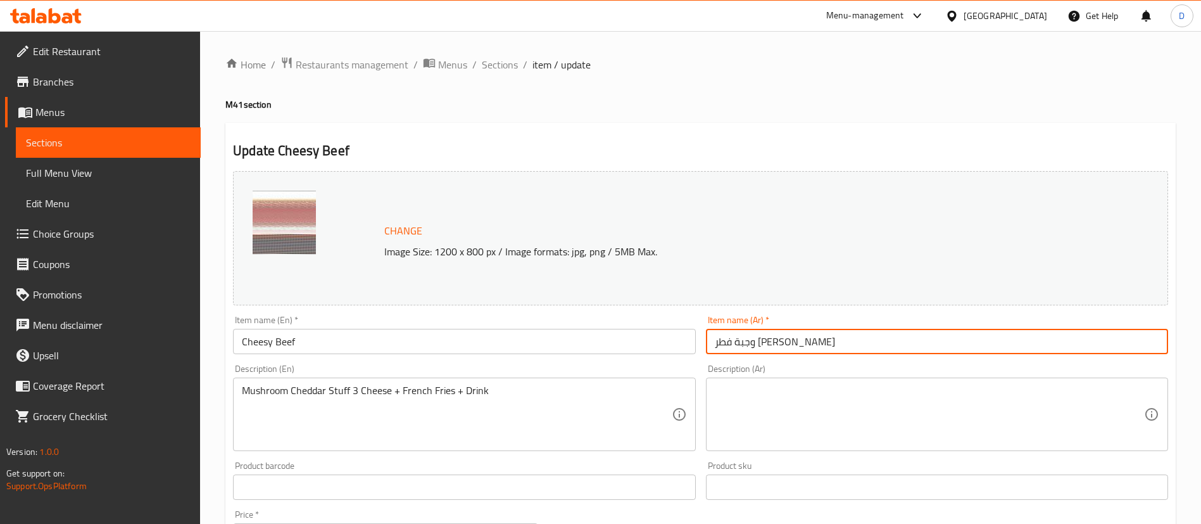
paste input "برجر لحم بقري بالجبن"
click at [757, 344] on input "برجر لحم بقري بالجبن" at bounding box center [937, 341] width 462 height 25
type input "برجر لحم بالجبن"
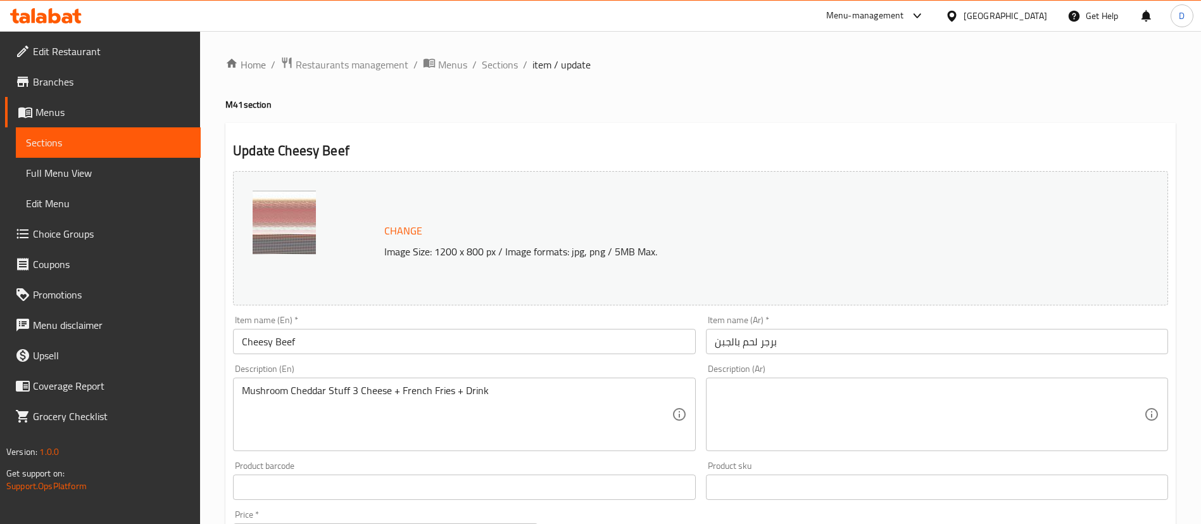
click at [867, 156] on h2 "Update Cheesy Beef" at bounding box center [700, 150] width 935 height 19
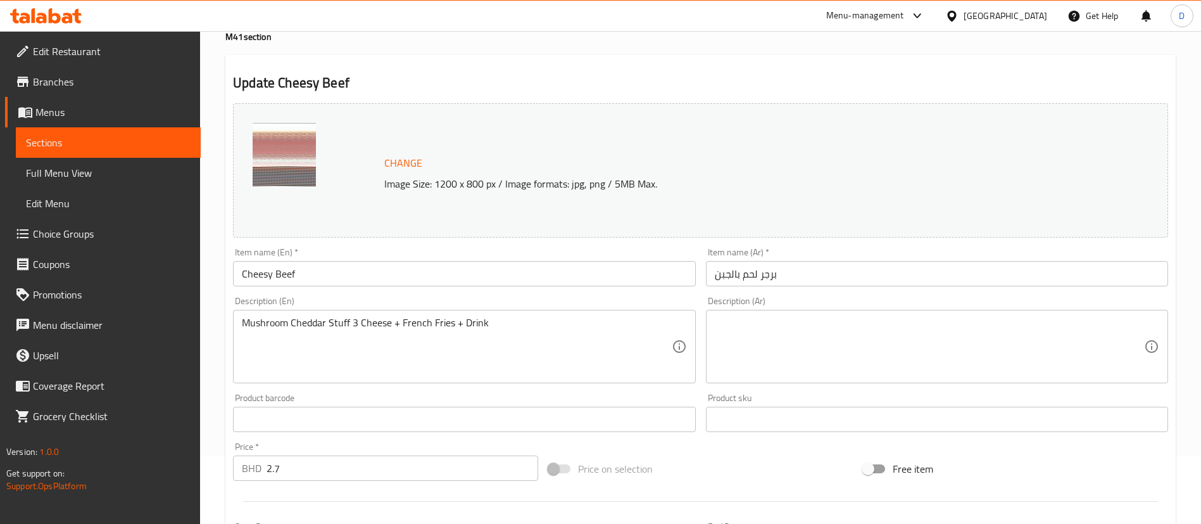
scroll to position [95, 0]
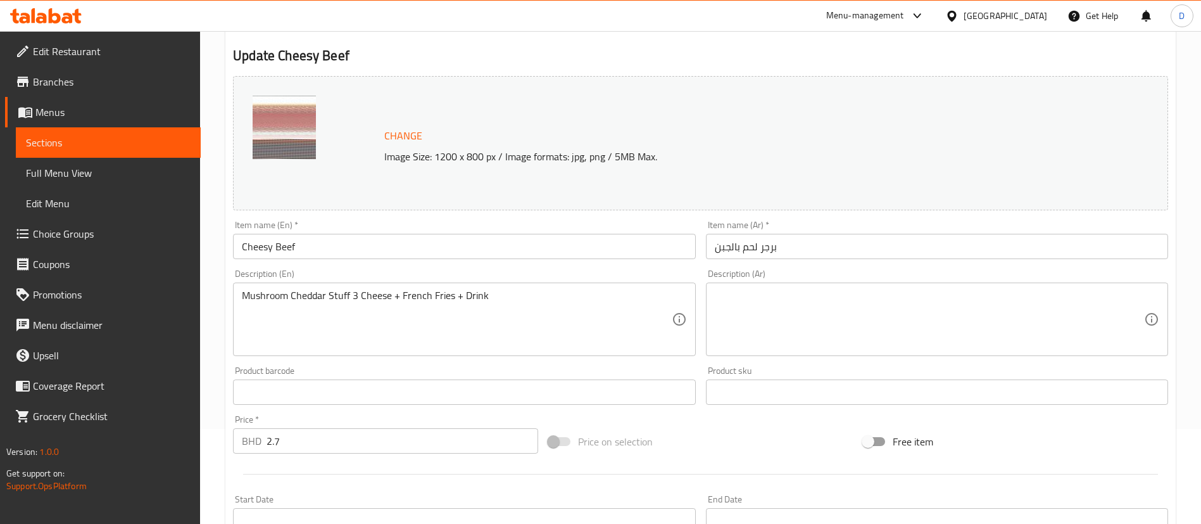
drag, startPoint x: 542, startPoint y: 278, endPoint x: 289, endPoint y: 267, distance: 252.9
click at [275, 265] on div "Description (En) Mushroom Cheddar Stuff 3 Cheese + French Fries + Drink Descrip…" at bounding box center [464, 312] width 472 height 97
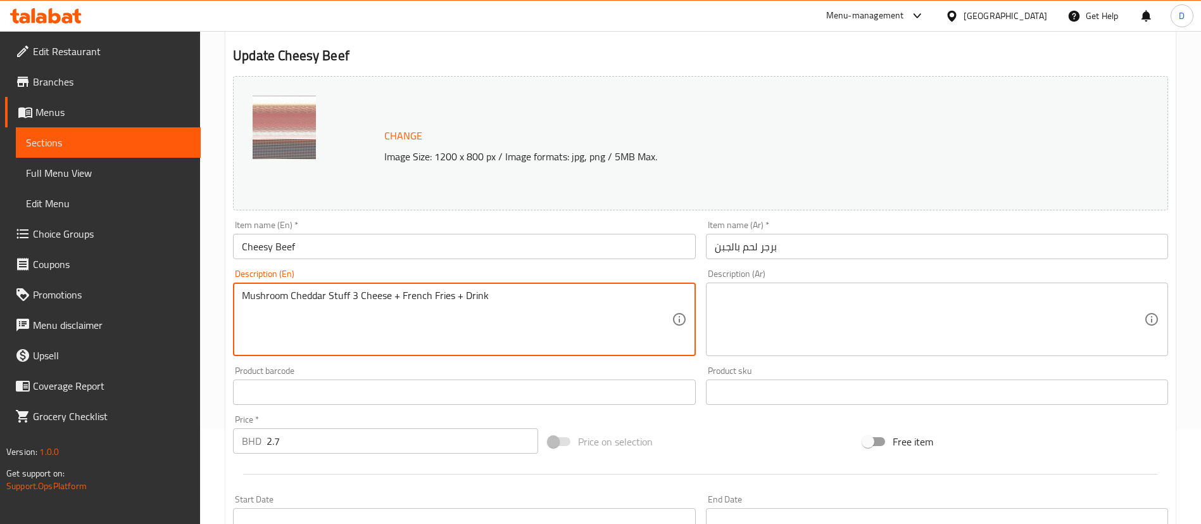
drag, startPoint x: 494, startPoint y: 298, endPoint x: 194, endPoint y: 287, distance: 300.3
paste textarea "Cheesy Beef Burger + fries + drink"
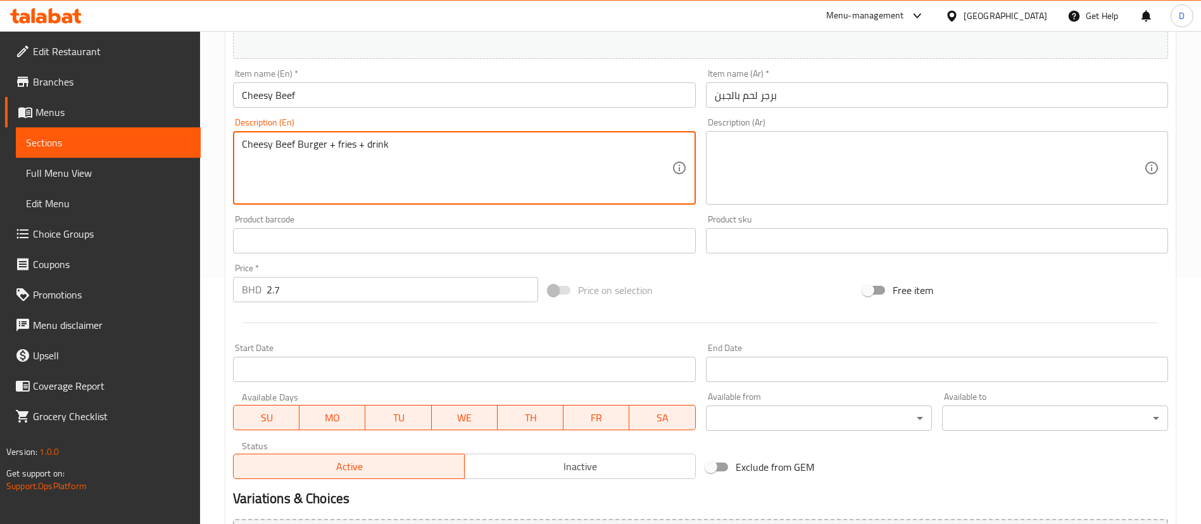
scroll to position [220, 0]
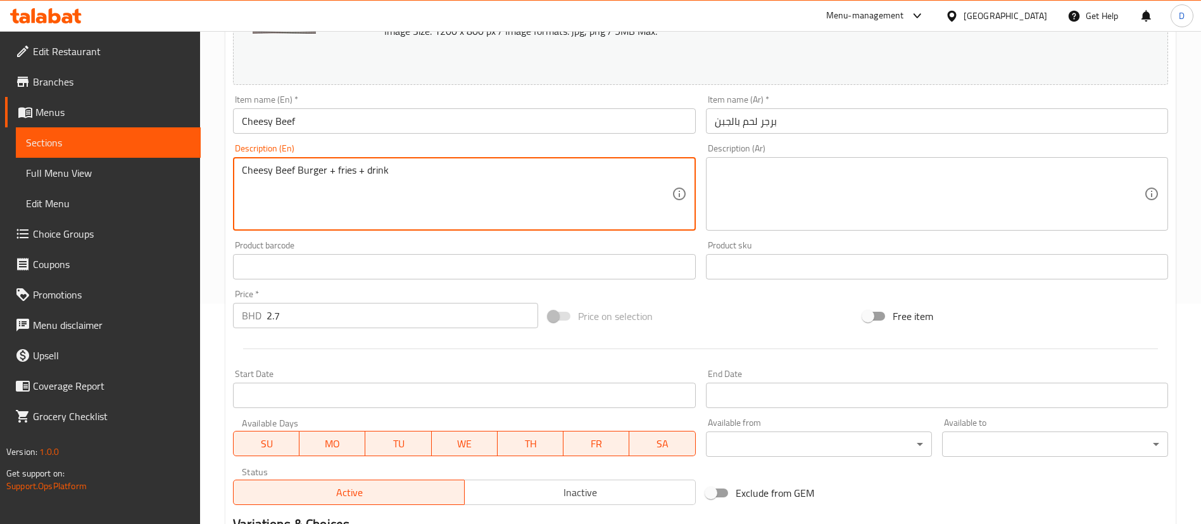
type textarea "Cheesy Beef Burger + fries + drink"
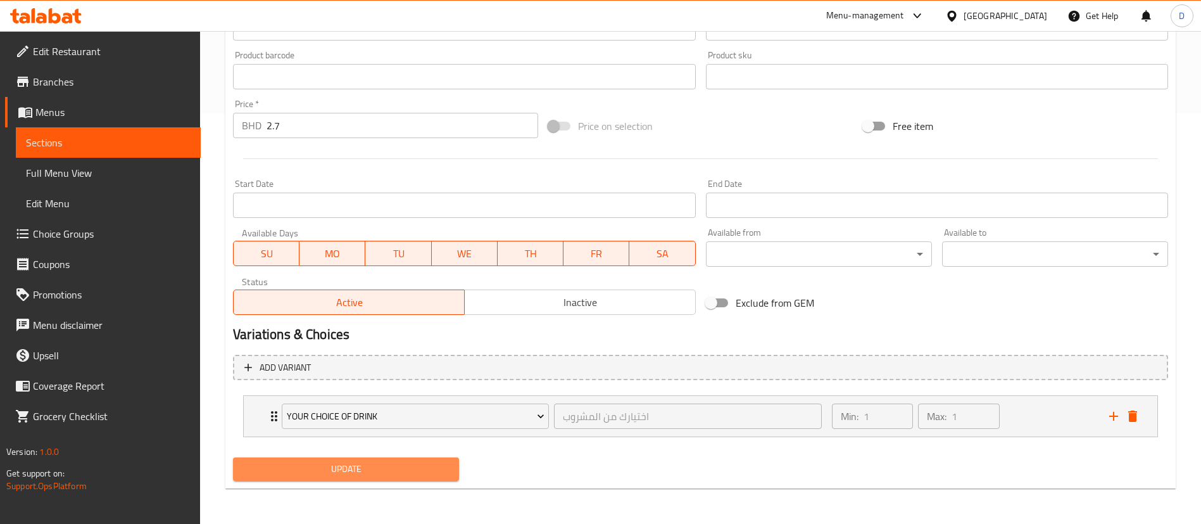
click at [379, 469] on span "Update" at bounding box center [346, 469] width 206 height 16
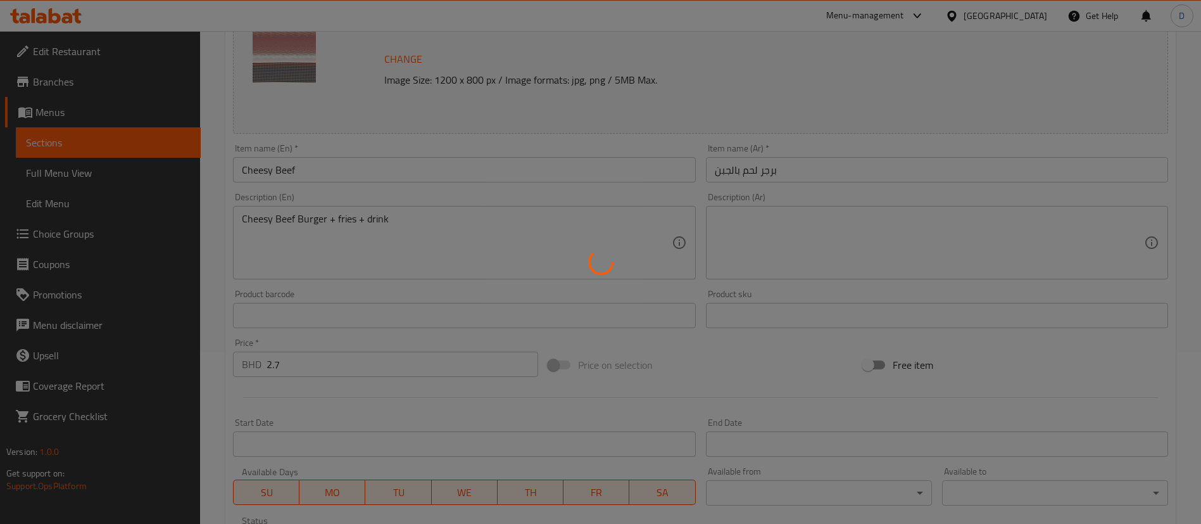
scroll to position [0, 0]
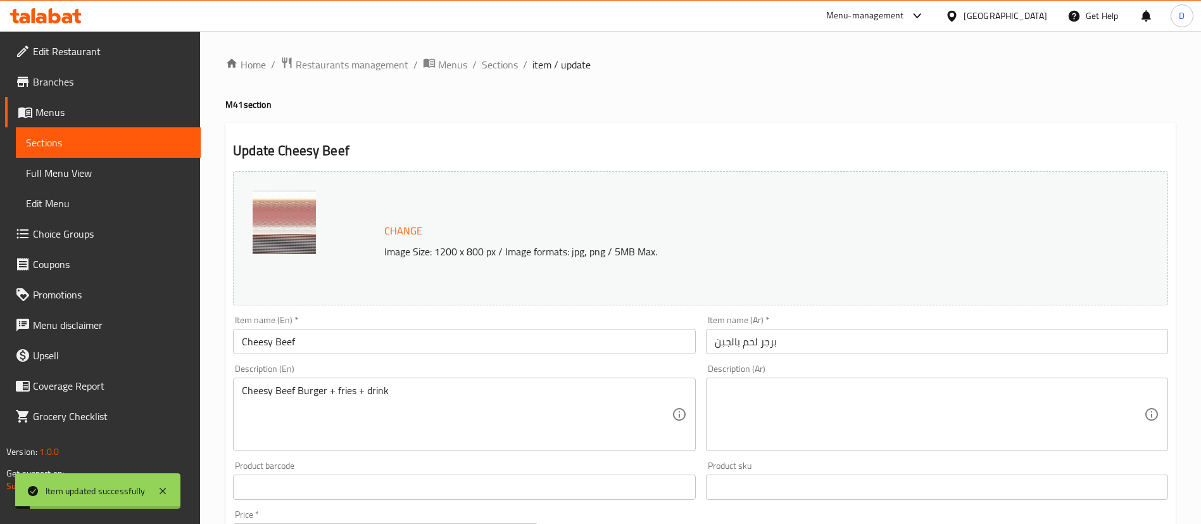
click at [512, 68] on span "Sections" at bounding box center [500, 64] width 36 height 15
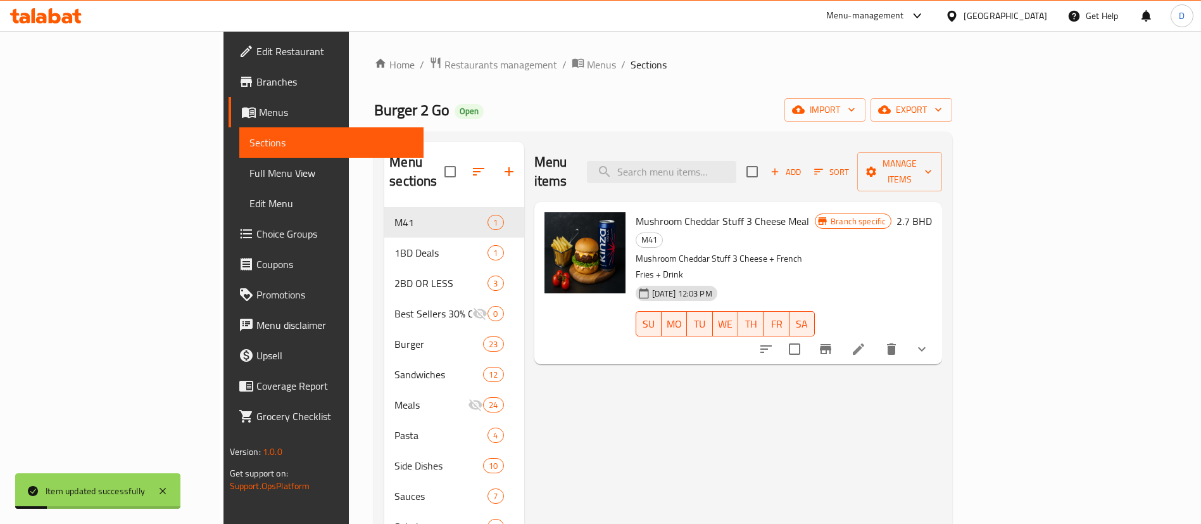
click at [608, 71] on ol "Home / Restaurants management / Menus / Sections" at bounding box center [663, 64] width 578 height 16
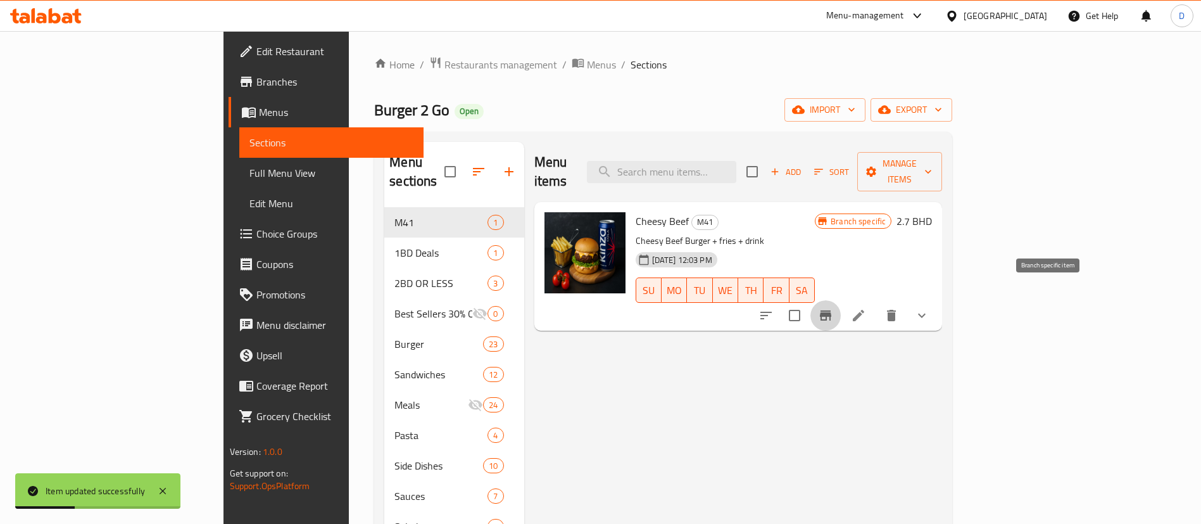
click at [831, 310] on icon "Branch-specific-item" at bounding box center [825, 315] width 11 height 10
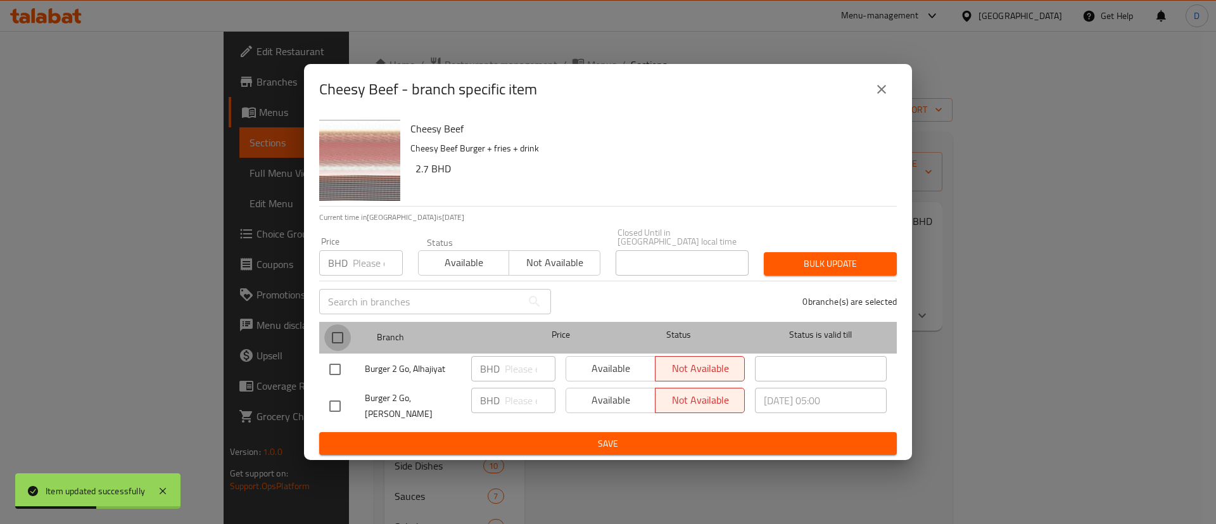
click at [339, 332] on input "checkbox" at bounding box center [337, 337] width 27 height 27
checkbox input "true"
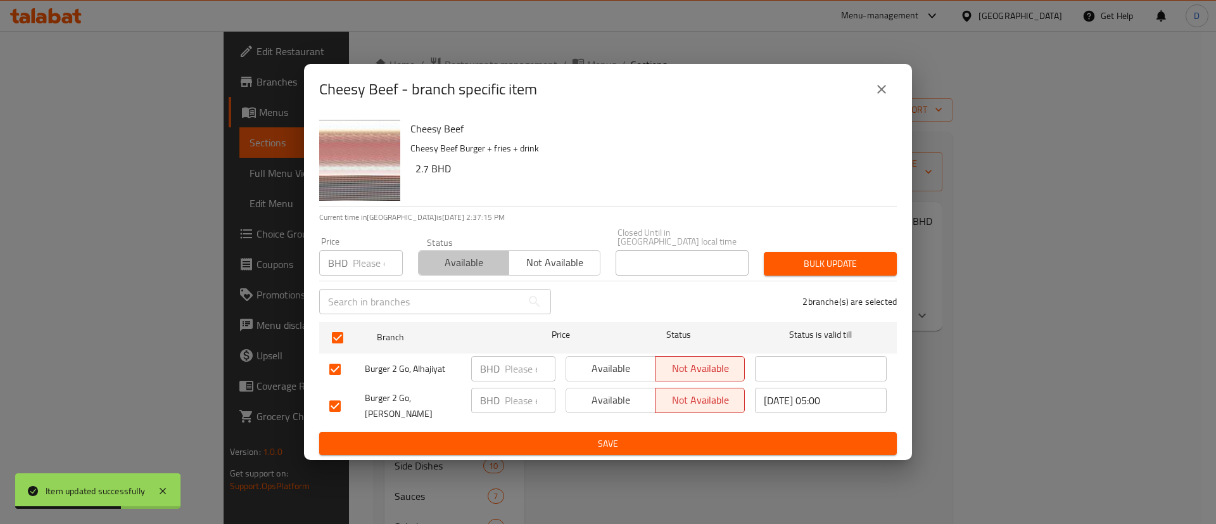
drag, startPoint x: 454, startPoint y: 260, endPoint x: 664, endPoint y: 268, distance: 209.7
click at [455, 260] on span "Available" at bounding box center [464, 262] width 80 height 18
click at [822, 267] on span "Bulk update" at bounding box center [830, 264] width 113 height 16
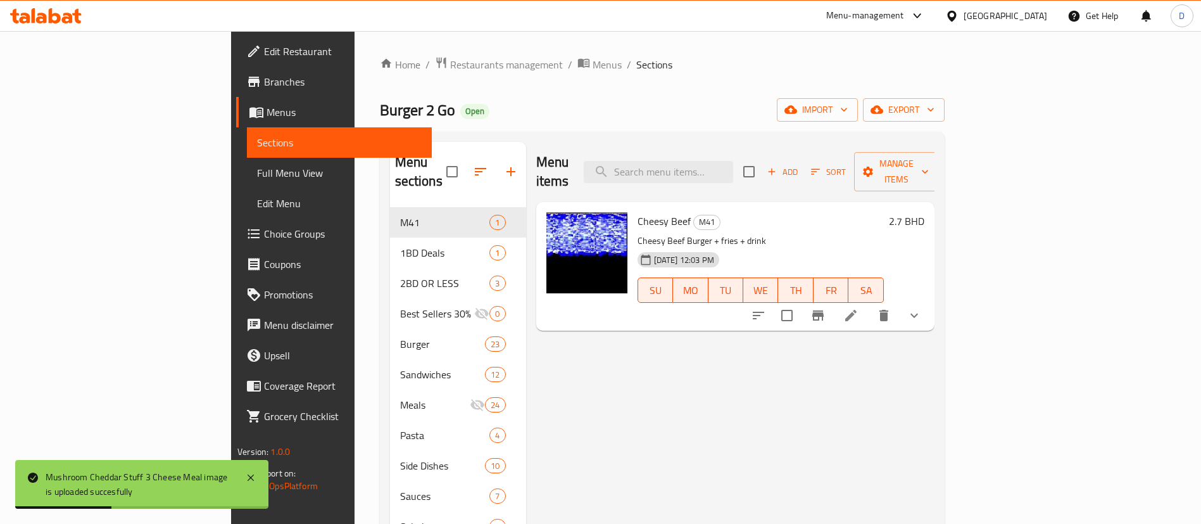
click at [660, 233] on p "Cheesy Beef Burger + fries + drink" at bounding box center [761, 241] width 246 height 16
click at [791, 233] on p "Cheesy Beef Burger + fries + drink" at bounding box center [761, 241] width 246 height 16
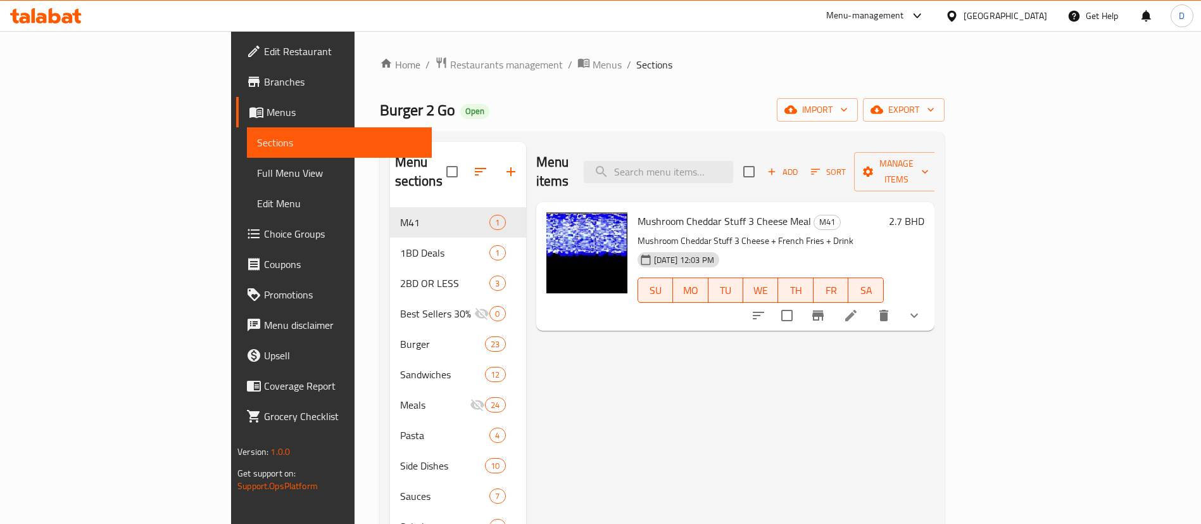
drag, startPoint x: 964, startPoint y: 223, endPoint x: 837, endPoint y: 225, distance: 126.7
click at [884, 233] on p "Mushroom Cheddar Stuff 3 Cheese + French Fries + Drink" at bounding box center [761, 241] width 246 height 16
click at [264, 80] on span "Branches" at bounding box center [343, 81] width 158 height 15
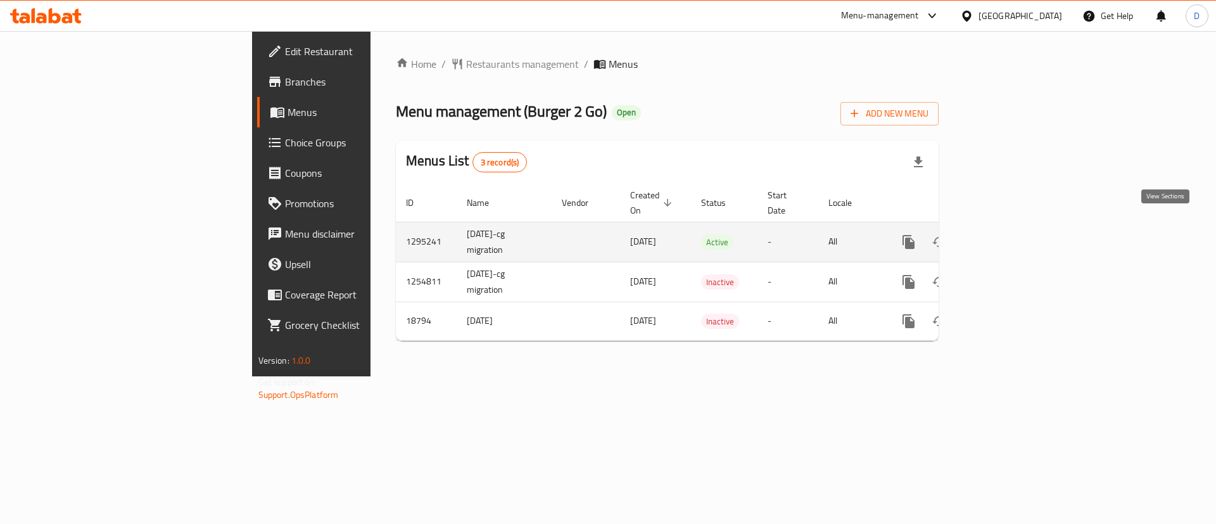
click at [1006, 236] on icon "enhanced table" at bounding box center [999, 241] width 11 height 11
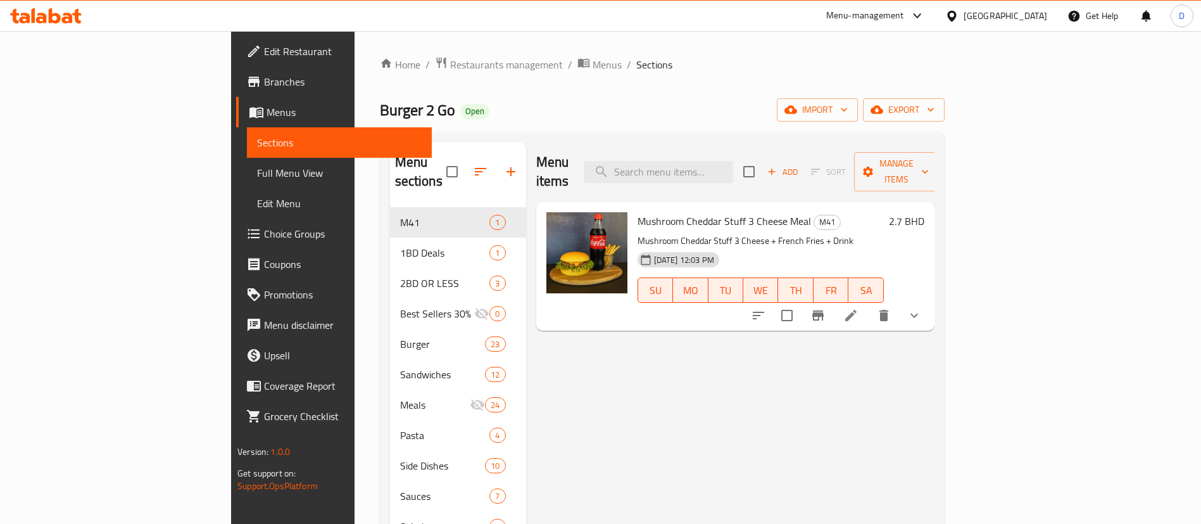
click at [869, 304] on li at bounding box center [850, 315] width 35 height 23
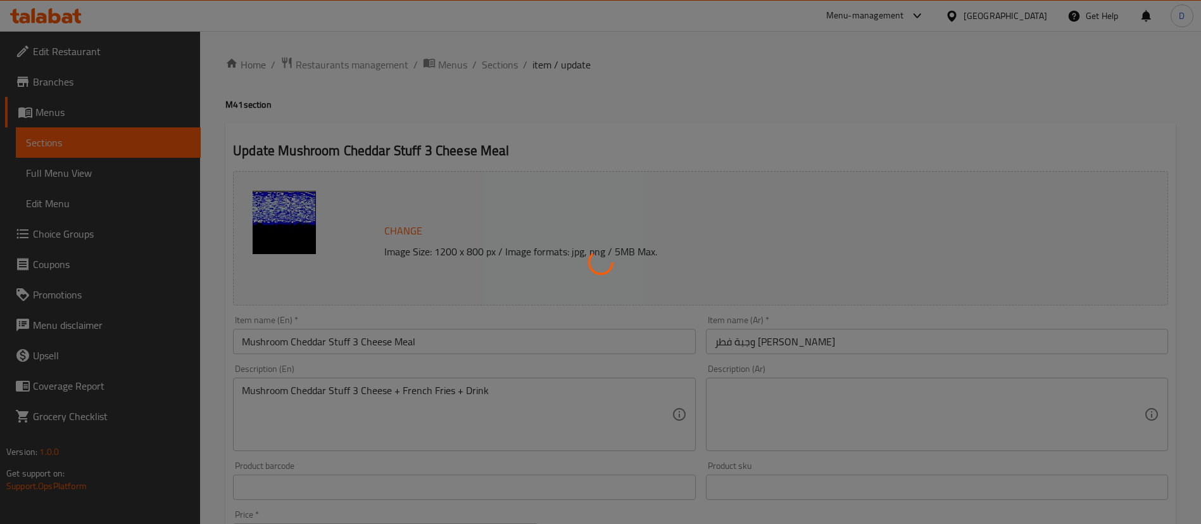
type input "اختيارك من المشروب"
type input "1"
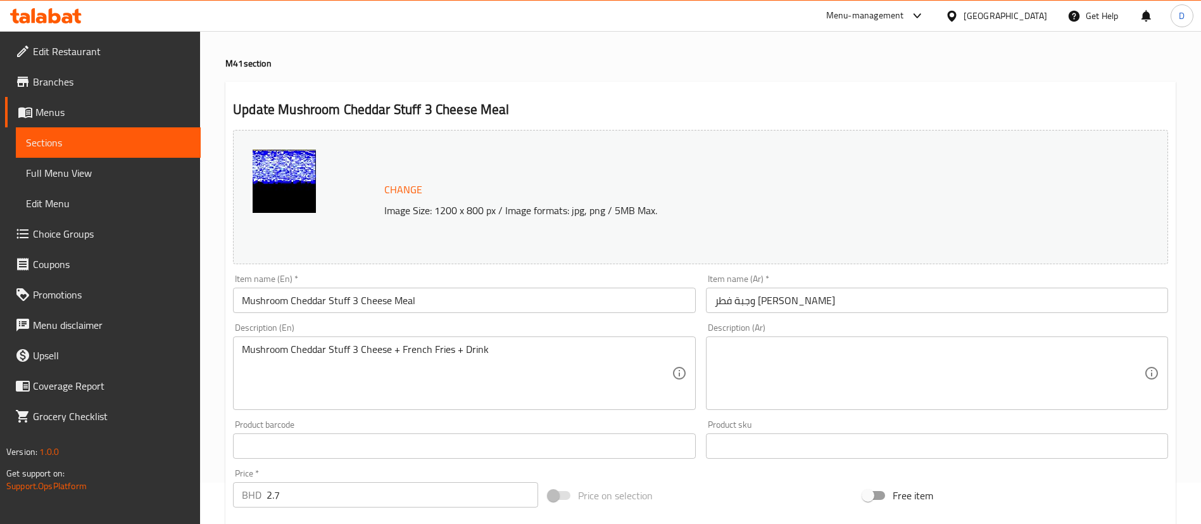
scroll to position [30, 0]
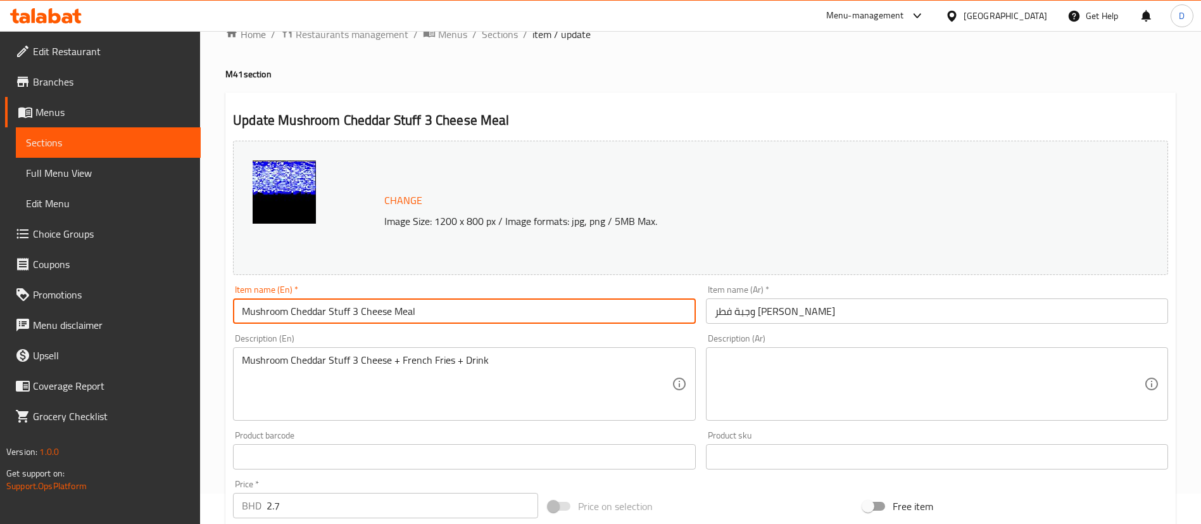
drag, startPoint x: 431, startPoint y: 313, endPoint x: 223, endPoint y: 298, distance: 208.3
click at [222, 298] on div "Home / Restaurants management / Menus / Sections / item / update M41 section Up…" at bounding box center [700, 452] width 1001 height 903
paste input "Cheesy Beef"
type input "Cheesy Beef"
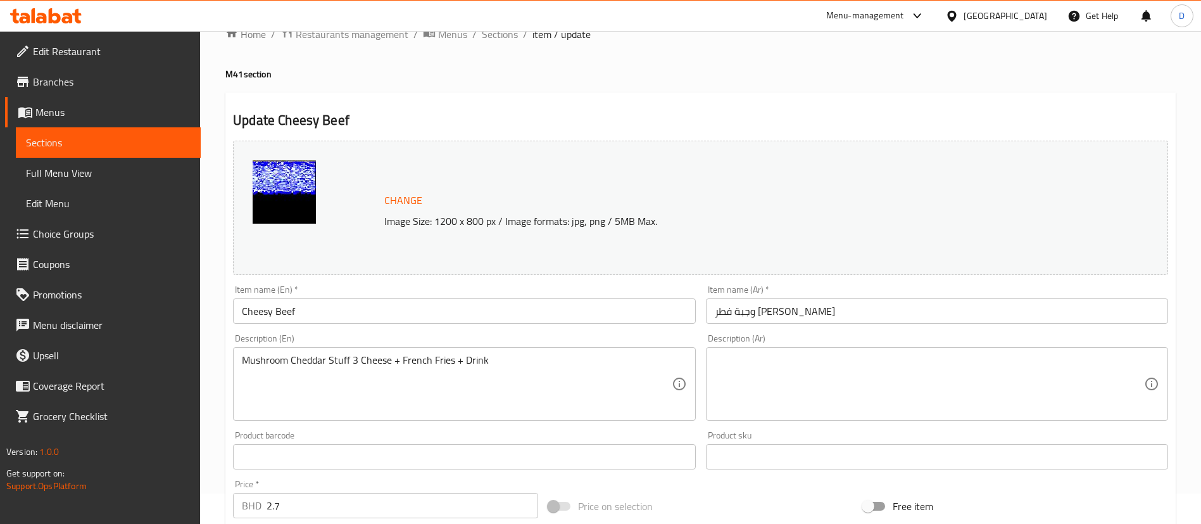
click at [763, 295] on div "Item name (Ar)   * وجبة فطر جبن شيدر Item name (Ar) *" at bounding box center [937, 304] width 462 height 39
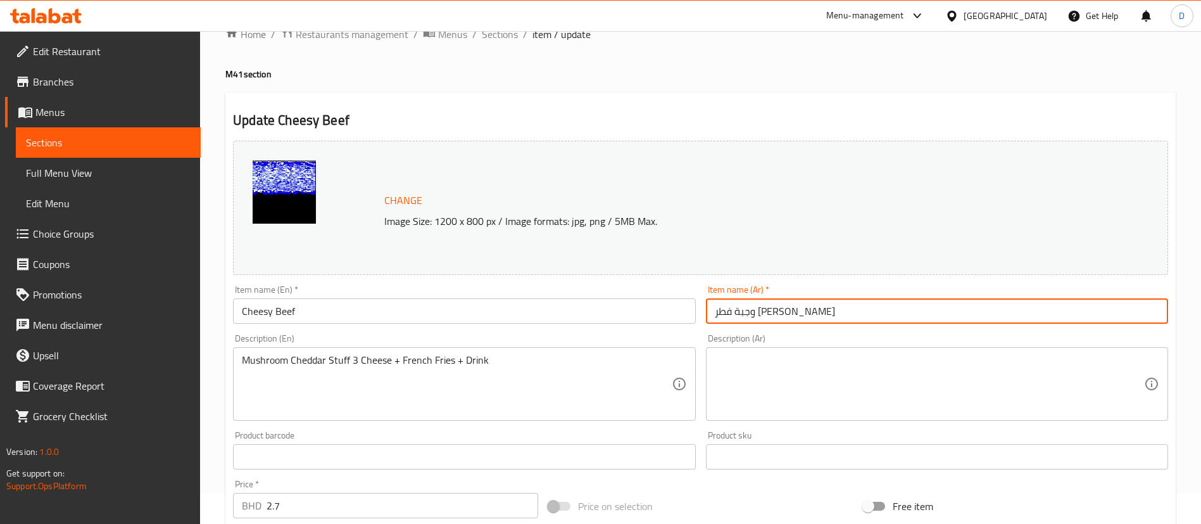
click at [766, 305] on input "وجبة فطر جبن شيدر" at bounding box center [937, 310] width 462 height 25
paste input "برجر لحم بقري بالجبن"
click at [752, 313] on input "برجر لحم بقري بالجبن" at bounding box center [937, 310] width 462 height 25
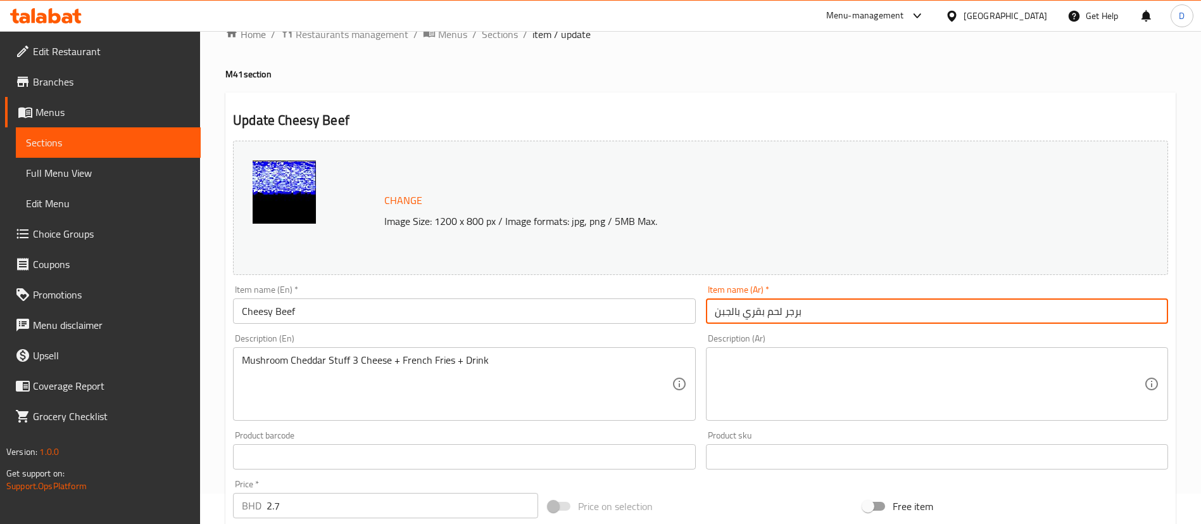
click at [752, 313] on input "برجر لحم بقري بالجبن" at bounding box center [937, 310] width 462 height 25
type input "برجر لحم بالجبن"
click at [570, 168] on div "Change Image Size: 1200 x 800 px / Image formats: jpg, png / 5MB Max." at bounding box center [700, 208] width 935 height 134
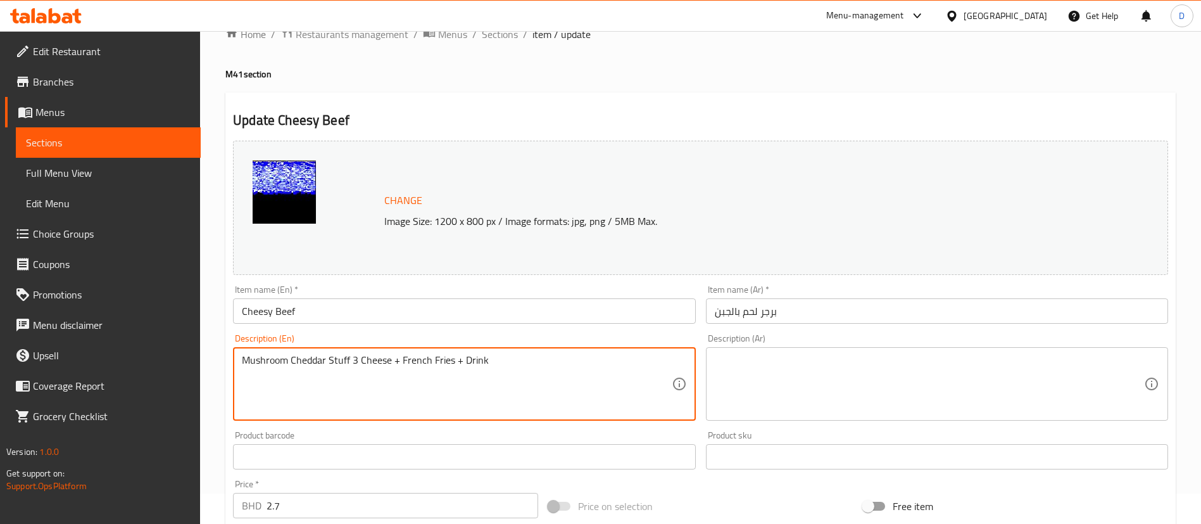
drag, startPoint x: 495, startPoint y: 367, endPoint x: 205, endPoint y: 343, distance: 291.6
paste textarea "Cheesy Beef Burger + fries + drink"
type textarea "Cheesy Beef Burger + fries + drink"
click at [608, 96] on div "Update Cheesy Beef Change Image Size: 1200 x 800 px / Image formats: jpg, png /…" at bounding box center [700, 480] width 950 height 776
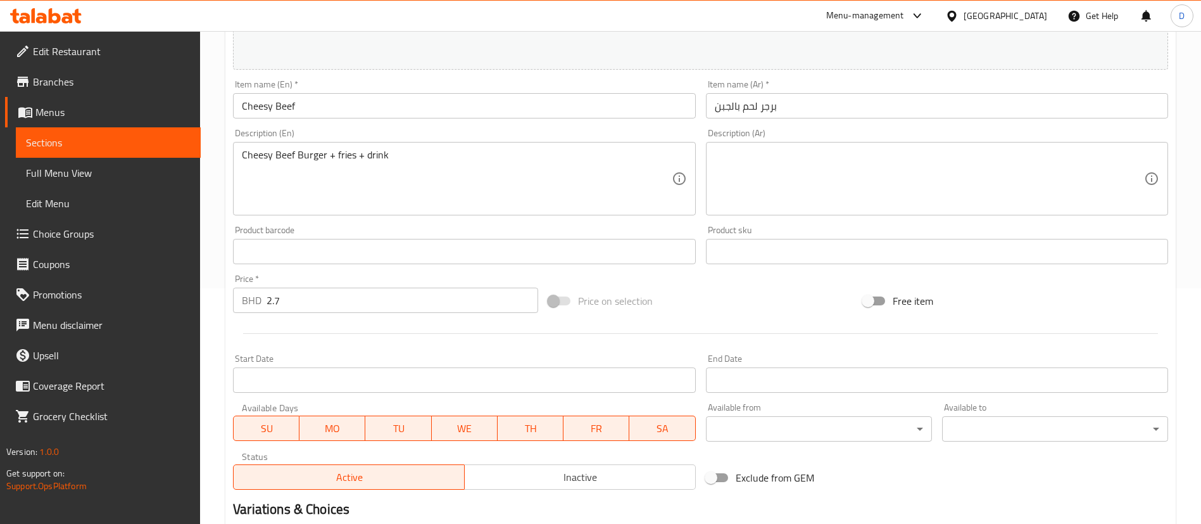
scroll to position [410, 0]
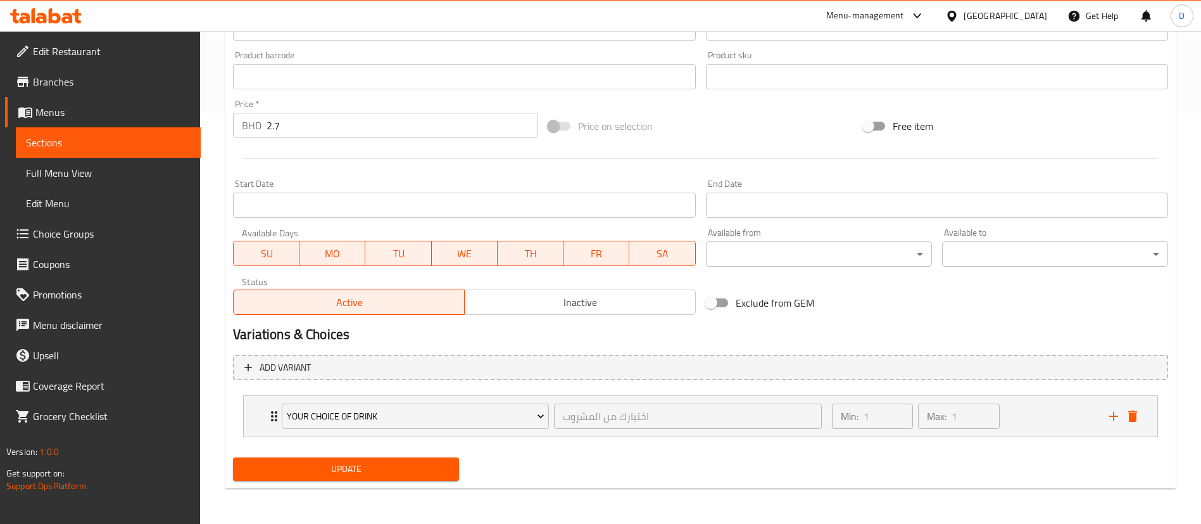
click at [317, 470] on span "Update" at bounding box center [346, 469] width 206 height 16
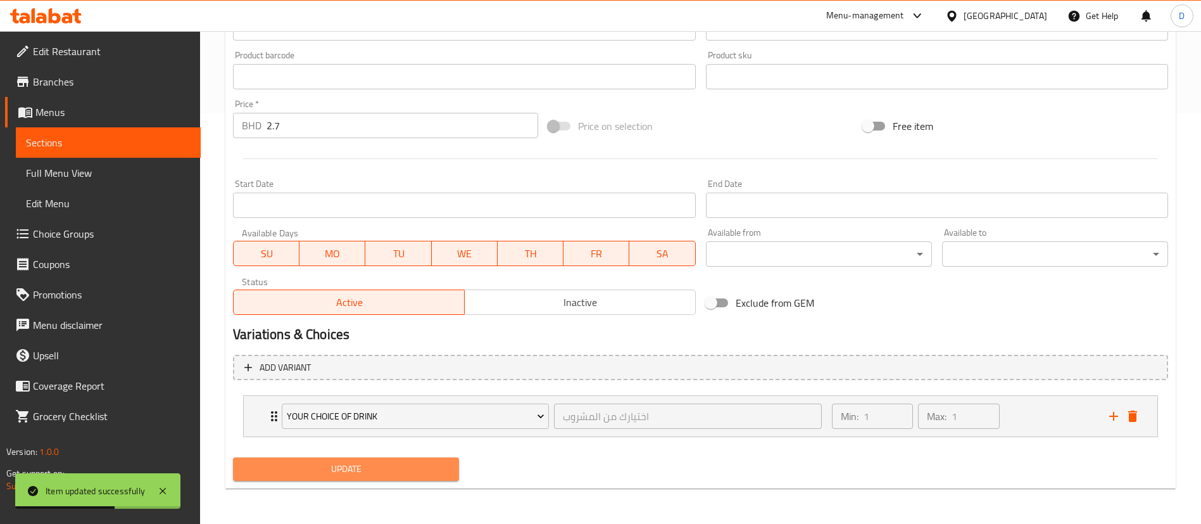
click at [353, 465] on span "Update" at bounding box center [346, 469] width 206 height 16
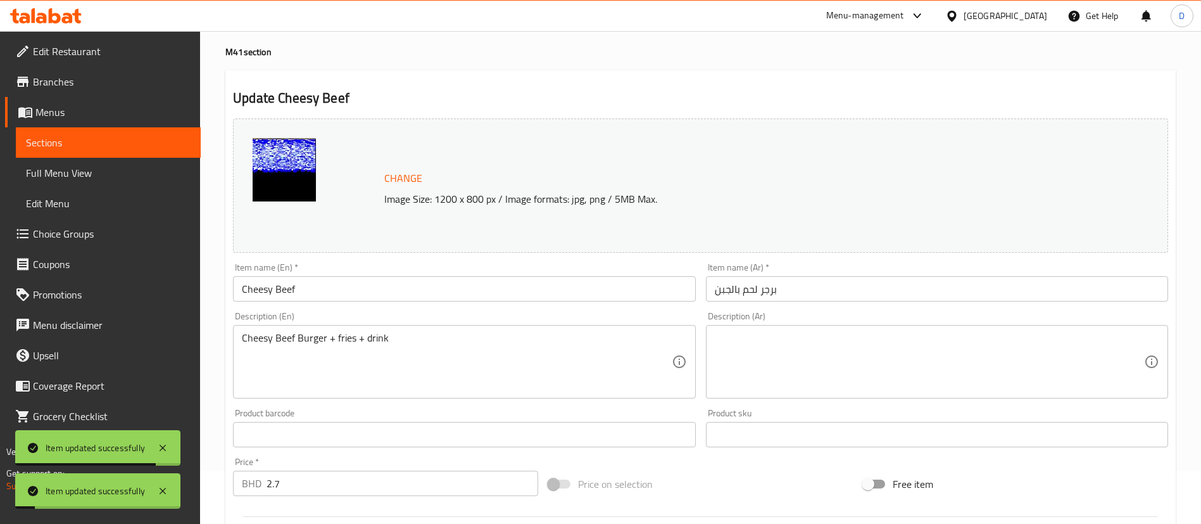
scroll to position [0, 0]
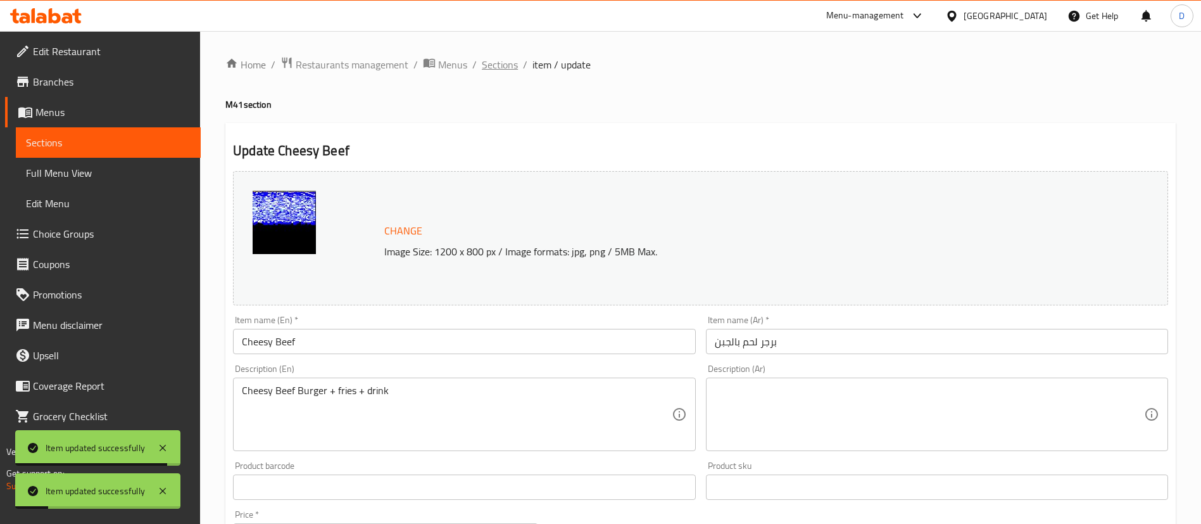
click at [503, 61] on span "Sections" at bounding box center [500, 64] width 36 height 15
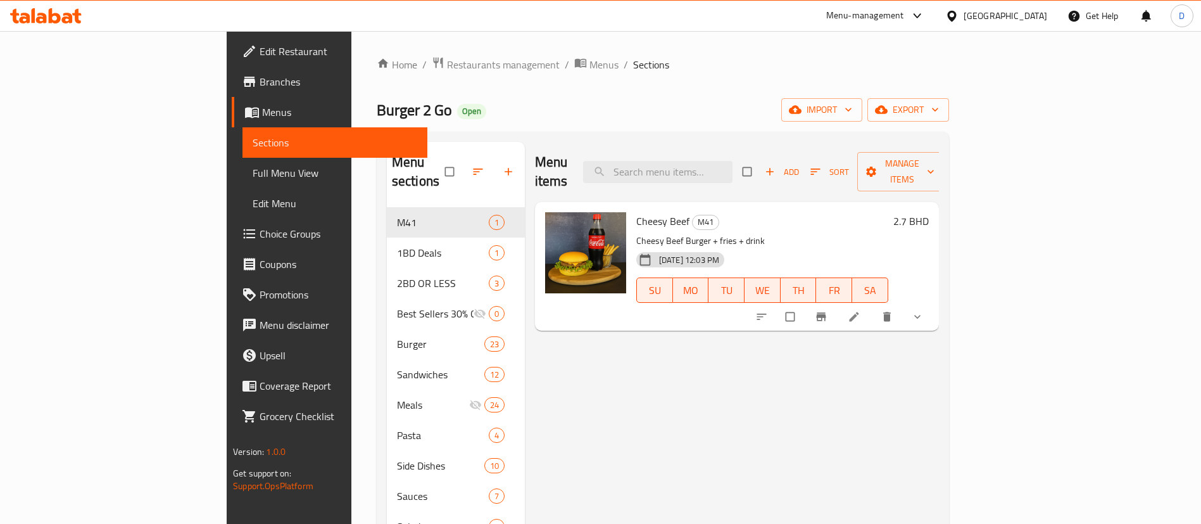
click at [859, 312] on icon at bounding box center [853, 316] width 9 height 9
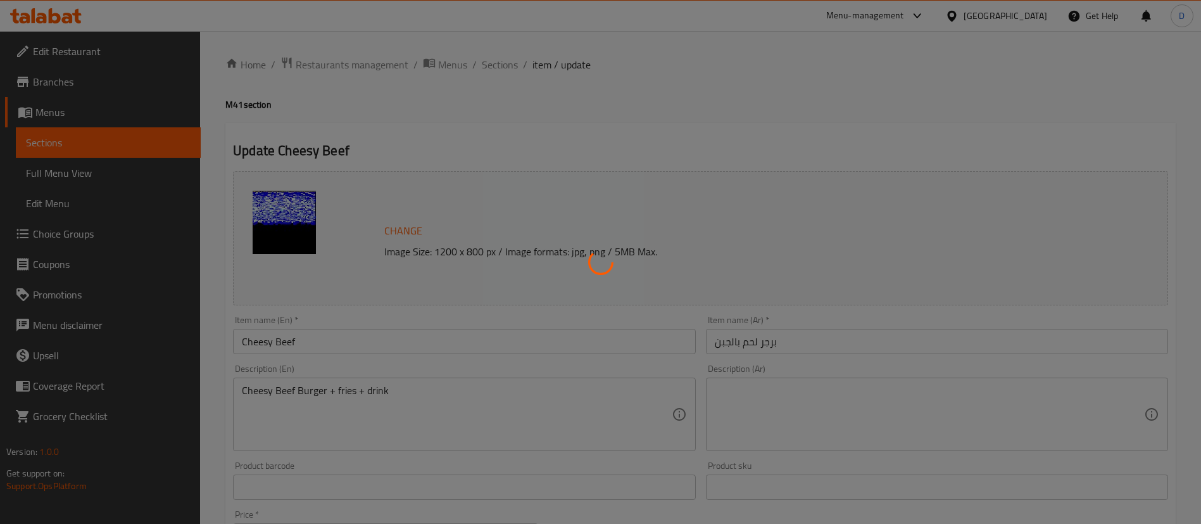
type input "اختيارك من المشروب"
type input "1"
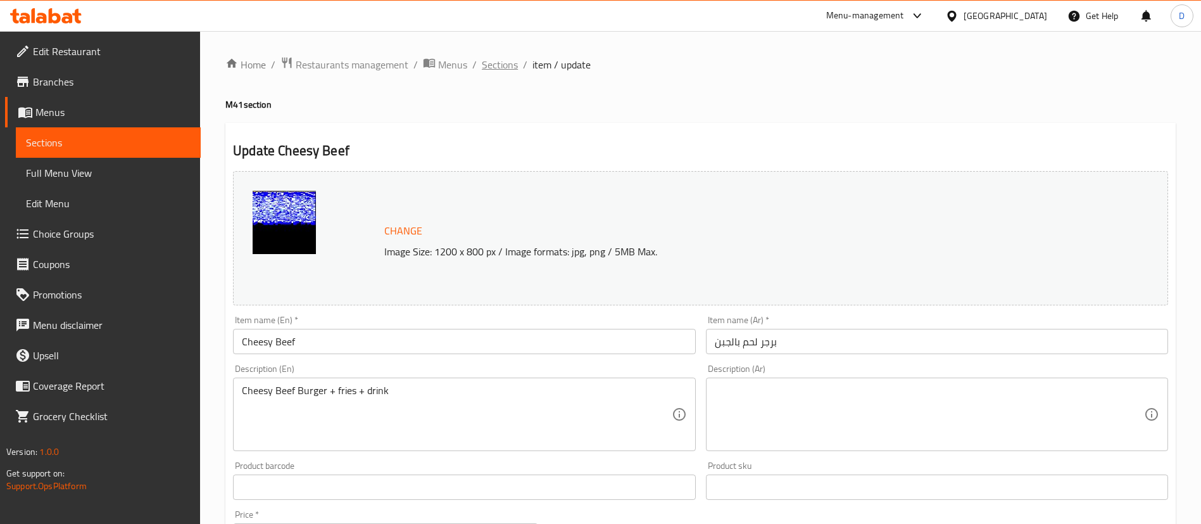
click at [490, 67] on span "Sections" at bounding box center [500, 64] width 36 height 15
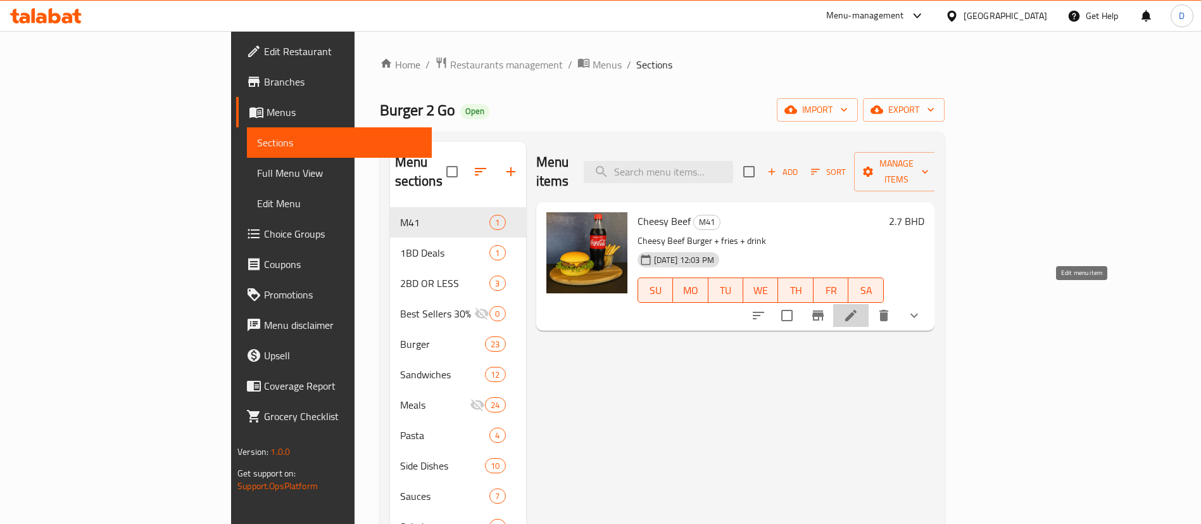
click at [859, 308] on icon at bounding box center [850, 315] width 15 height 15
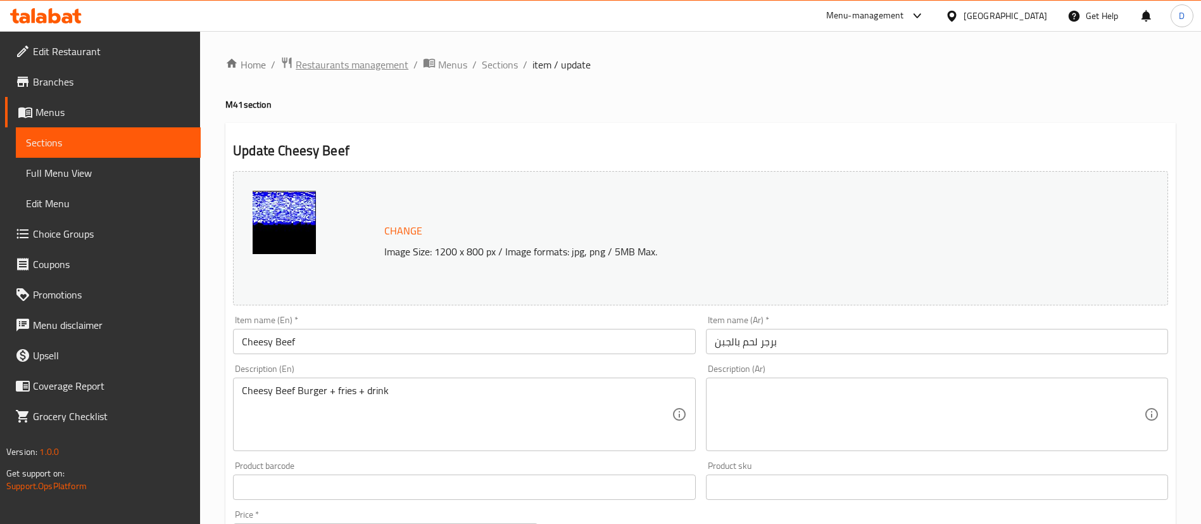
click at [348, 69] on span "Restaurants management" at bounding box center [352, 64] width 113 height 15
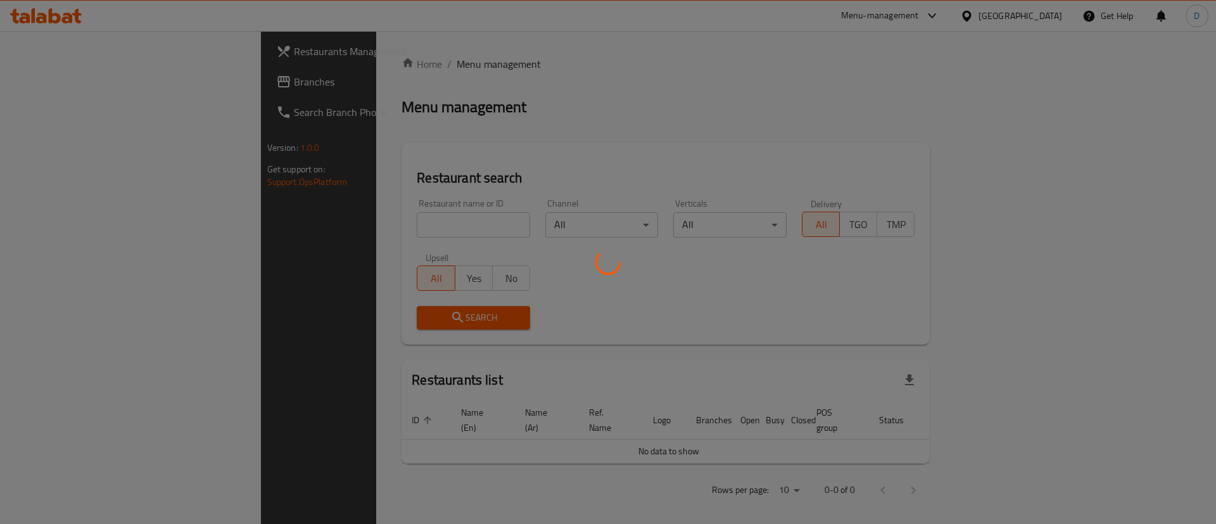
drag, startPoint x: 334, startPoint y: 210, endPoint x: 339, endPoint y: 220, distance: 12.2
click at [334, 211] on div at bounding box center [608, 262] width 1216 height 524
click at [340, 220] on div at bounding box center [608, 262] width 1216 height 524
click at [343, 220] on div at bounding box center [608, 262] width 1216 height 524
click at [343, 224] on div at bounding box center [608, 262] width 1216 height 524
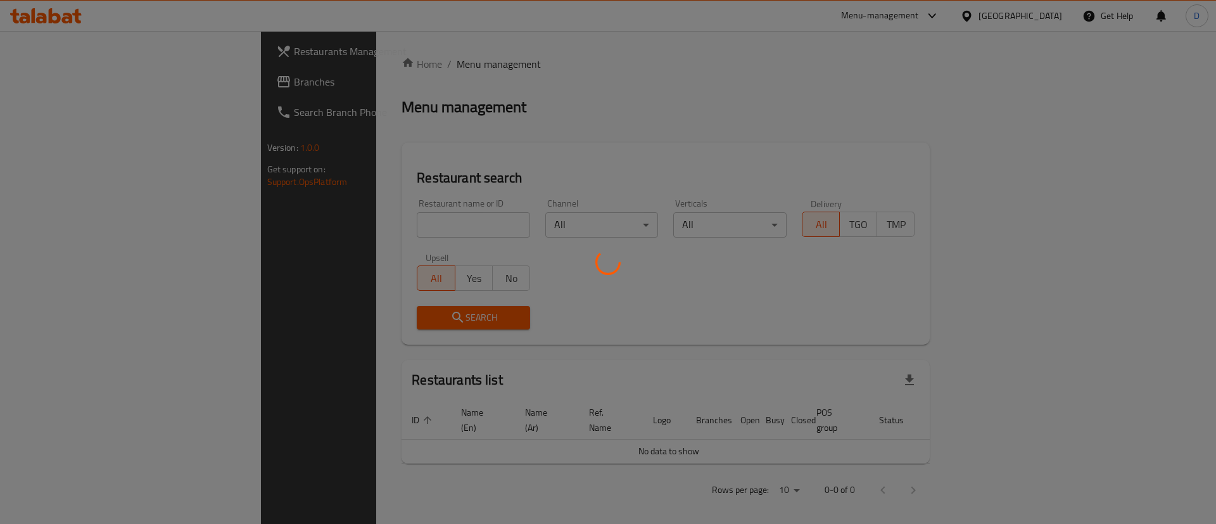
click at [343, 224] on div at bounding box center [608, 262] width 1216 height 524
click at [291, 234] on div at bounding box center [608, 262] width 1216 height 524
click at [302, 222] on div at bounding box center [608, 262] width 1216 height 524
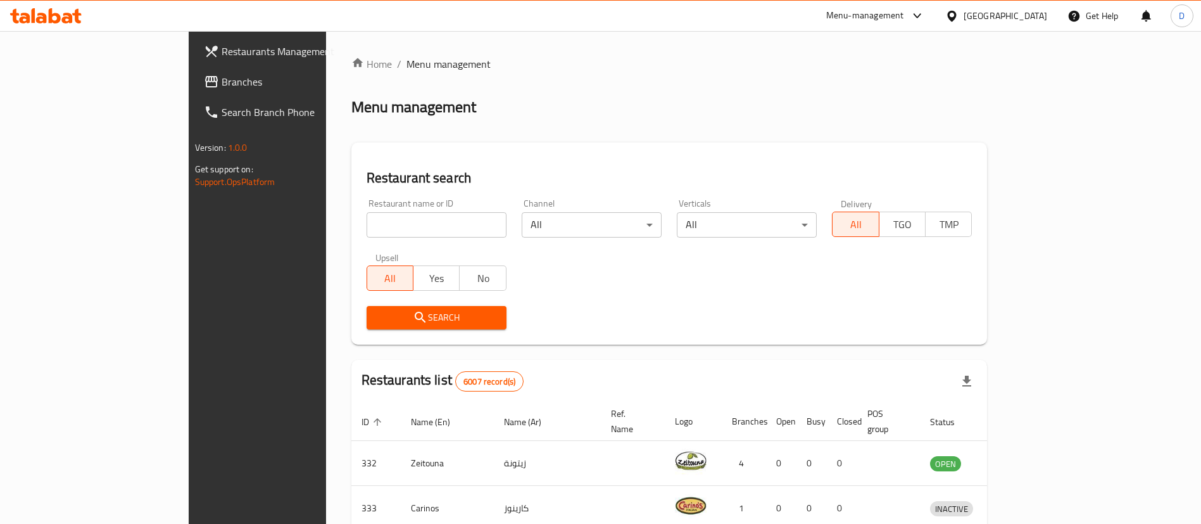
click at [367, 227] on input "search" at bounding box center [437, 224] width 140 height 25
type input "3 lines"
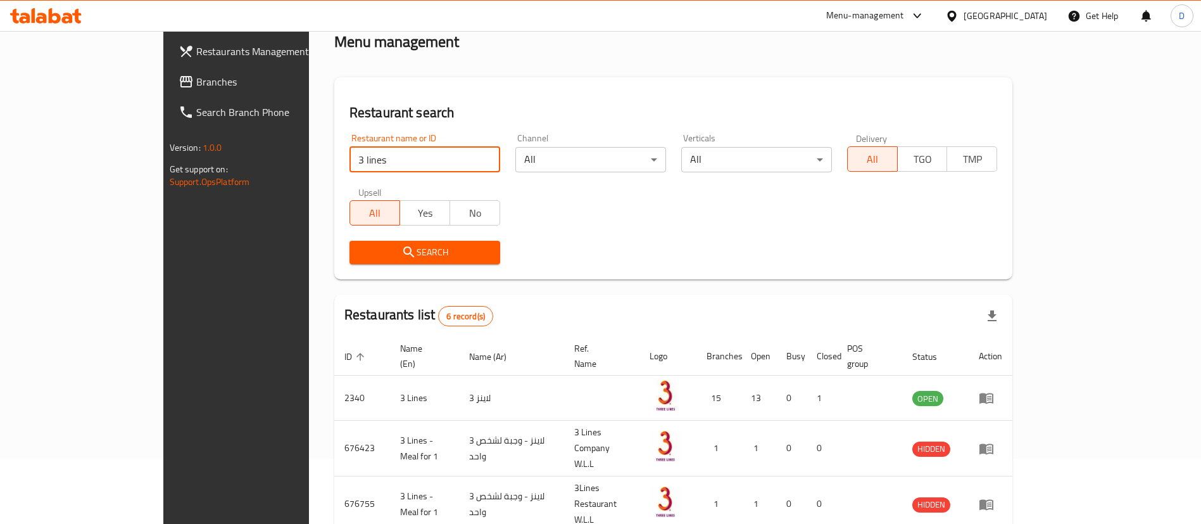
scroll to position [95, 0]
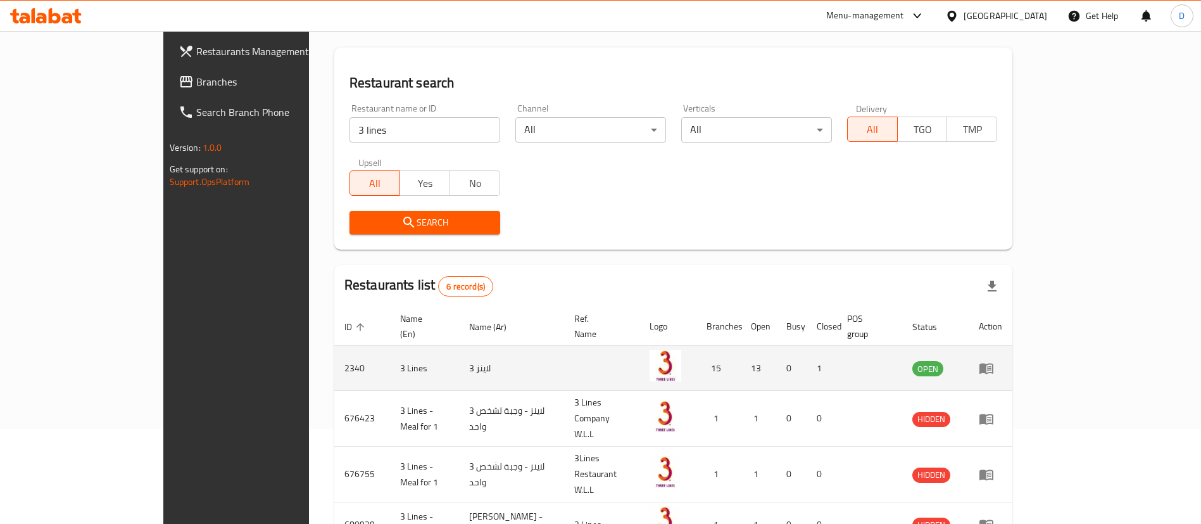
click at [1012, 346] on td "enhanced table" at bounding box center [991, 368] width 44 height 45
click at [1002, 360] on link "enhanced table" at bounding box center [990, 367] width 23 height 15
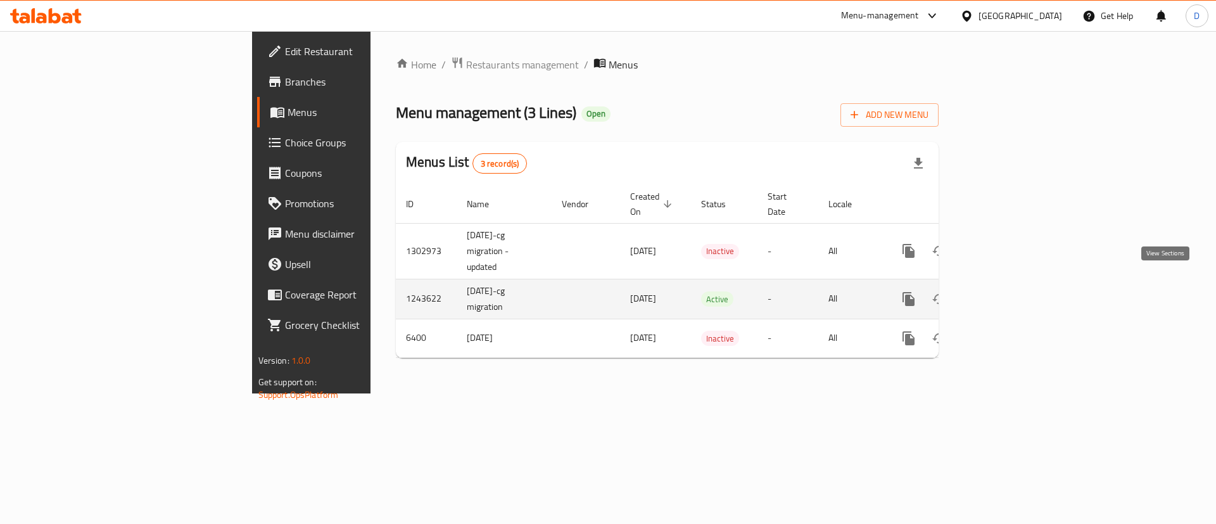
click at [1007, 291] on icon "enhanced table" at bounding box center [999, 298] width 15 height 15
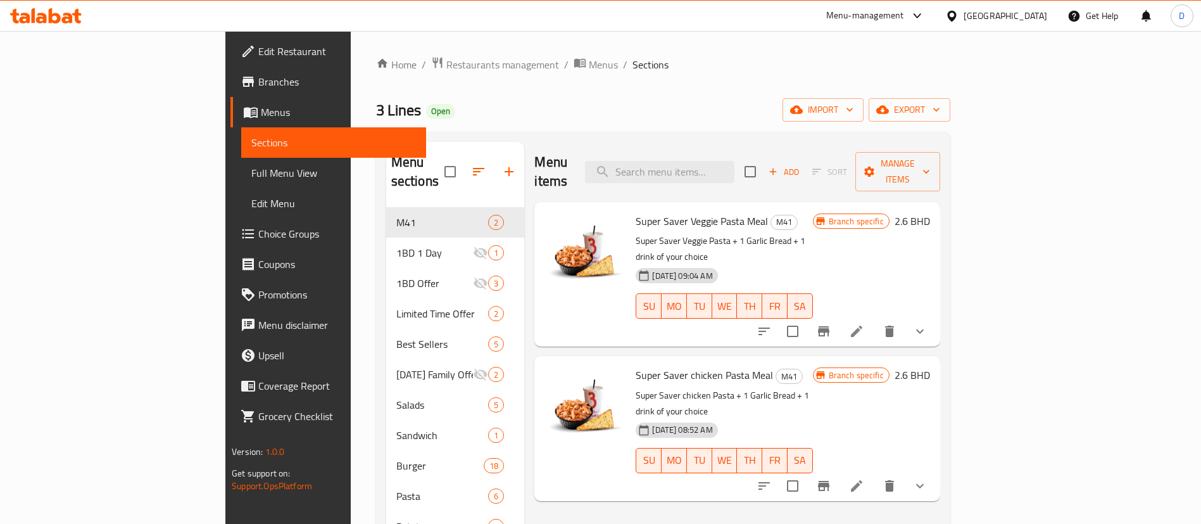
click at [788, 143] on div "Menu items Add Sort Manage items" at bounding box center [736, 172] width 405 height 60
click at [735, 161] on input "search" at bounding box center [659, 172] width 149 height 22
paste input "Maple Chicken burger meal"
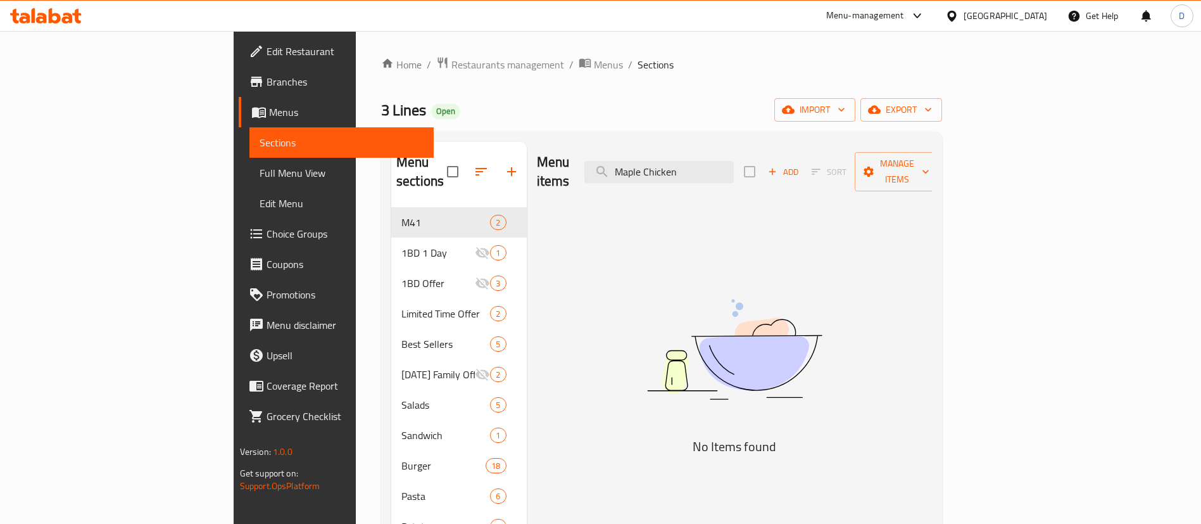
type input "Maple Chicken"
click at [451, 68] on span "Restaurants management" at bounding box center [507, 64] width 113 height 15
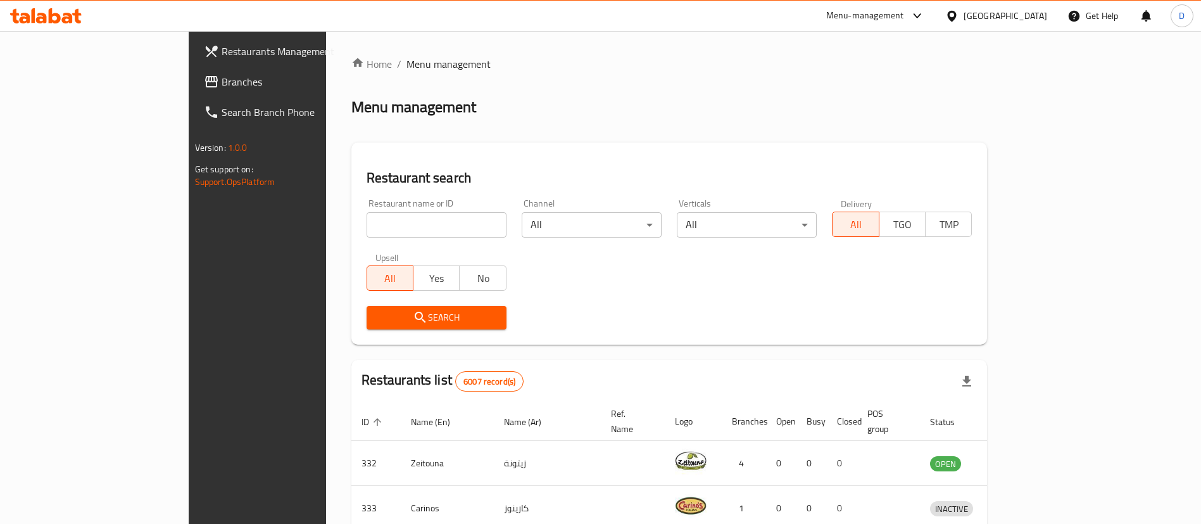
click at [367, 237] on input "search" at bounding box center [437, 224] width 140 height 25
paste input "[PERSON_NAME]'s"
type input "[PERSON_NAME]'s"
click button "Search" at bounding box center [437, 317] width 140 height 23
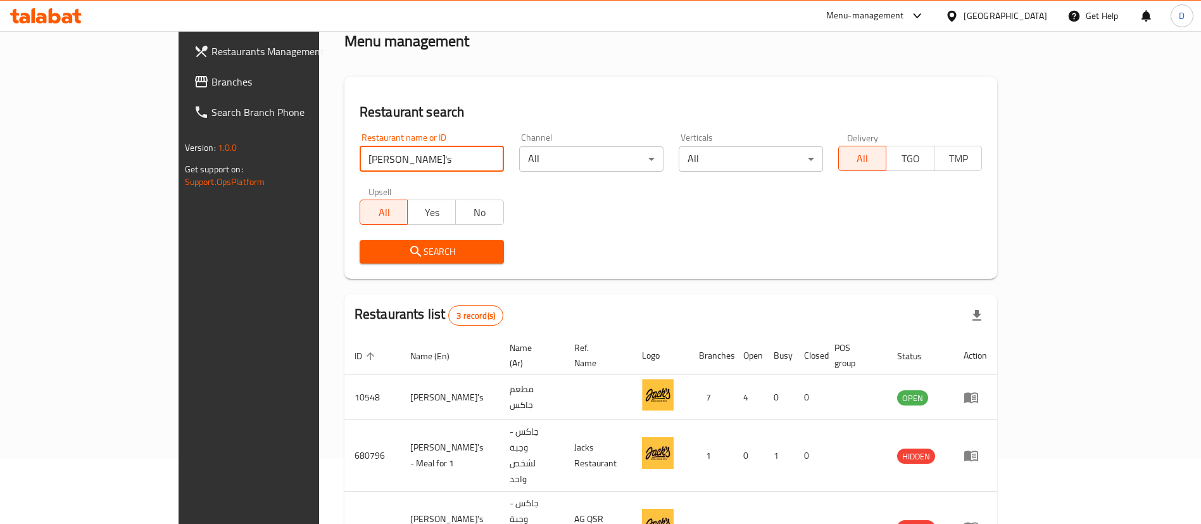
scroll to position [95, 0]
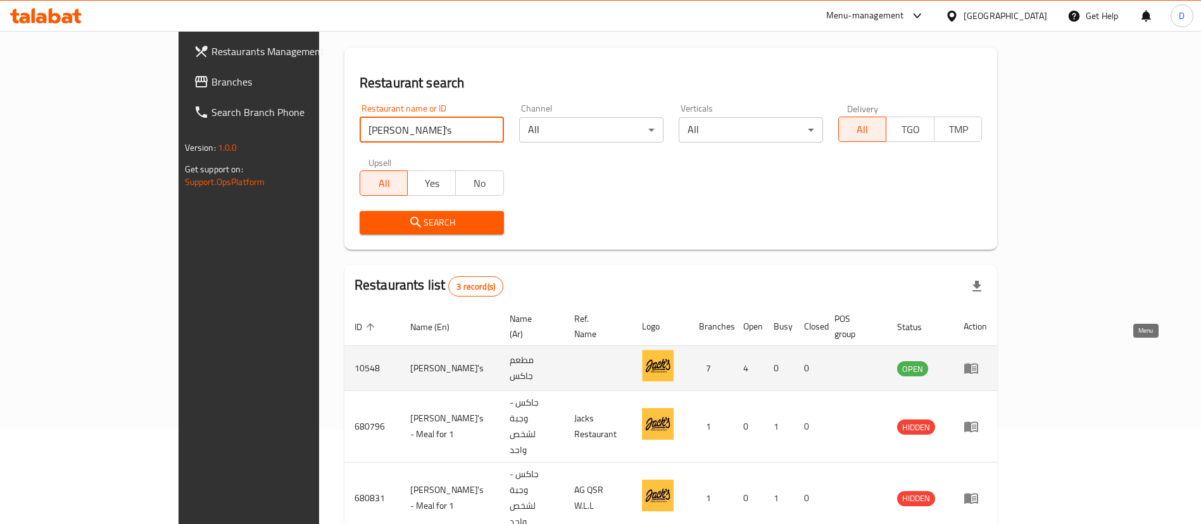
click at [979, 360] on icon "enhanced table" at bounding box center [971, 367] width 15 height 15
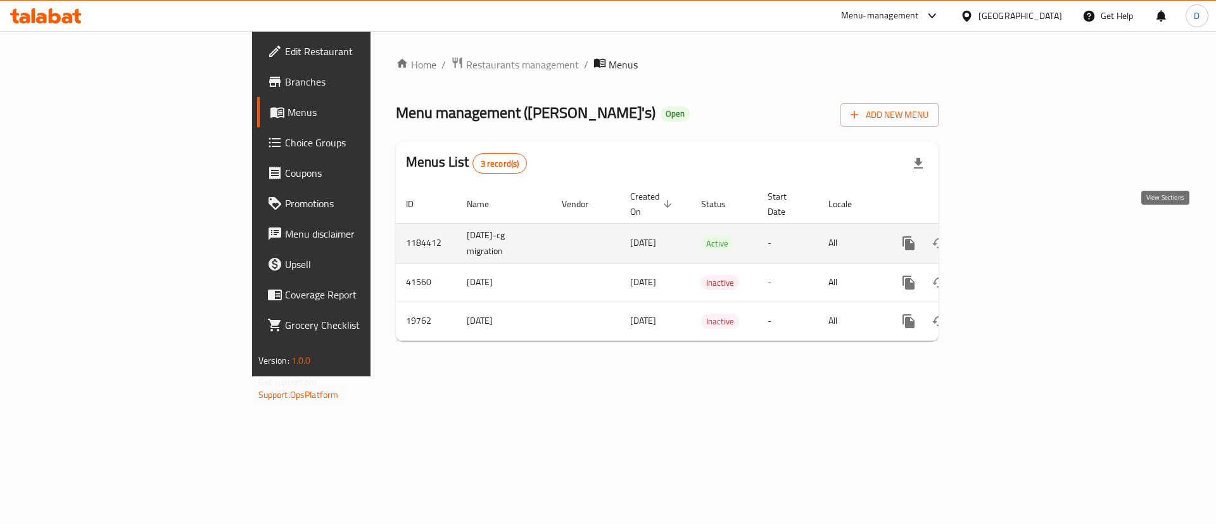
click at [1007, 236] on icon "enhanced table" at bounding box center [999, 243] width 15 height 15
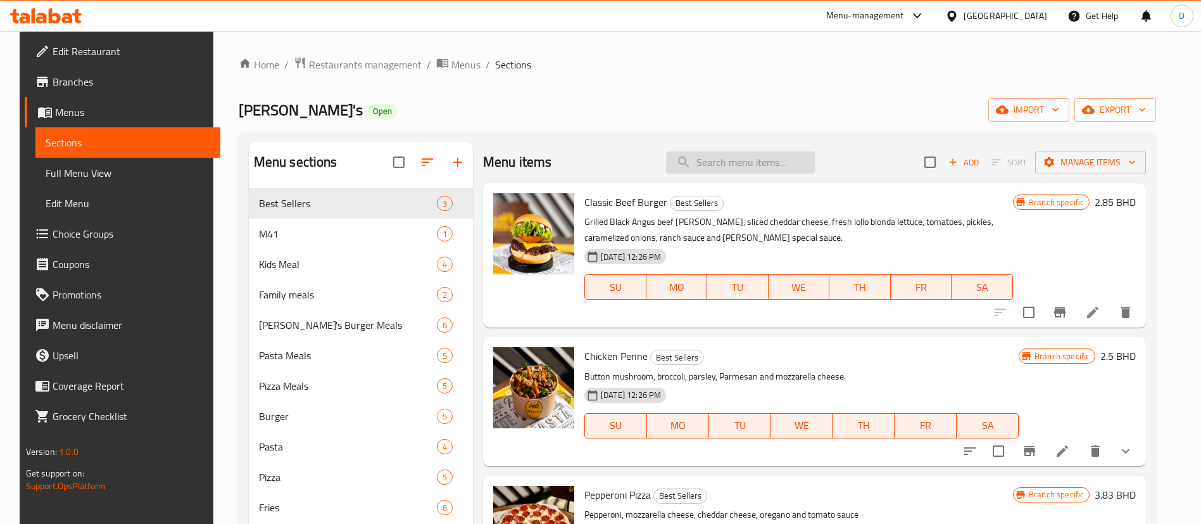
click at [745, 161] on input "search" at bounding box center [740, 162] width 149 height 22
paste input "Maple Chicken burger meal"
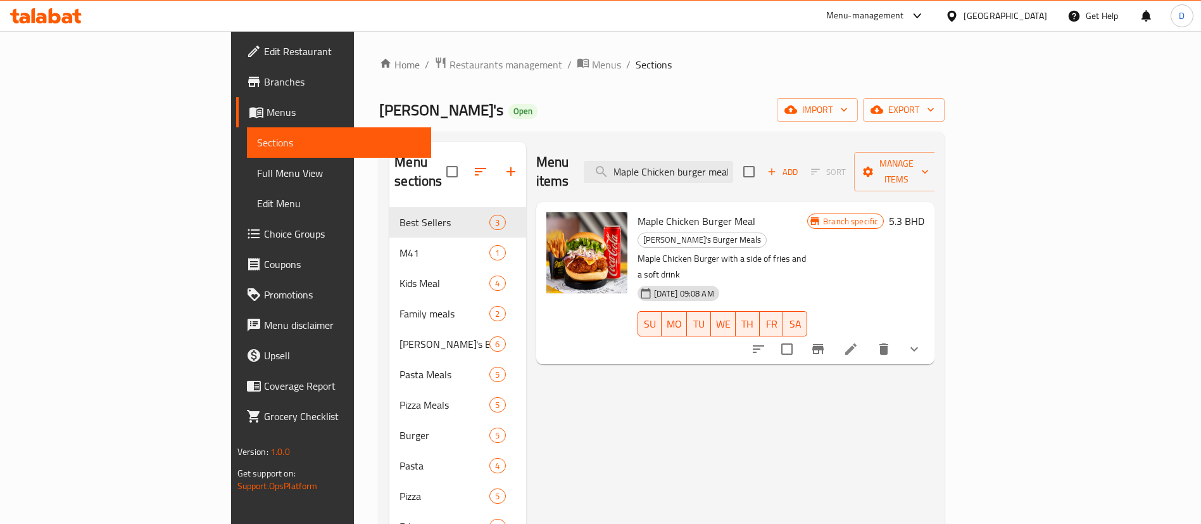
type input "Maple Chicken burger meal"
click at [859, 341] on icon at bounding box center [850, 348] width 15 height 15
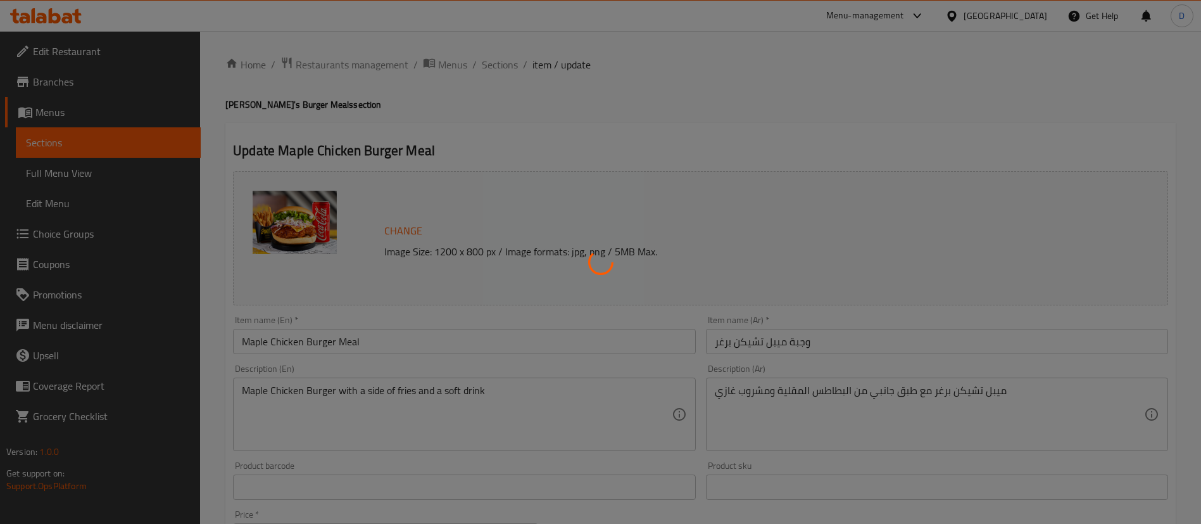
type input "اضافة"
type input "0"
type input "3"
type input "اختيار وجبة البطاطس المقلية:"
type input "1"
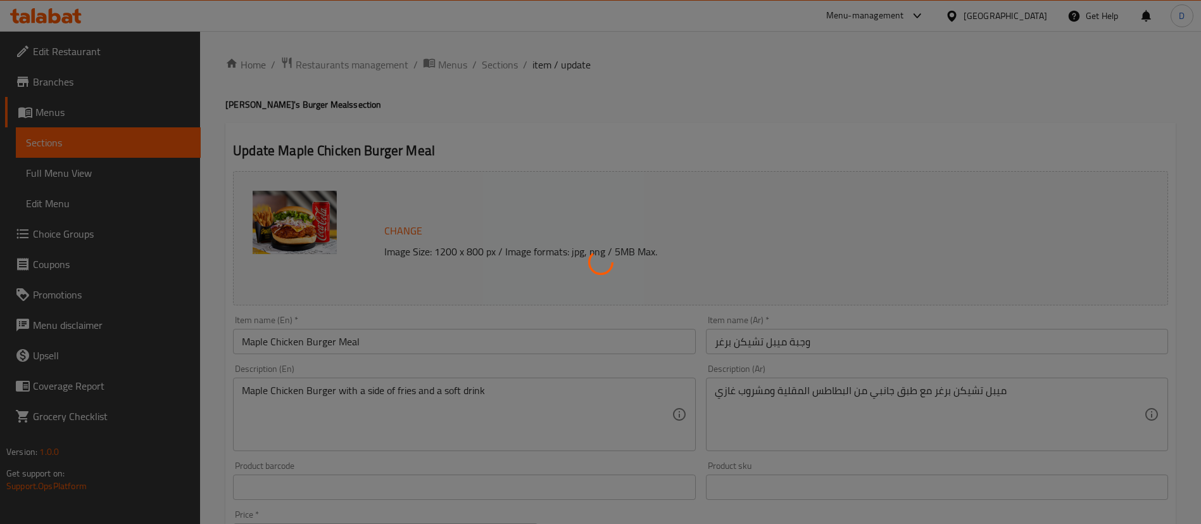
type input "1"
type input "اختيار وجبة أو مشروب"
type input "1"
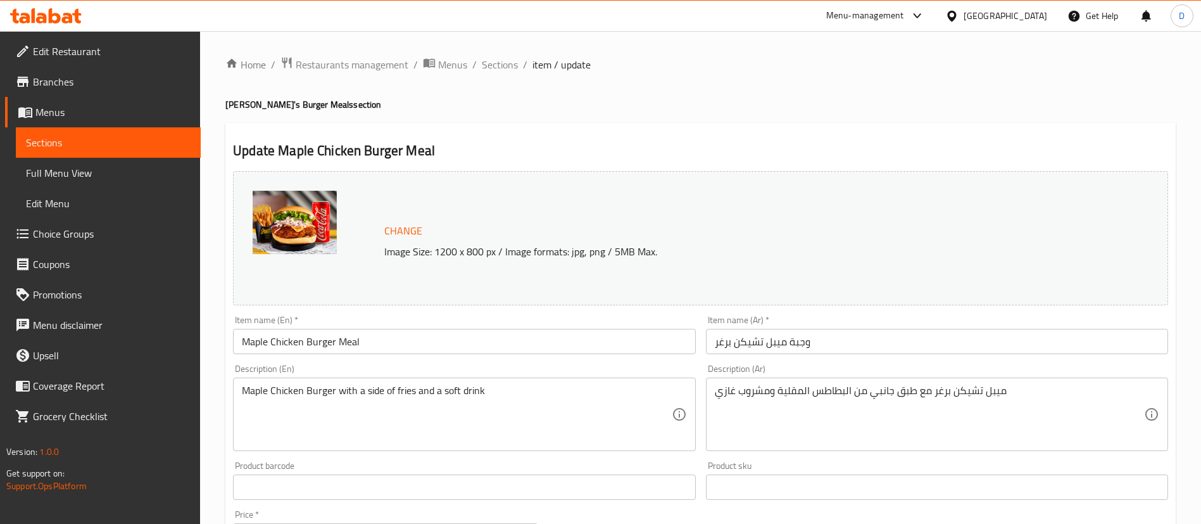
click at [772, 70] on ol "Home / Restaurants management / Menus / Sections / item / update" at bounding box center [700, 64] width 950 height 16
click at [508, 63] on span "Sections" at bounding box center [500, 64] width 36 height 15
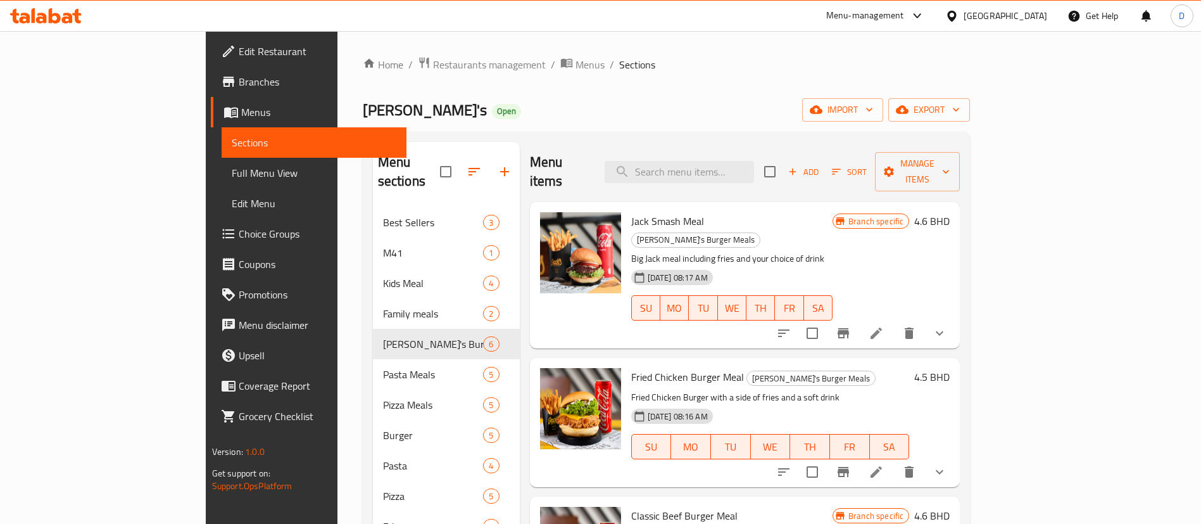
click at [239, 83] on span "Branches" at bounding box center [318, 81] width 158 height 15
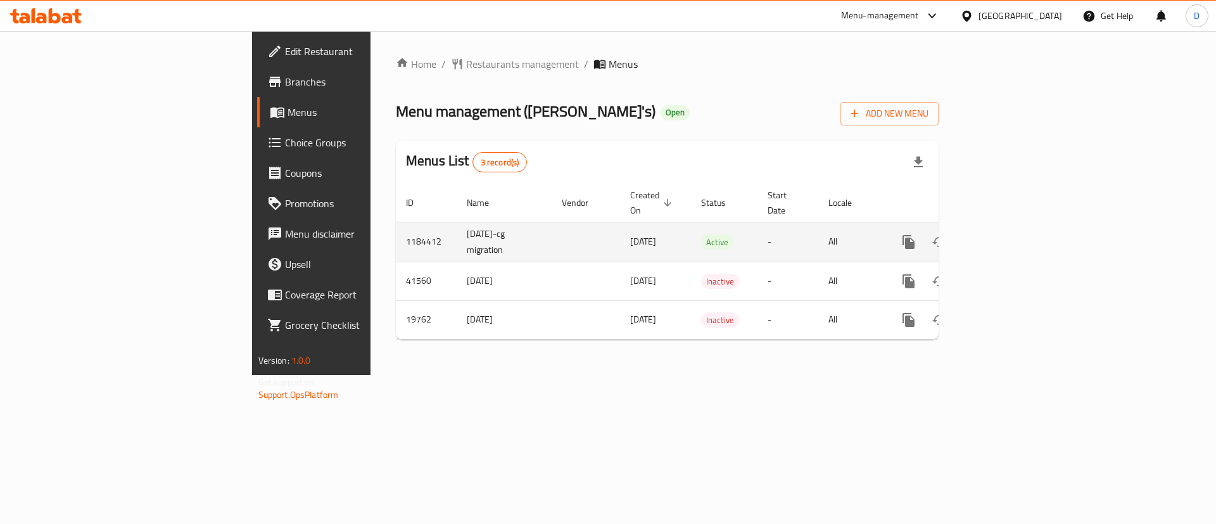
click at [1007, 234] on icon "enhanced table" at bounding box center [999, 241] width 15 height 15
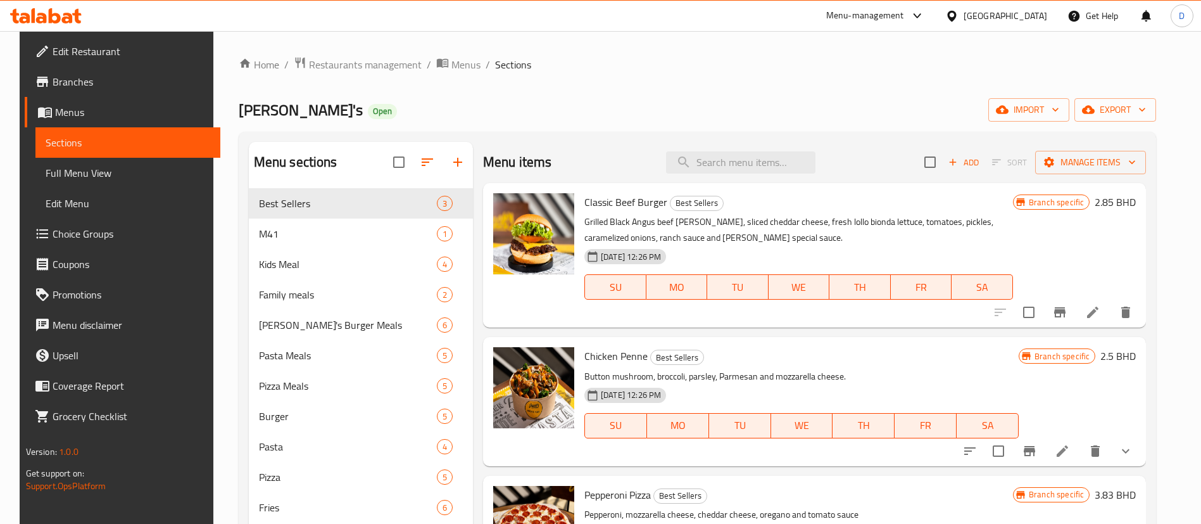
click at [810, 144] on div "Menu items Add Sort Manage items" at bounding box center [814, 162] width 663 height 41
click at [781, 156] on input "search" at bounding box center [740, 162] width 149 height 22
paste input "[PERSON_NAME]'s Special Burger Meal"
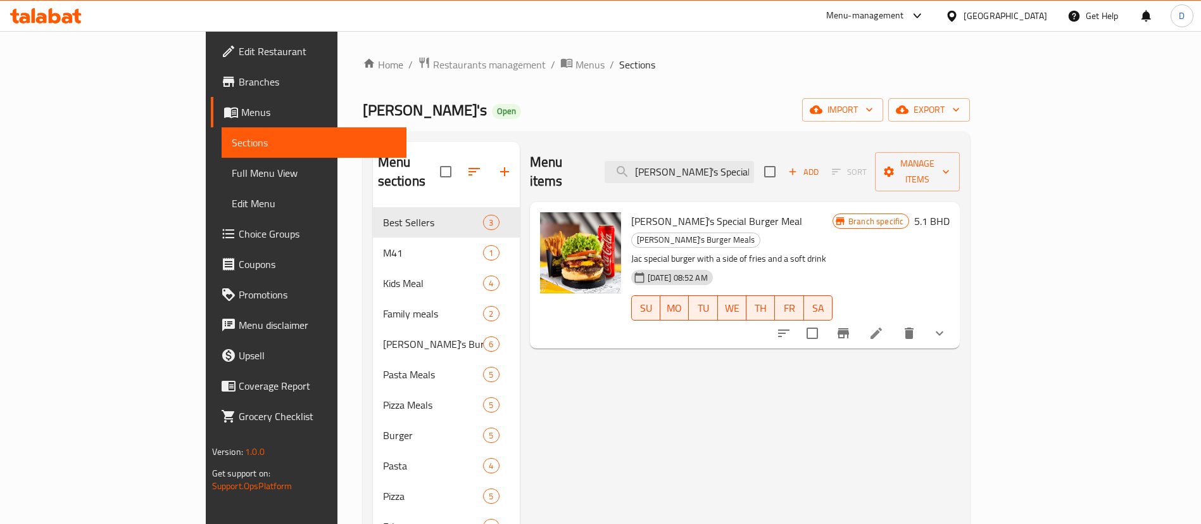
type input "[PERSON_NAME]'s Special Burger Meal"
click at [882, 327] on icon at bounding box center [876, 332] width 11 height 11
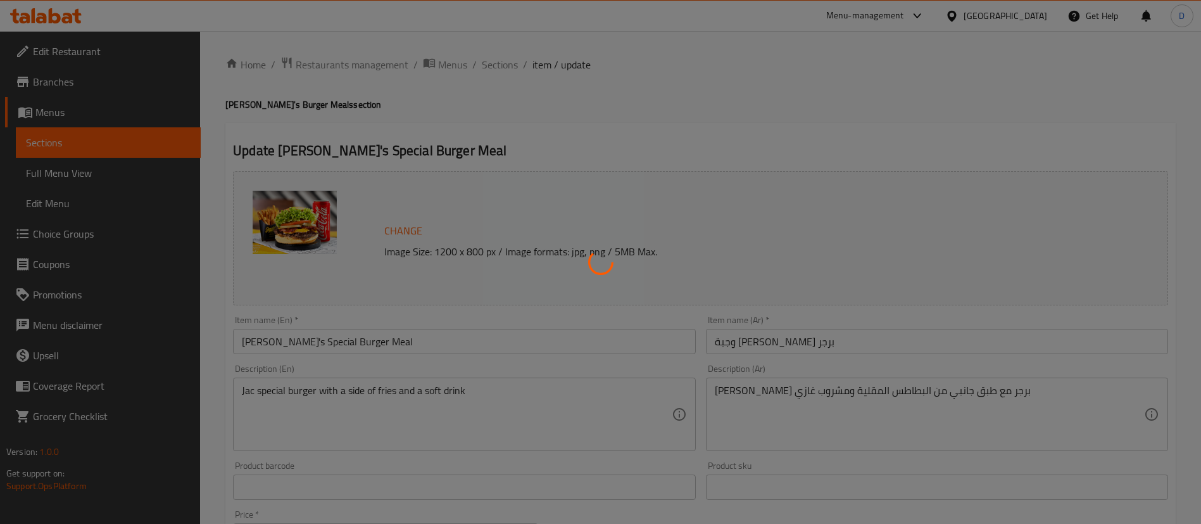
type input "الاضافات"
type input "0"
type input "4"
type input "اختيار وجبة البطاطس المقلية:"
type input "1"
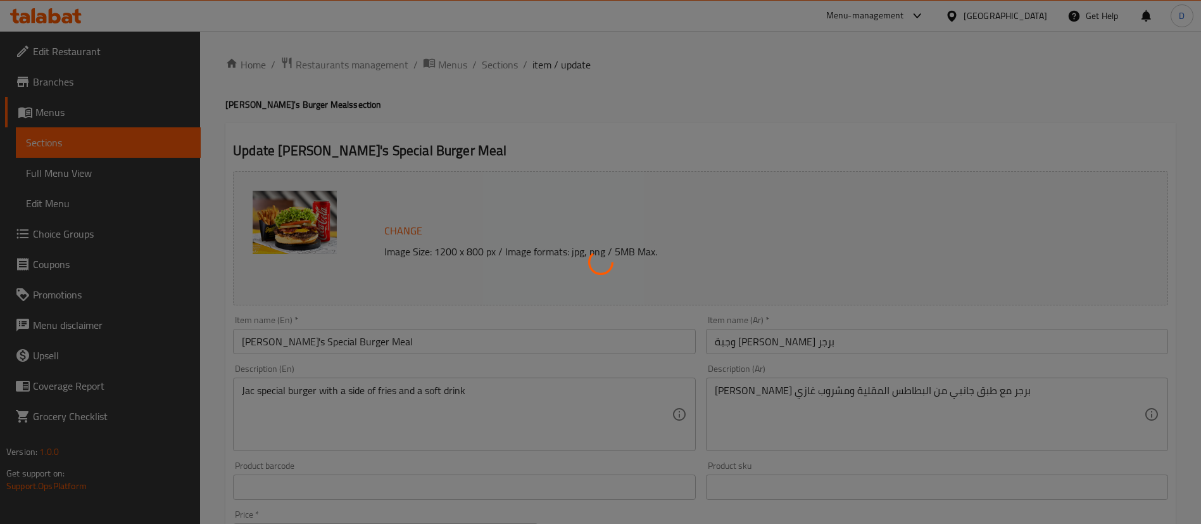
type input "1"
type input "اختيار وجبة أو مشروب"
type input "1"
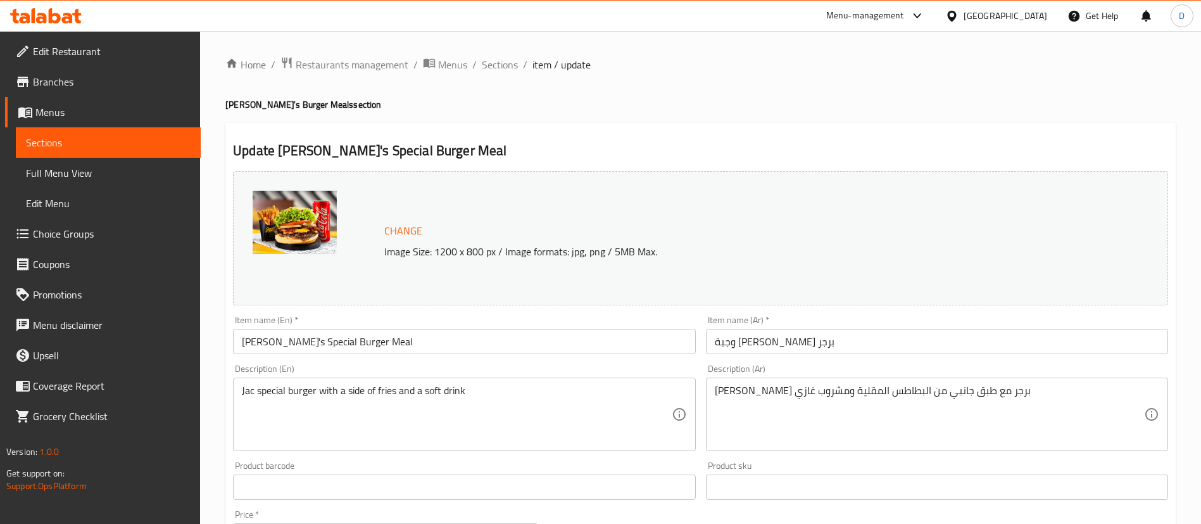
click at [861, 114] on div "Home / Restaurants management / Menus / Sections / item / update Jack's Burger …" at bounding box center [700, 534] width 950 height 956
drag, startPoint x: 496, startPoint y: 65, endPoint x: 234, endPoint y: 77, distance: 263.1
click at [498, 65] on span "Sections" at bounding box center [500, 64] width 36 height 15
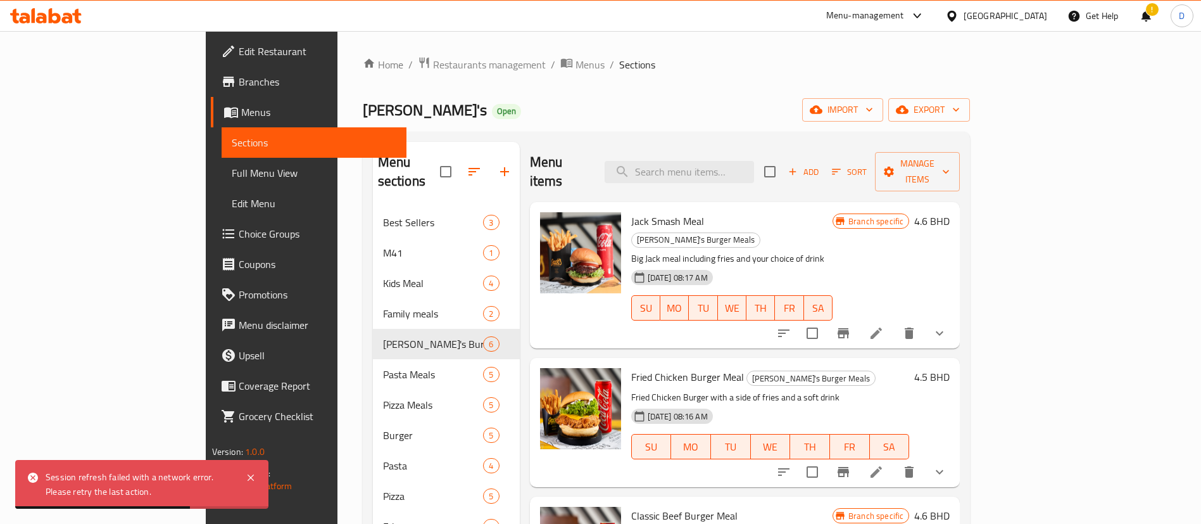
click at [728, 66] on ol "Home / Restaurants management / Menus / Sections" at bounding box center [667, 64] width 608 height 16
